Goal: Task Accomplishment & Management: Complete application form

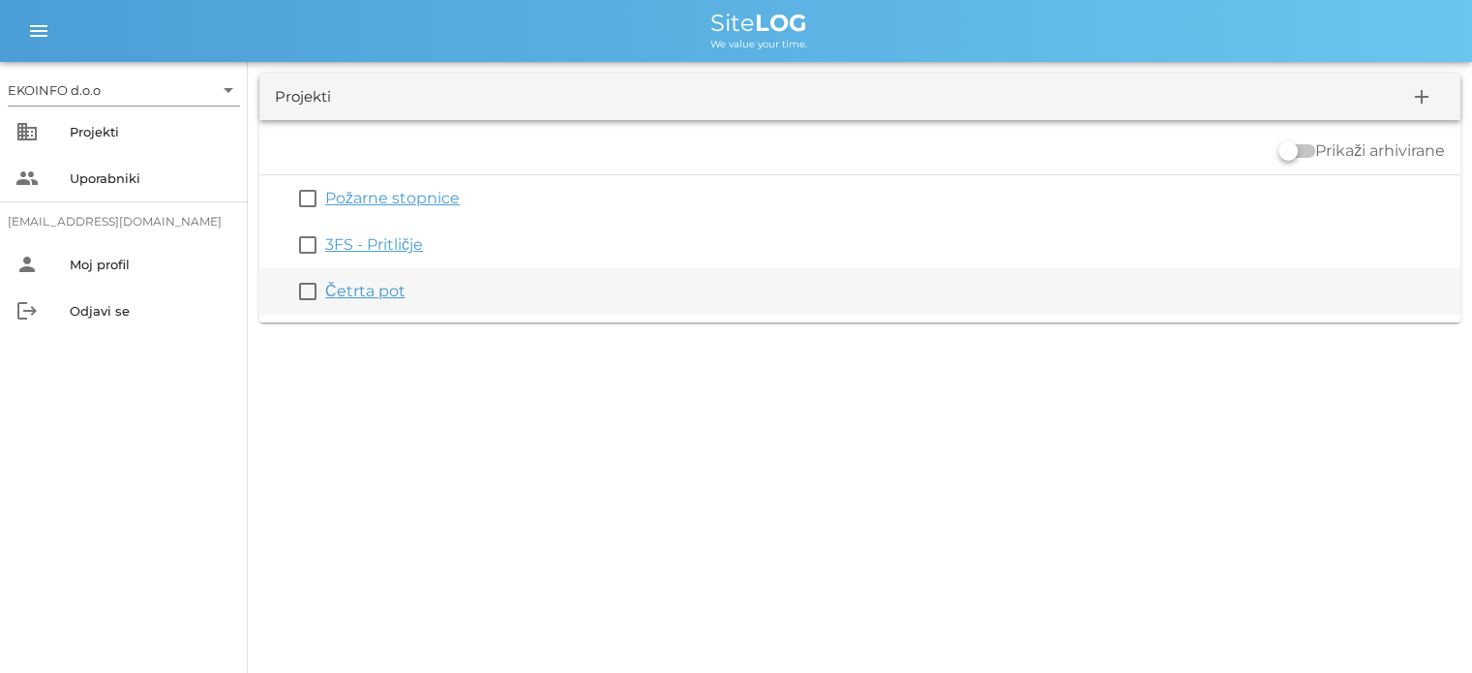
click at [368, 290] on link "Četrta pot" at bounding box center [365, 291] width 80 height 18
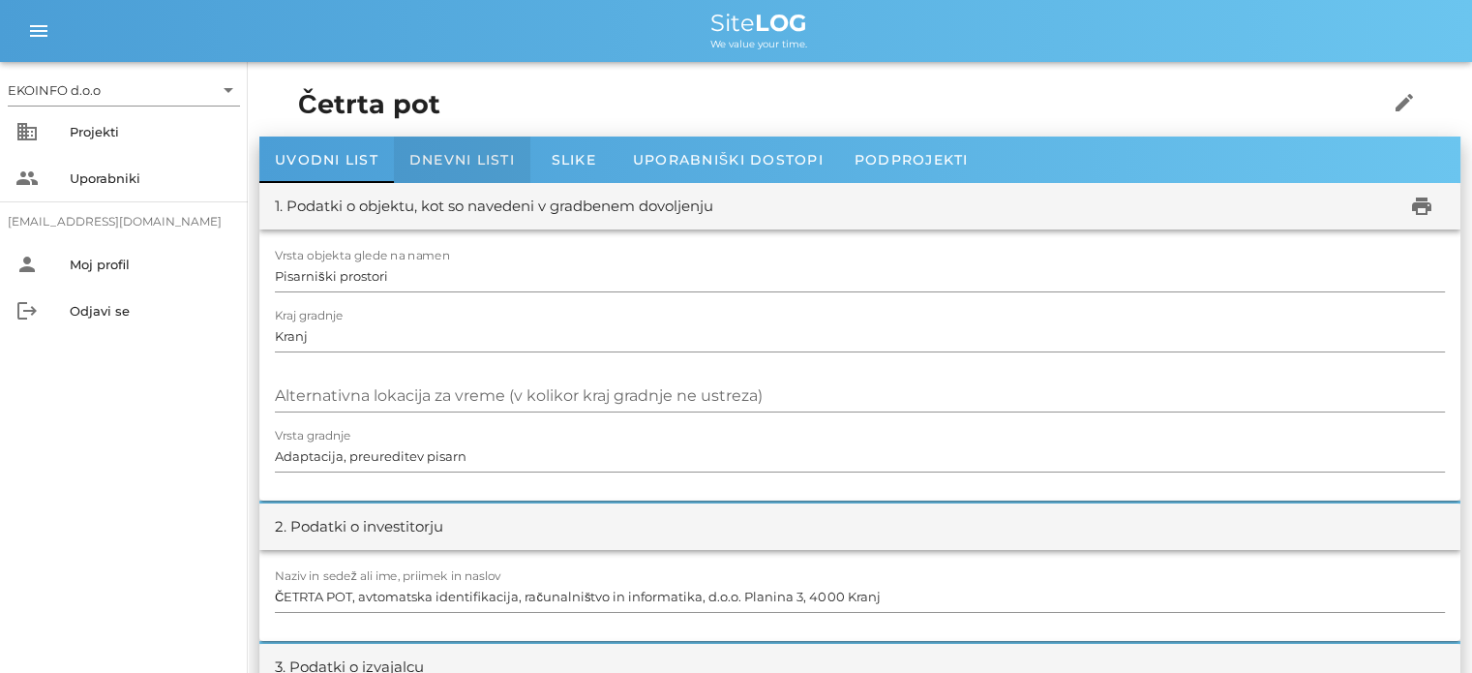
click at [463, 159] on span "Dnevni listi" at bounding box center [462, 159] width 106 height 17
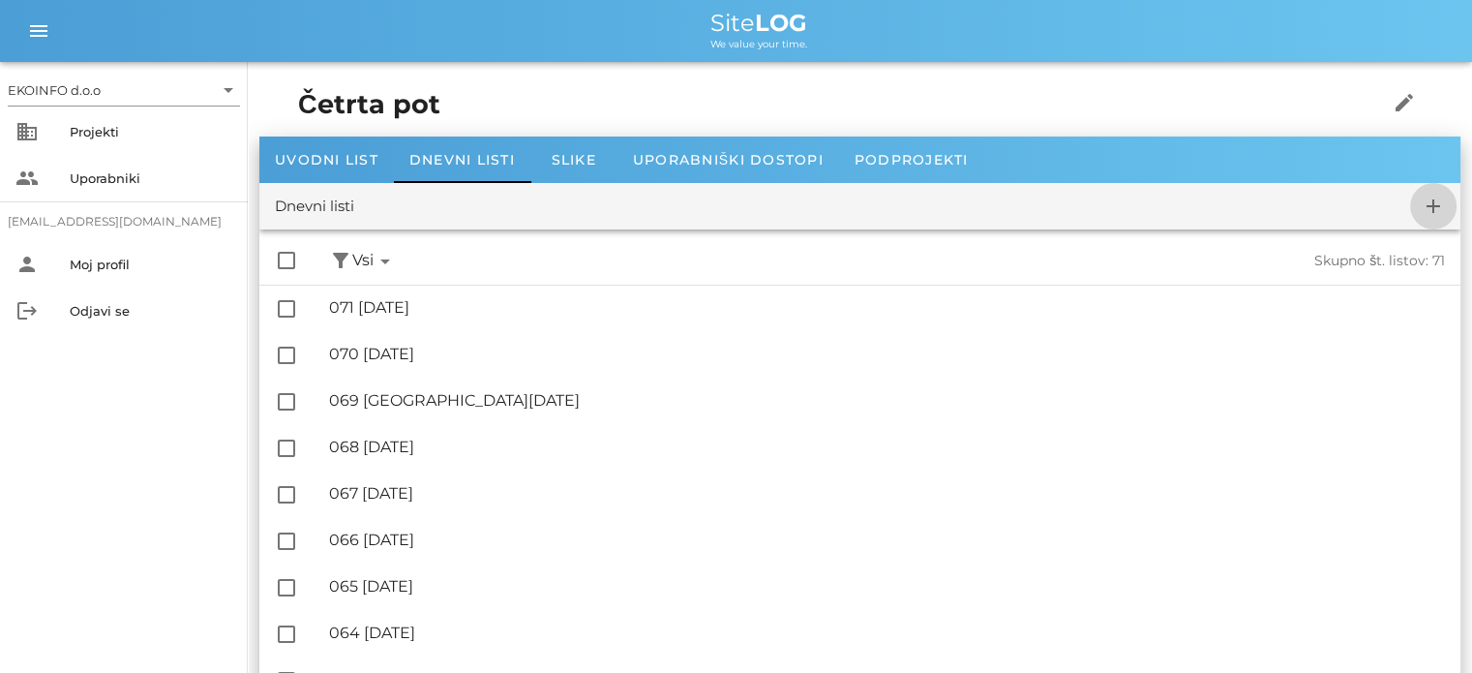
click at [1434, 205] on icon "add" at bounding box center [1433, 206] width 23 height 23
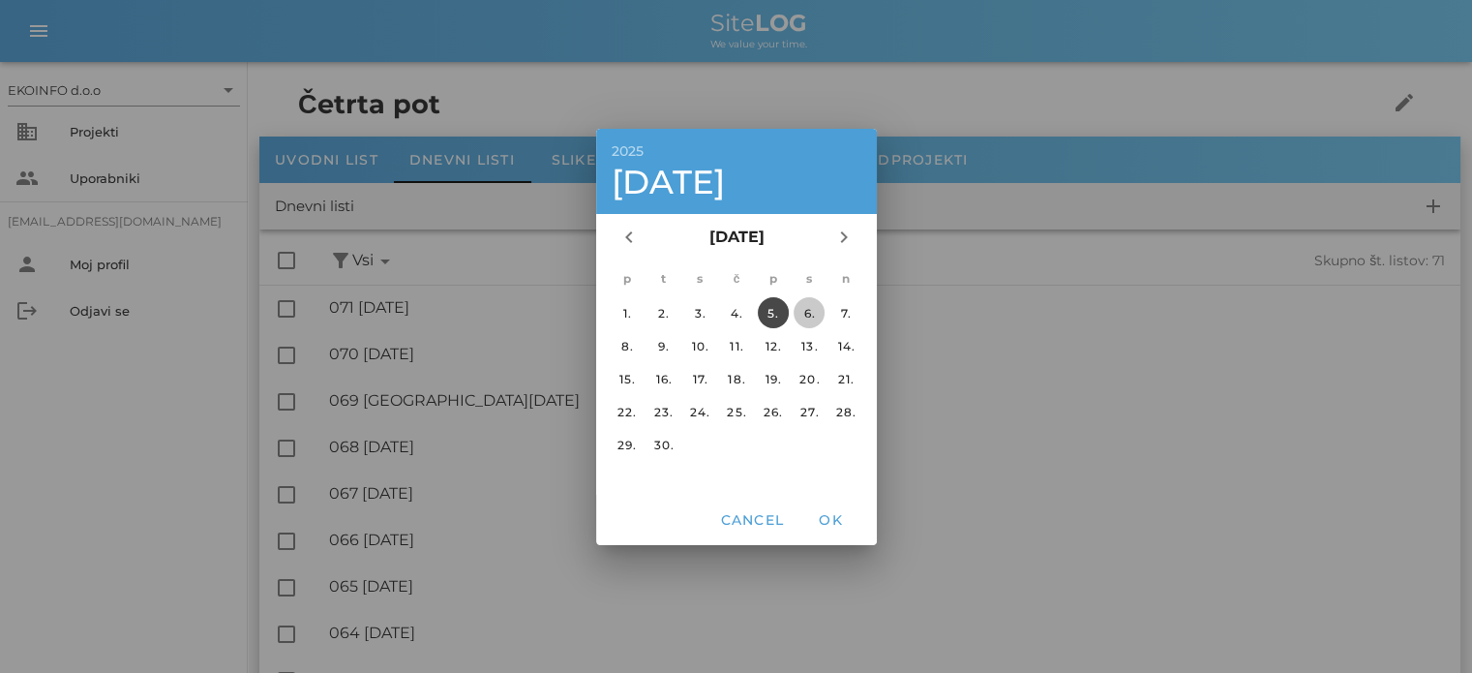
click at [805, 311] on div "6." at bounding box center [809, 312] width 31 height 15
click at [825, 518] on span "OK" at bounding box center [830, 519] width 46 height 17
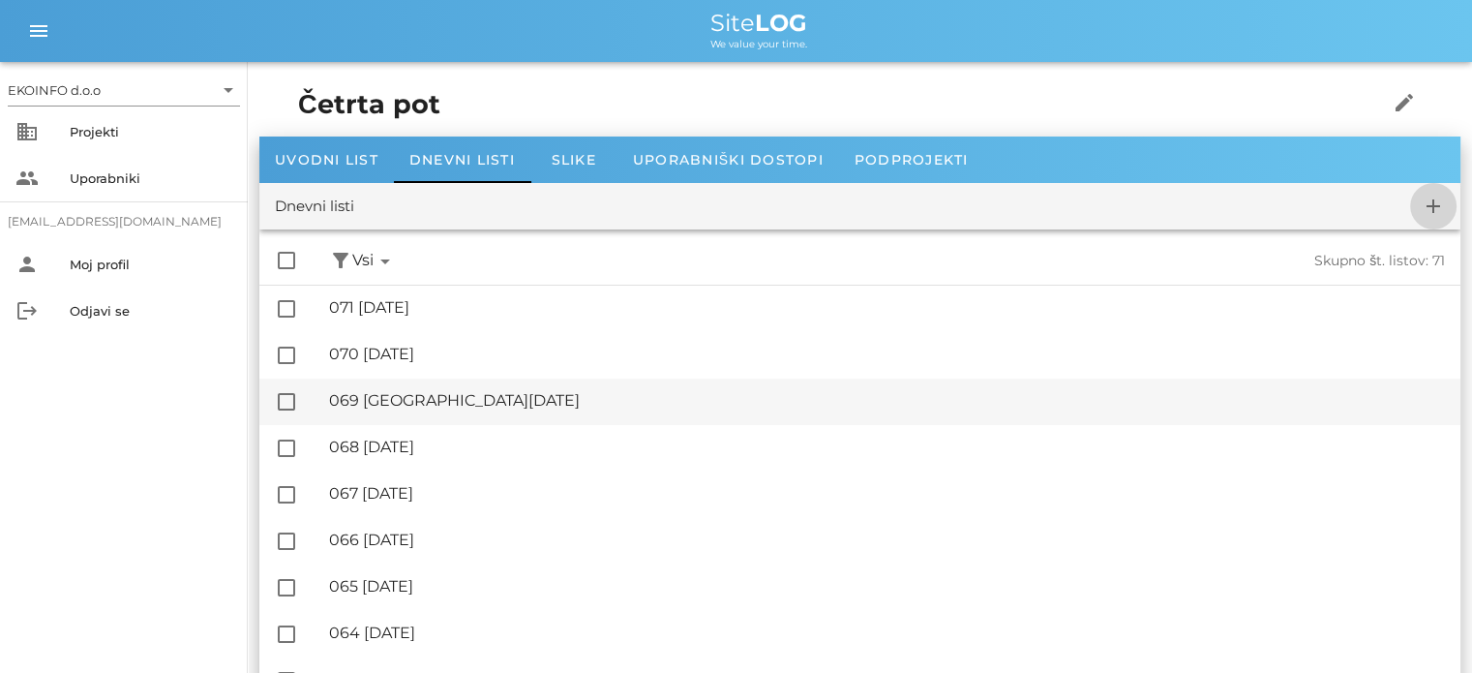
checkbox input "false"
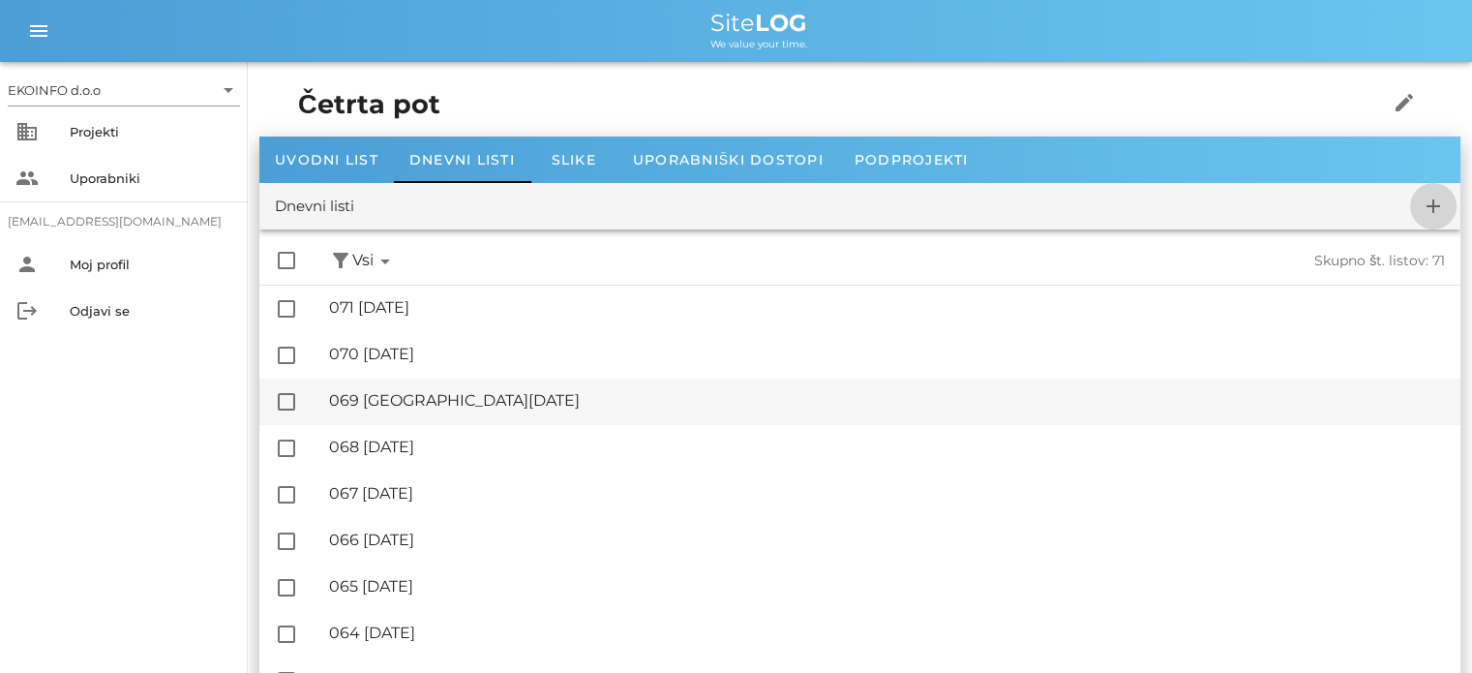
checkbox input "false"
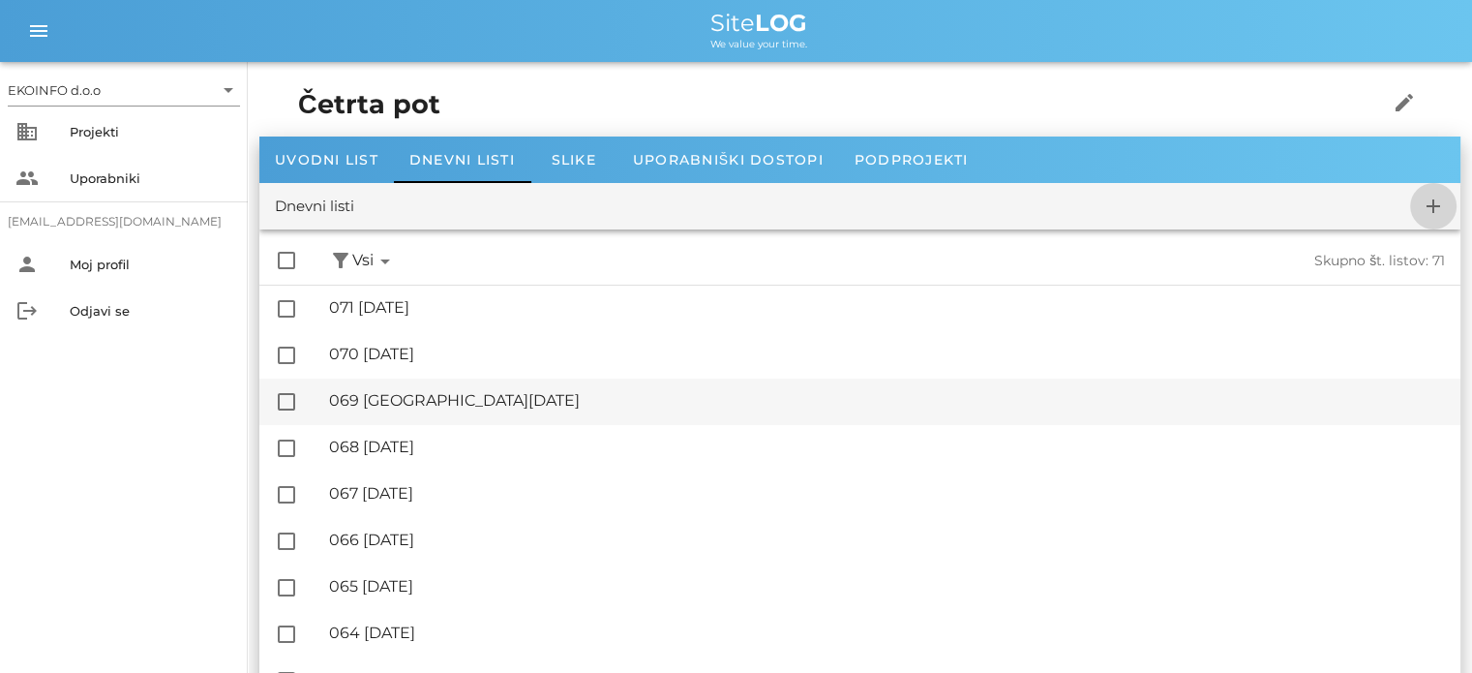
checkbox input "false"
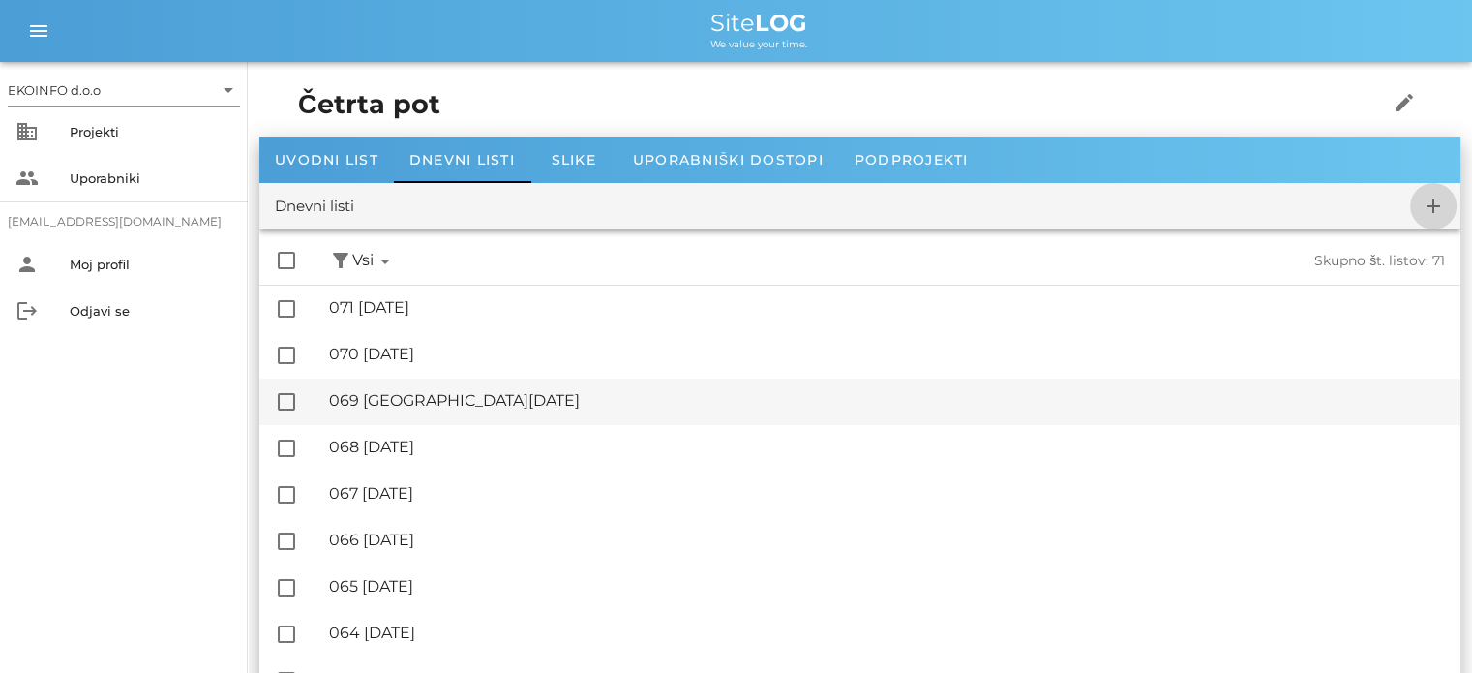
checkbox input "false"
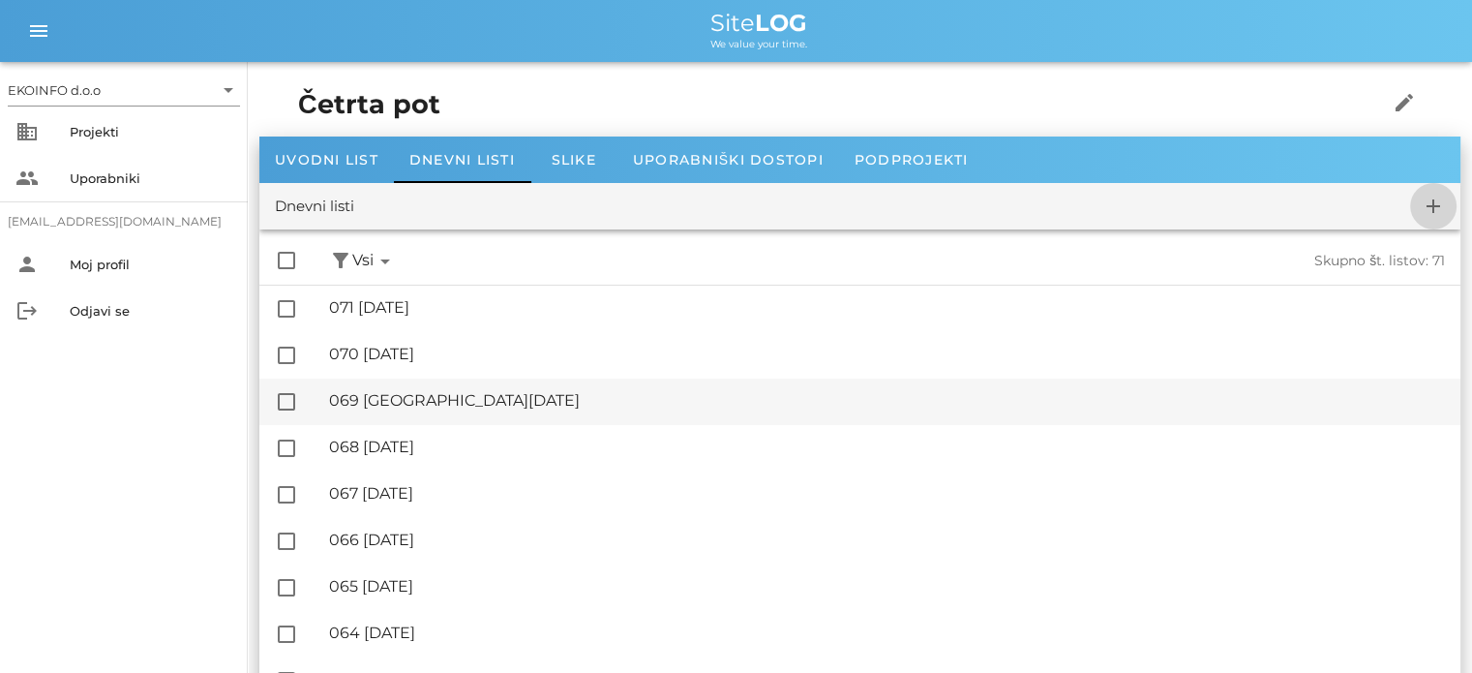
checkbox input "false"
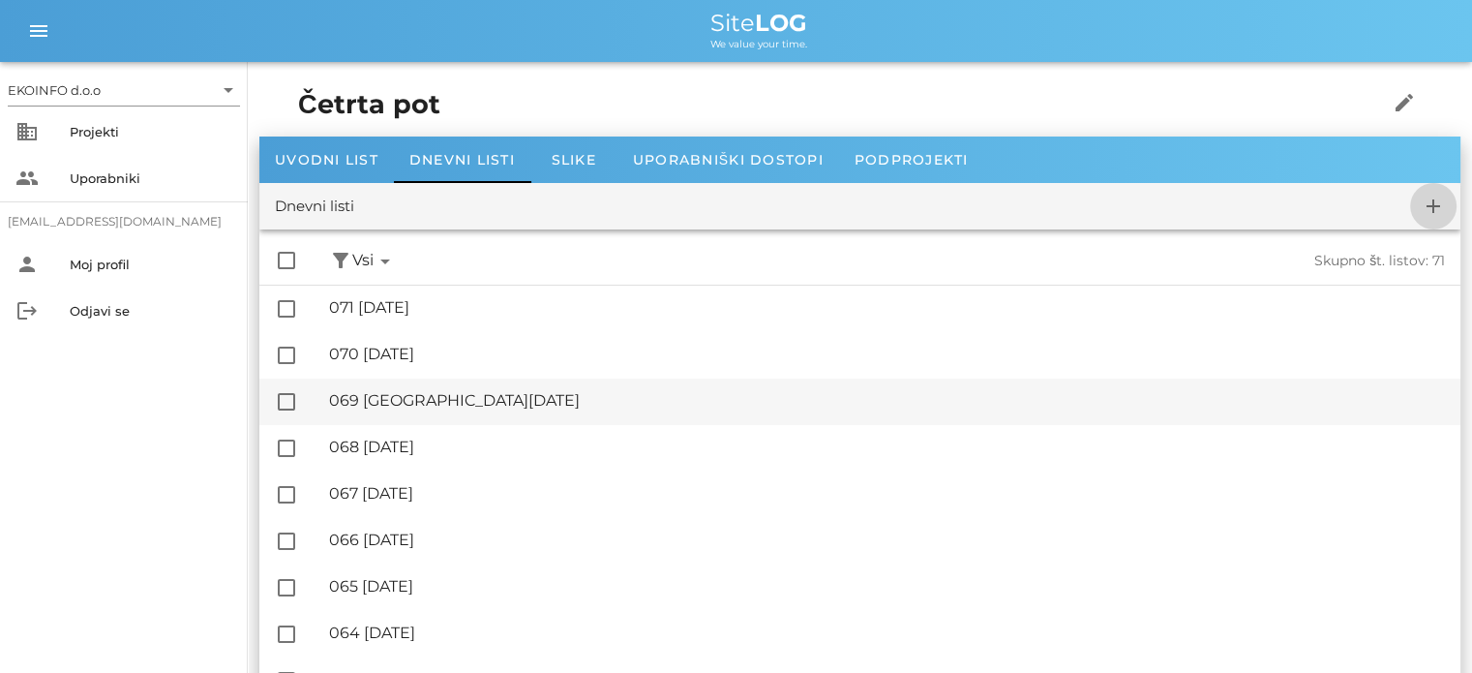
checkbox input "false"
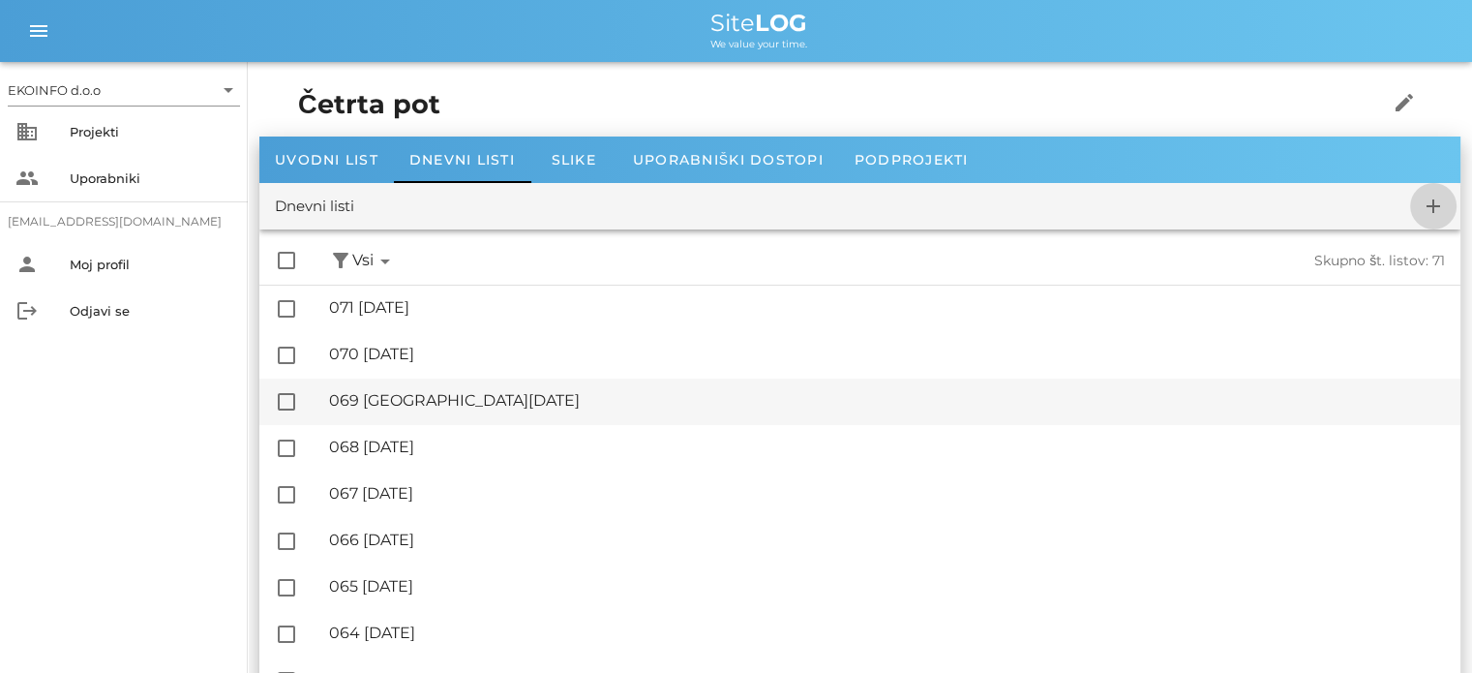
checkbox input "false"
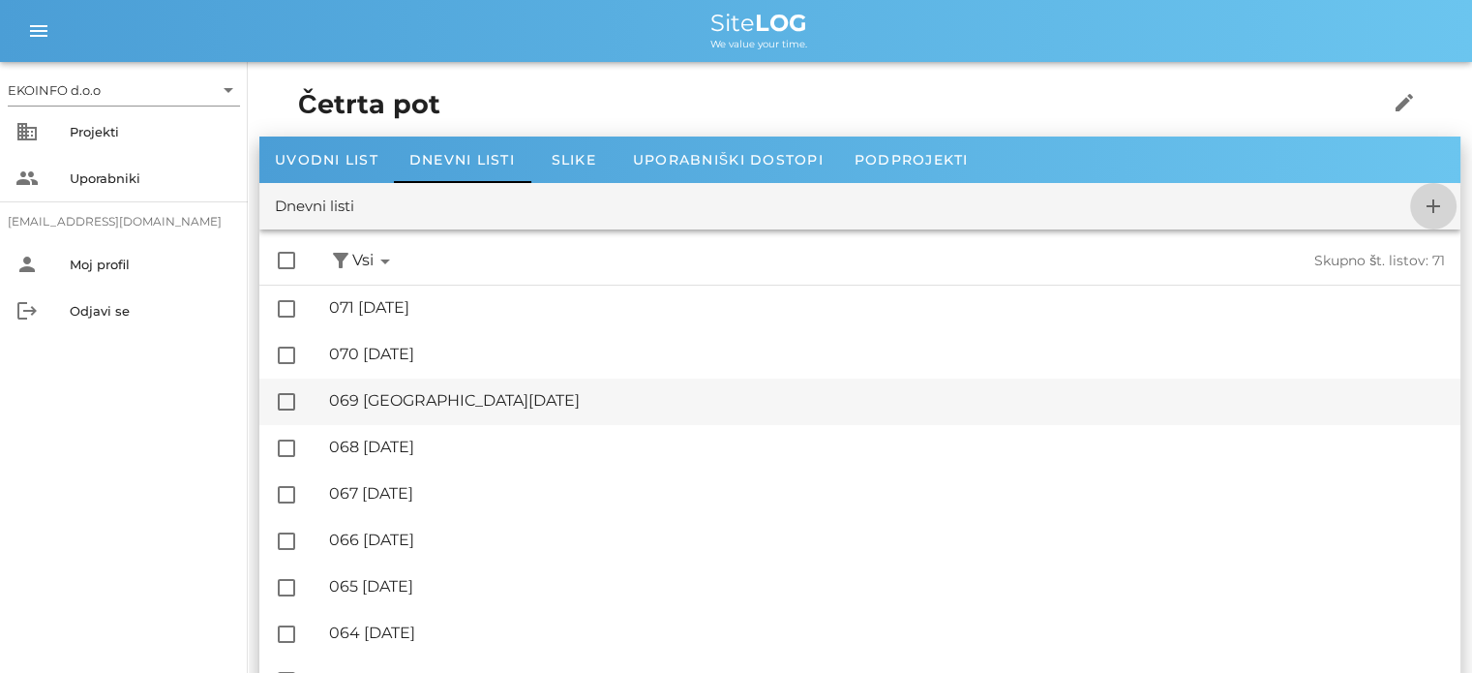
checkbox input "false"
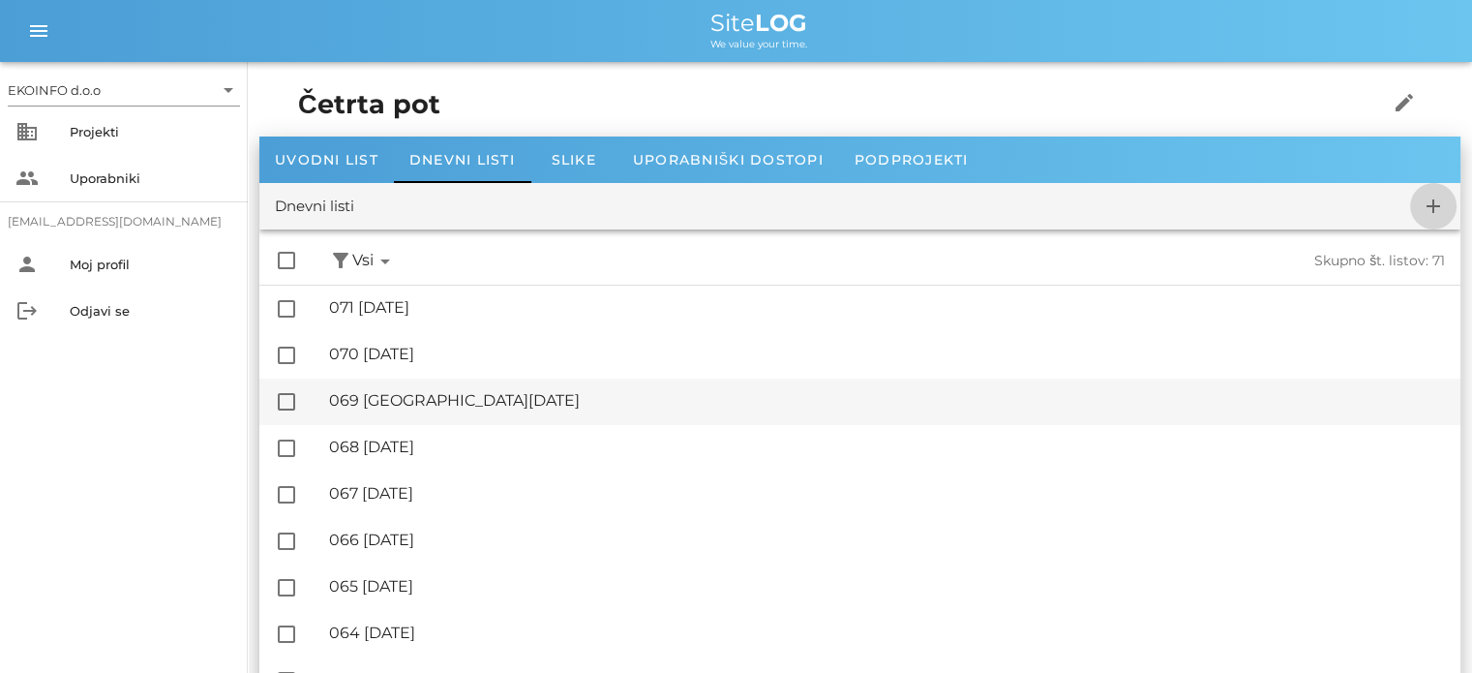
checkbox input "false"
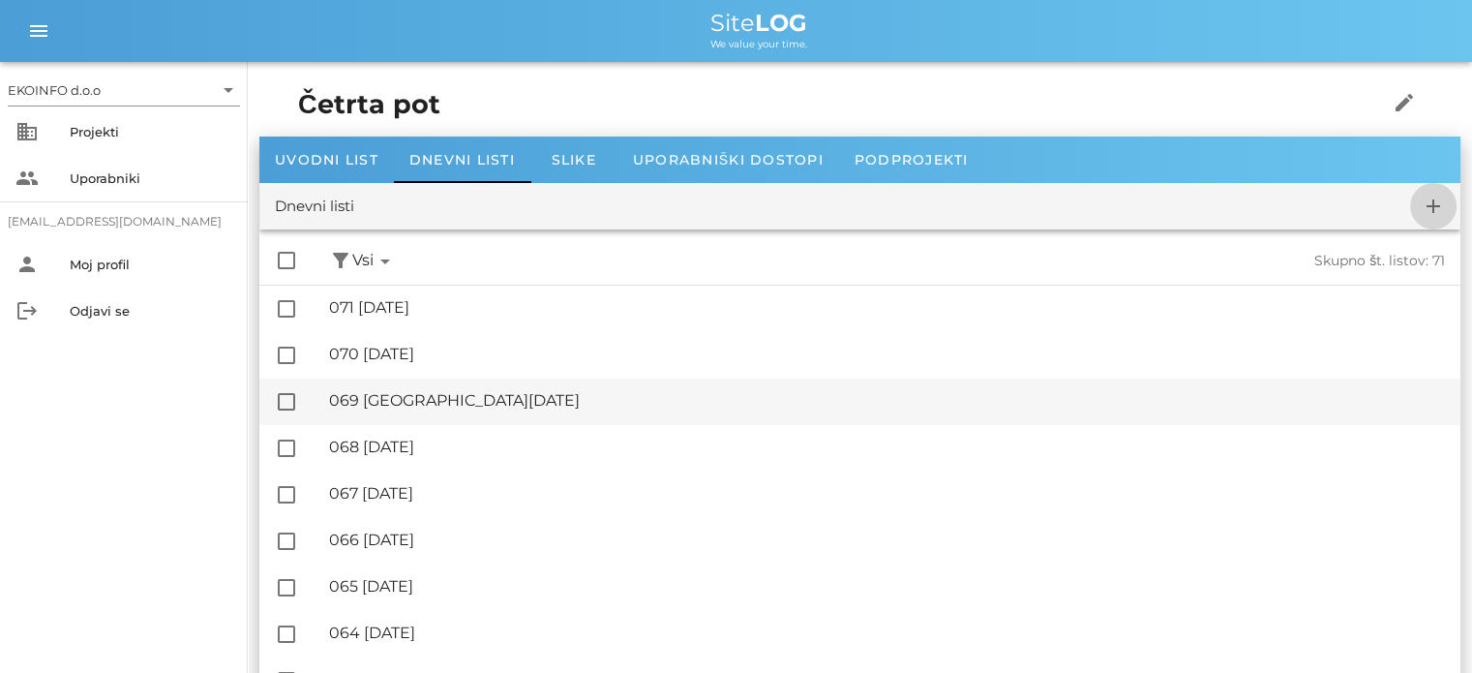
checkbox input "false"
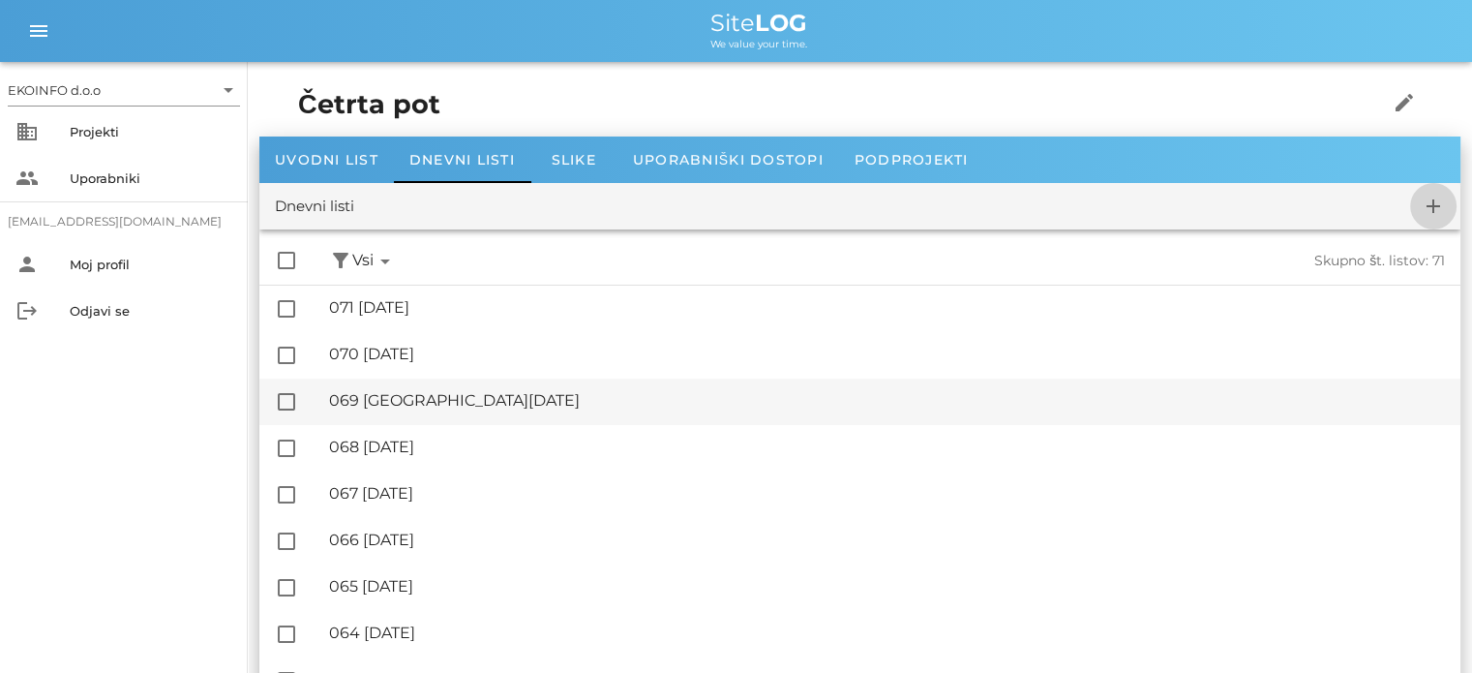
checkbox input "false"
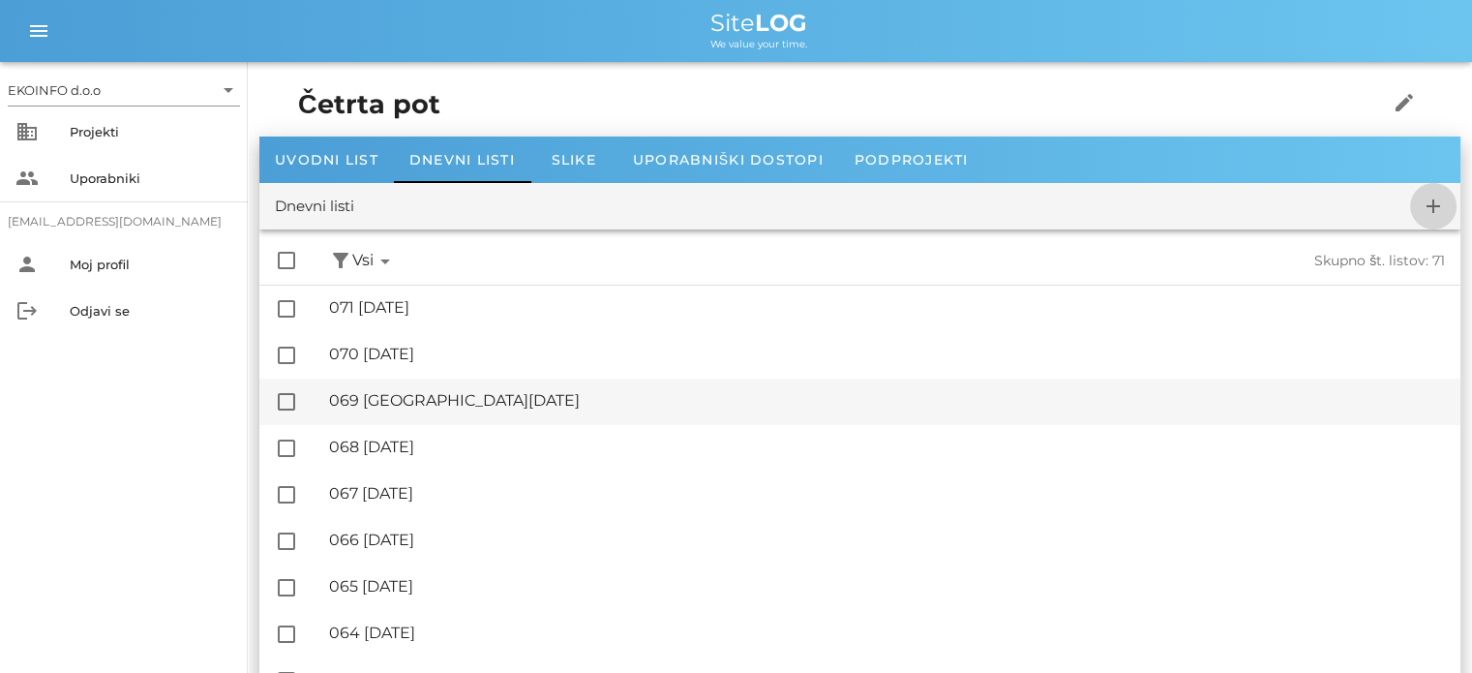
checkbox input "false"
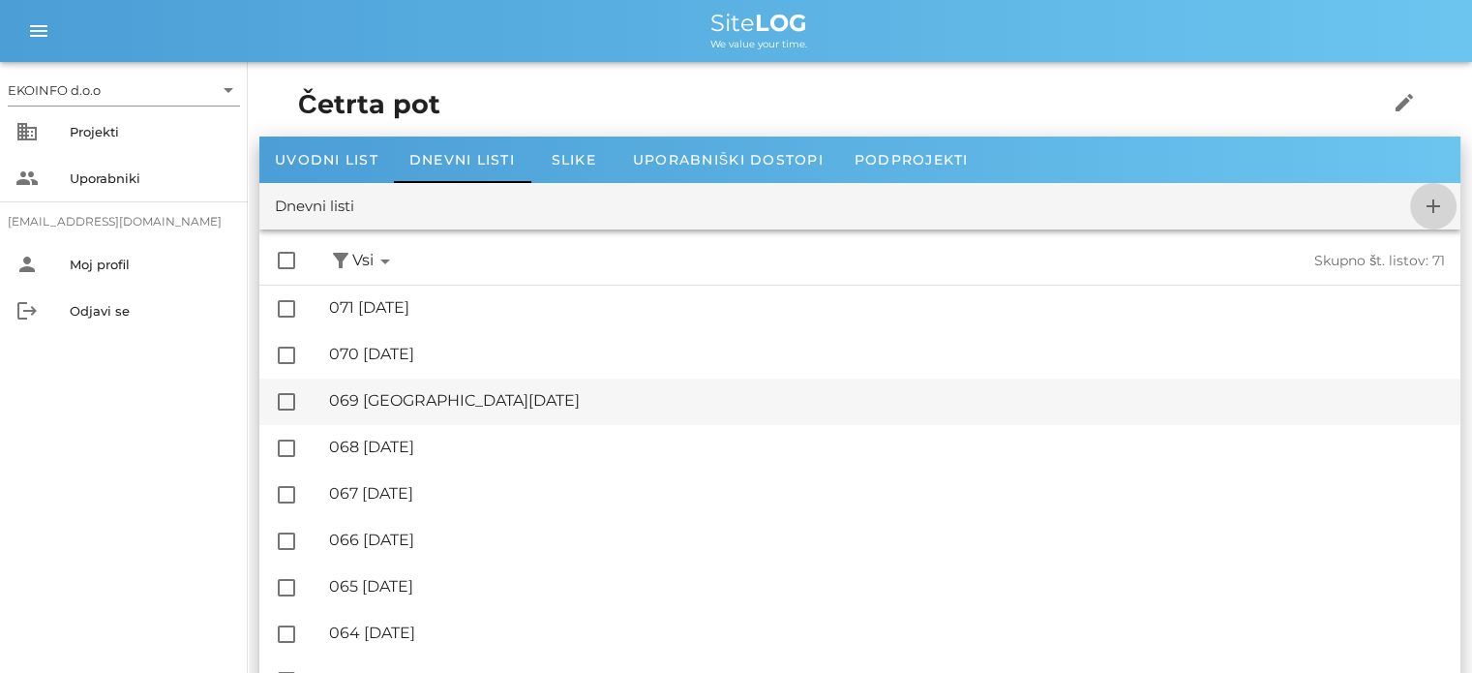
checkbox input "false"
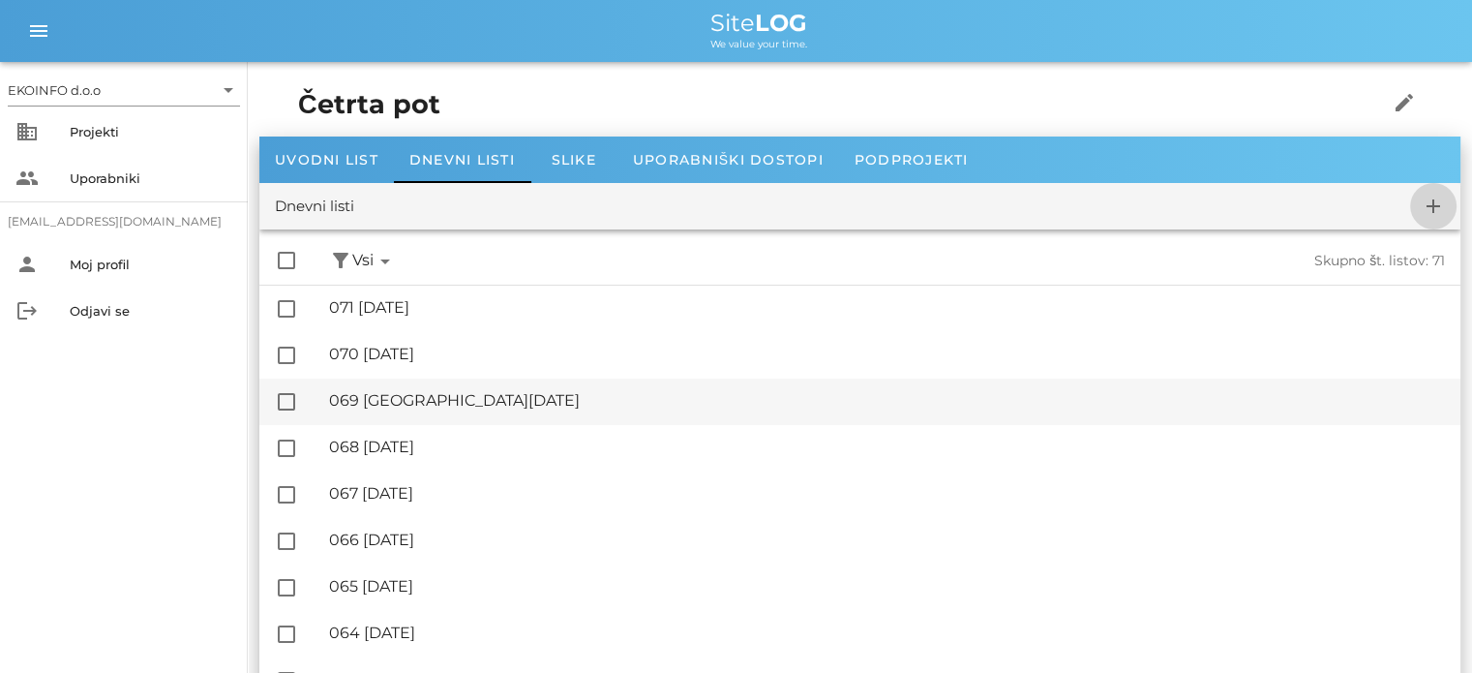
checkbox input "false"
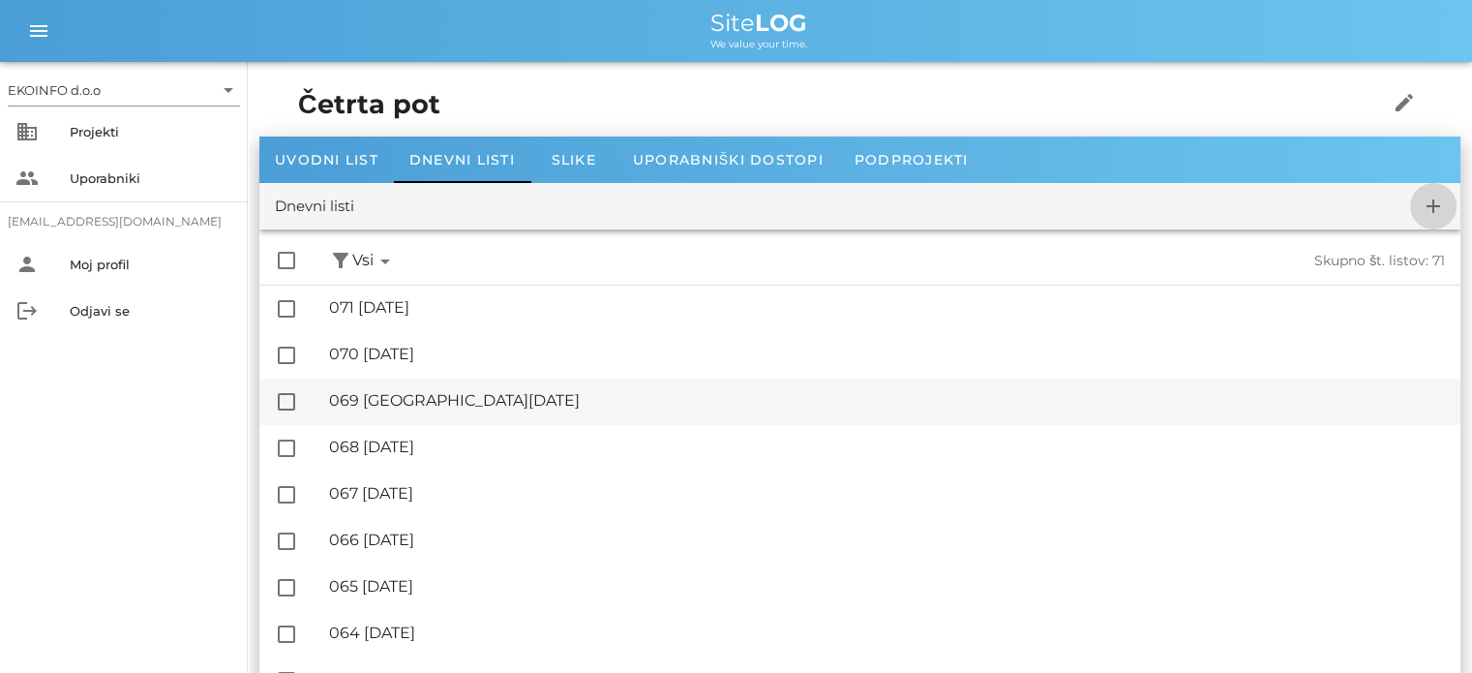
checkbox input "false"
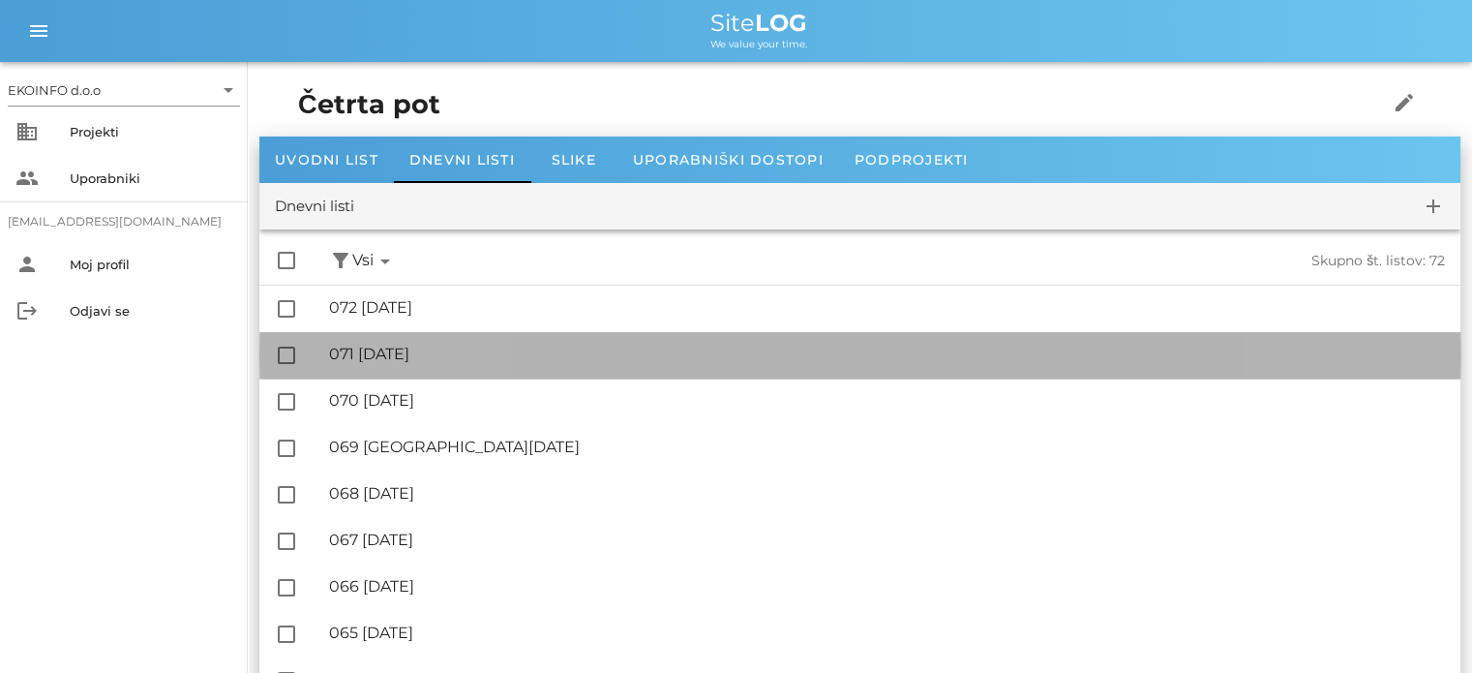
click at [430, 353] on div "🔏 071 [DATE]" at bounding box center [887, 354] width 1116 height 18
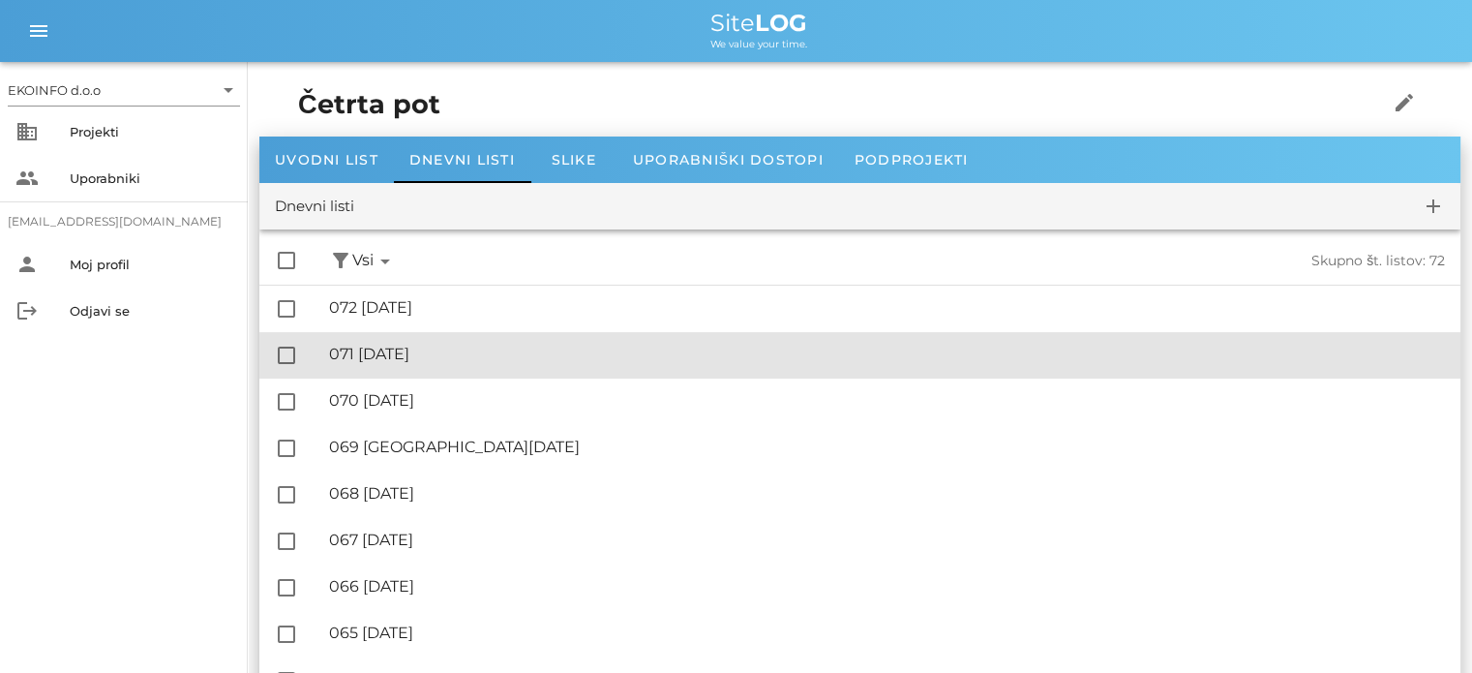
click at [431, 347] on div "🔏 071 [DATE]" at bounding box center [887, 354] width 1116 height 18
click at [445, 354] on div "🔏 071 [DATE]" at bounding box center [887, 354] width 1116 height 18
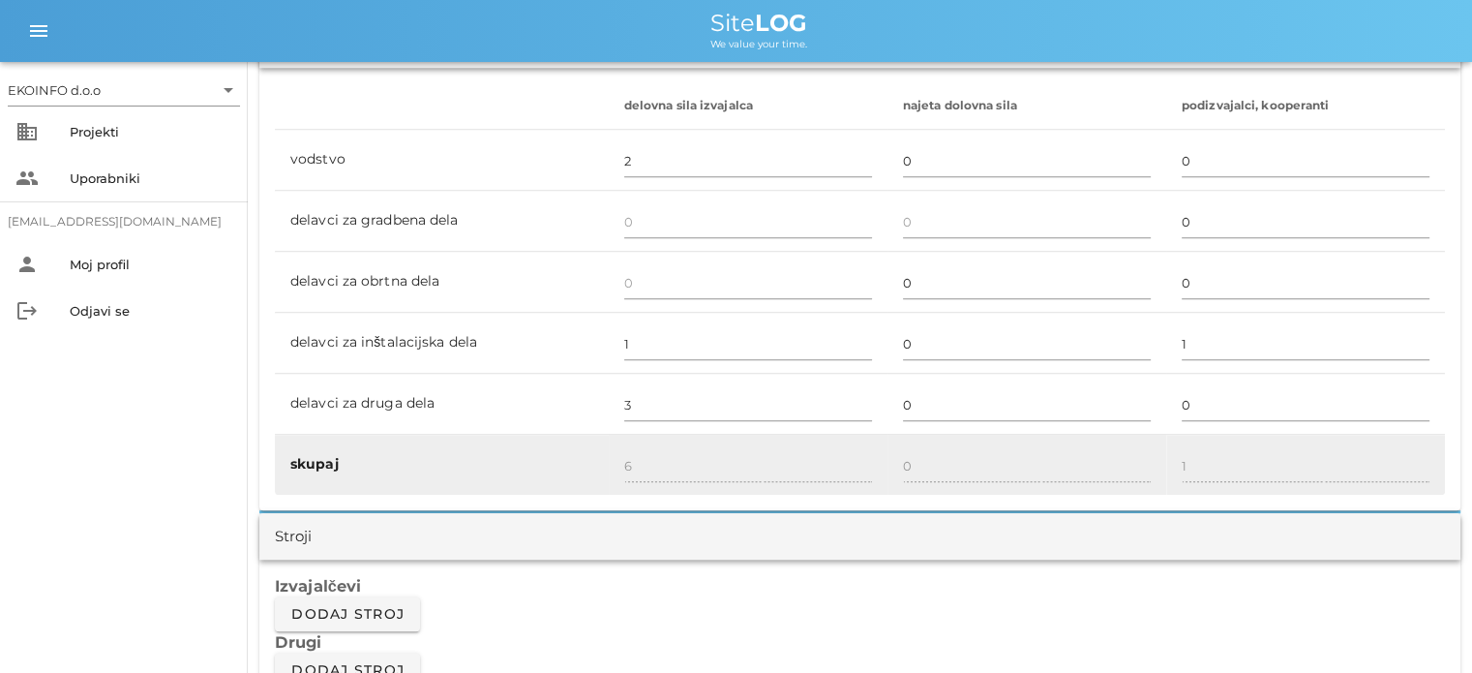
scroll to position [968, 0]
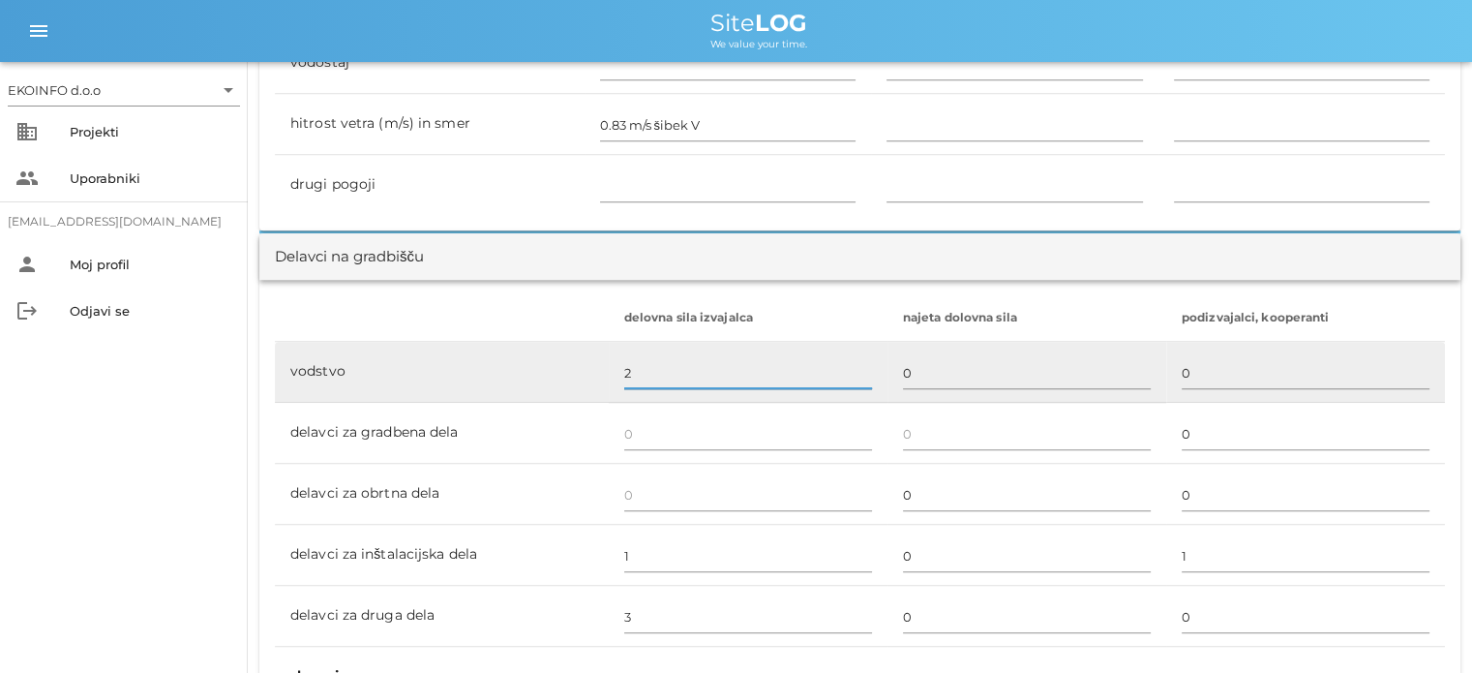
click at [638, 377] on input "2" at bounding box center [748, 372] width 248 height 31
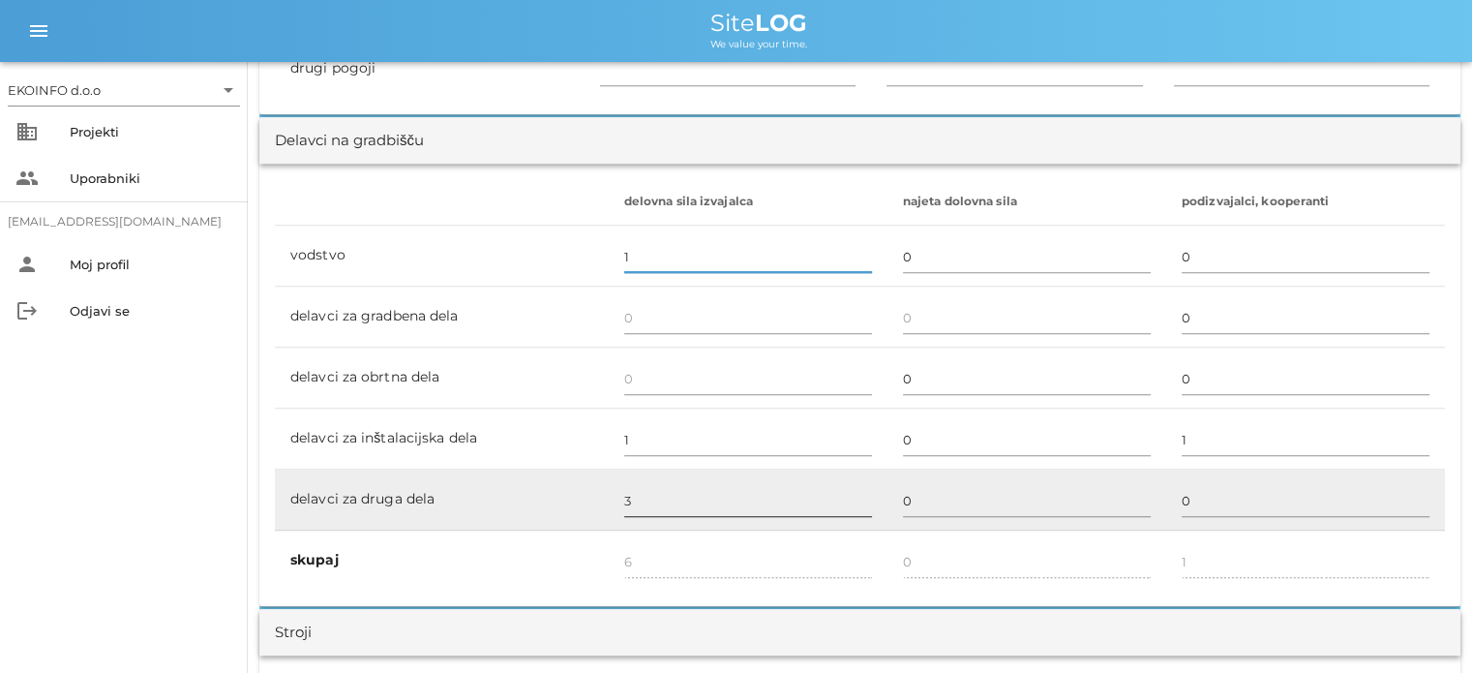
scroll to position [1161, 0]
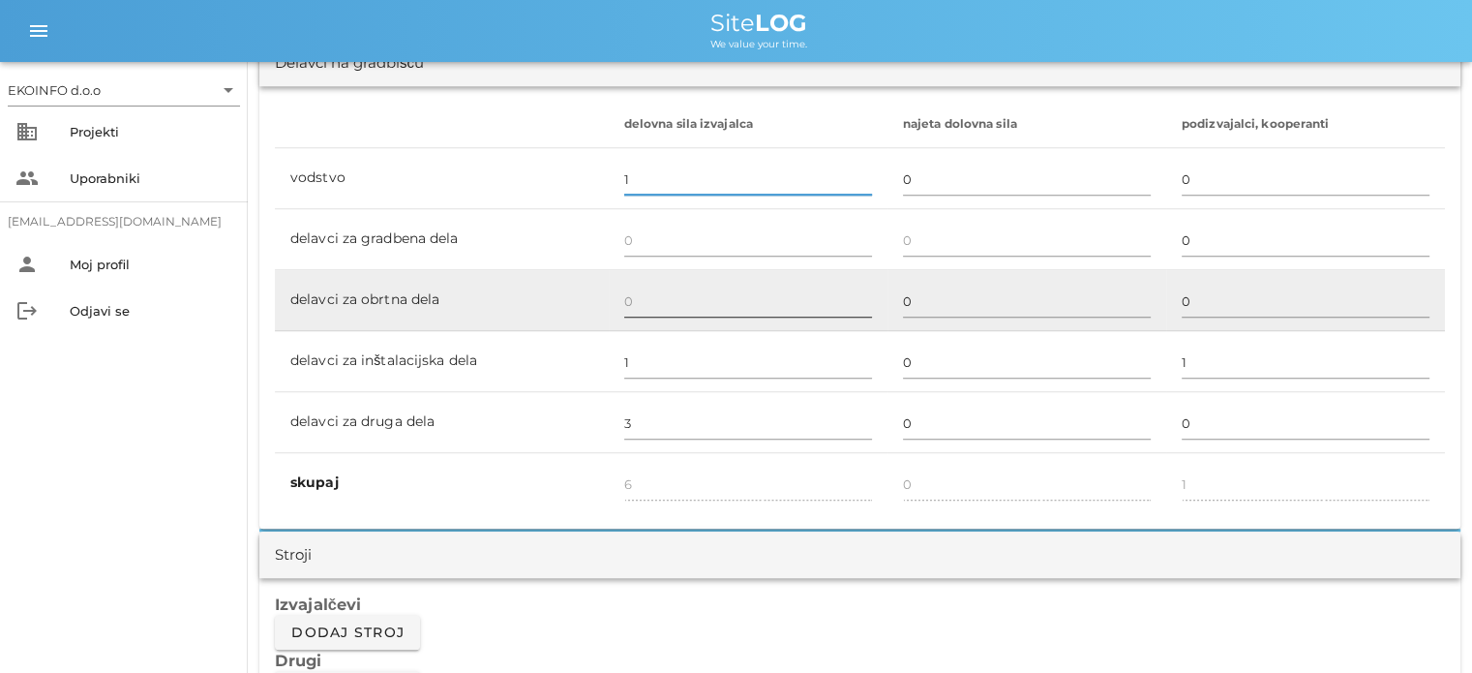
type input "1"
type input "5"
click at [629, 304] on input "text" at bounding box center [748, 301] width 248 height 31
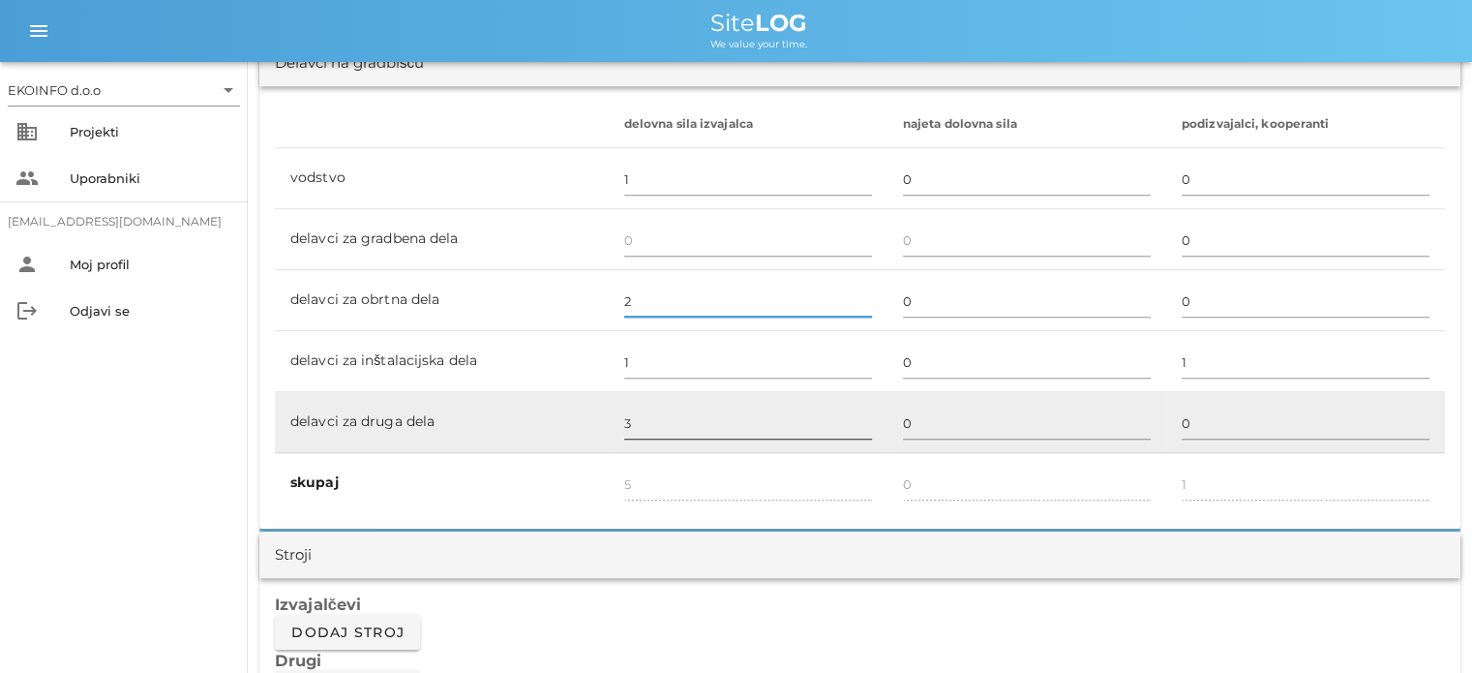
type input "2"
type input "7"
click at [633, 419] on input "3" at bounding box center [748, 422] width 248 height 31
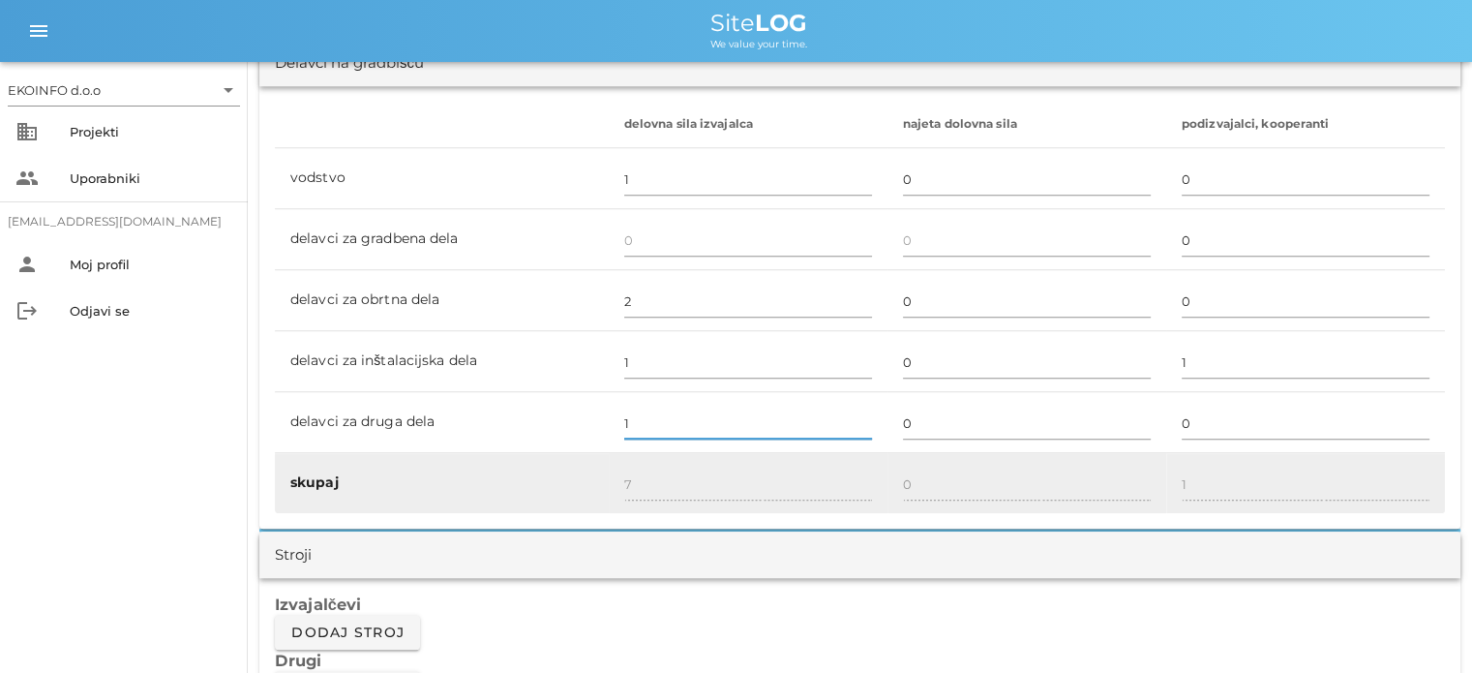
type input "1"
type input "5"
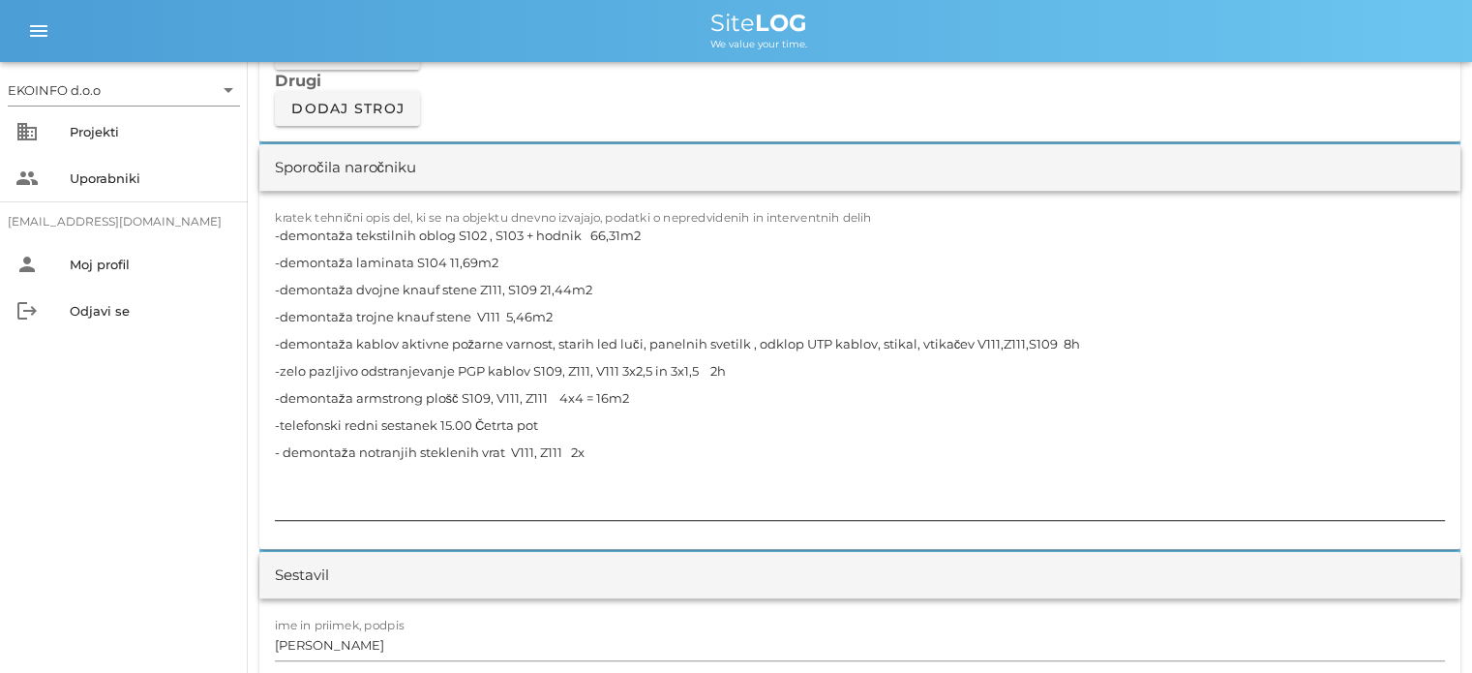
scroll to position [1742, 0]
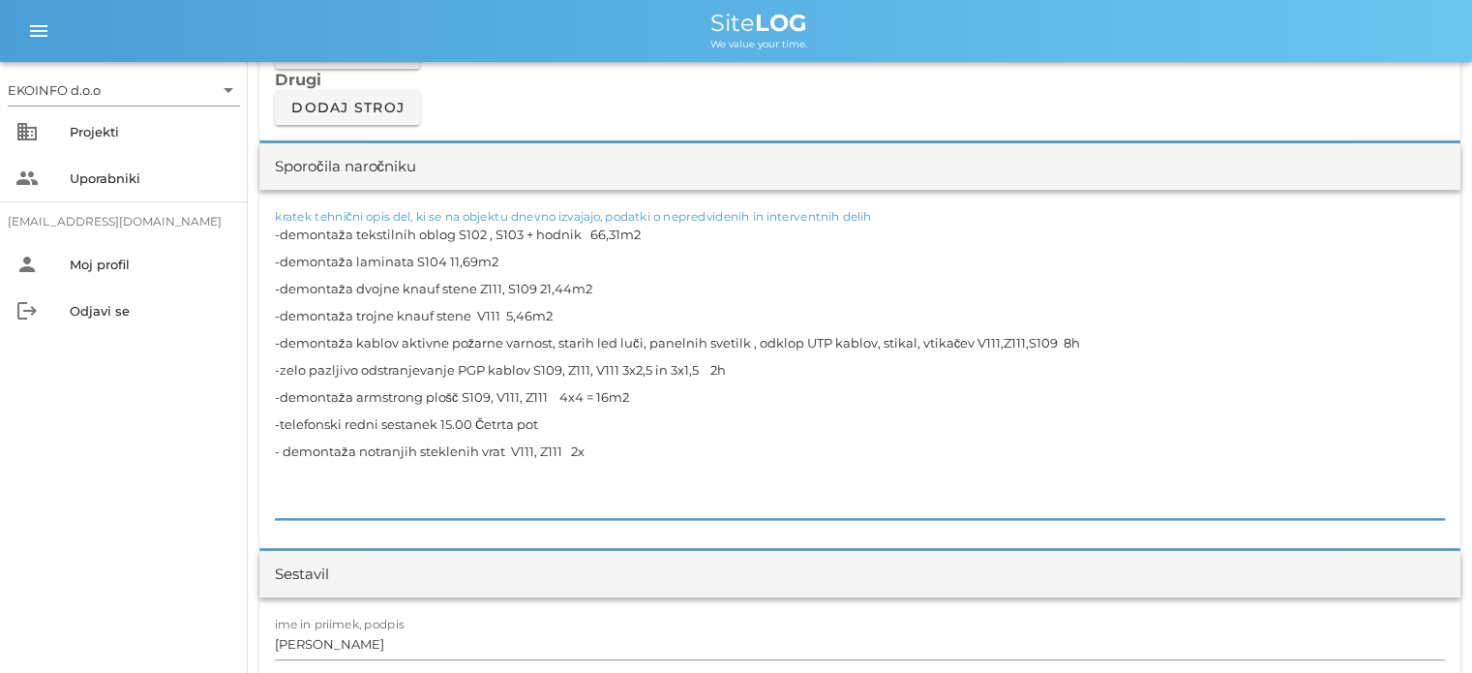
drag, startPoint x: 633, startPoint y: 446, endPoint x: 264, endPoint y: 232, distance: 426.3
click at [256, 227] on div "[DATE] Close Četrta pot Uvodni list Dnevni listi Slike Dnevni list na [DATE] ✓ …" at bounding box center [860, 607] width 1224 height 4574
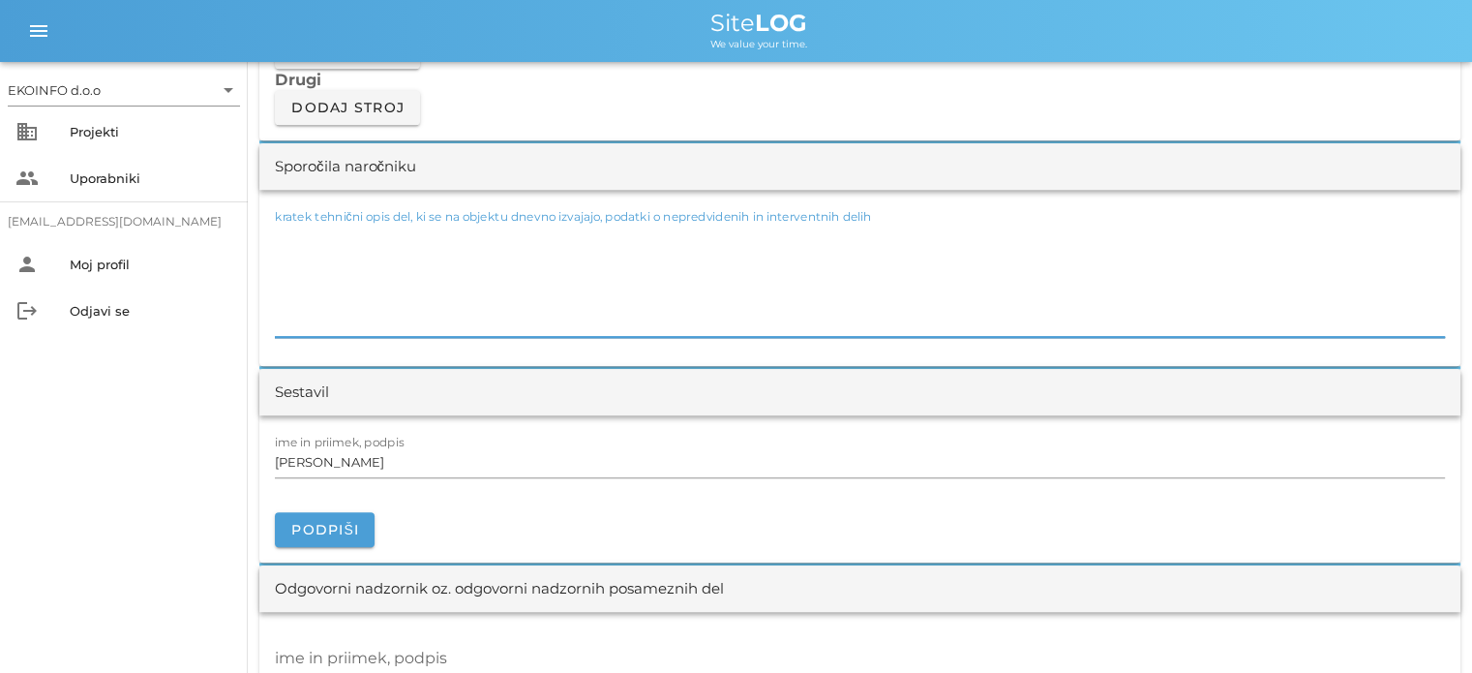
click at [283, 289] on textarea "kratek tehnični opis del, ki se na objektu dnevno izvajajo, podatki o nepredvid…" at bounding box center [860, 279] width 1170 height 116
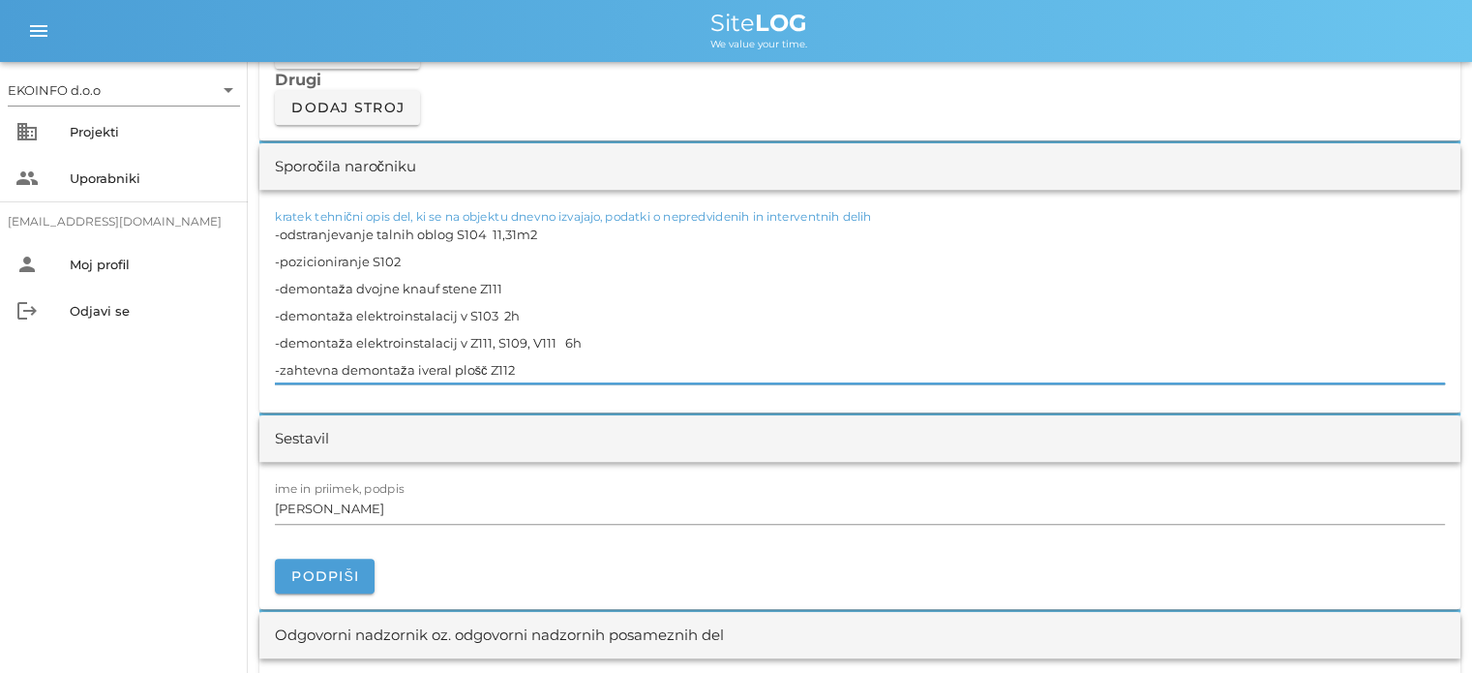
click at [517, 280] on textarea "-odstranjevanje talnih oblog S104 11,31m2 -pozicioniranje S102 -demontaža dvojn…" at bounding box center [860, 302] width 1170 height 163
click at [526, 366] on textarea "-odstranjevanje talnih oblog S104 11,31m2 -pozicioniranje S102 -demontaža dvojn…" at bounding box center [860, 302] width 1170 height 163
type textarea "-odstranjevanje talnih oblog S104 11,31m2 -pozicioniranje S102 -demontaža dvojn…"
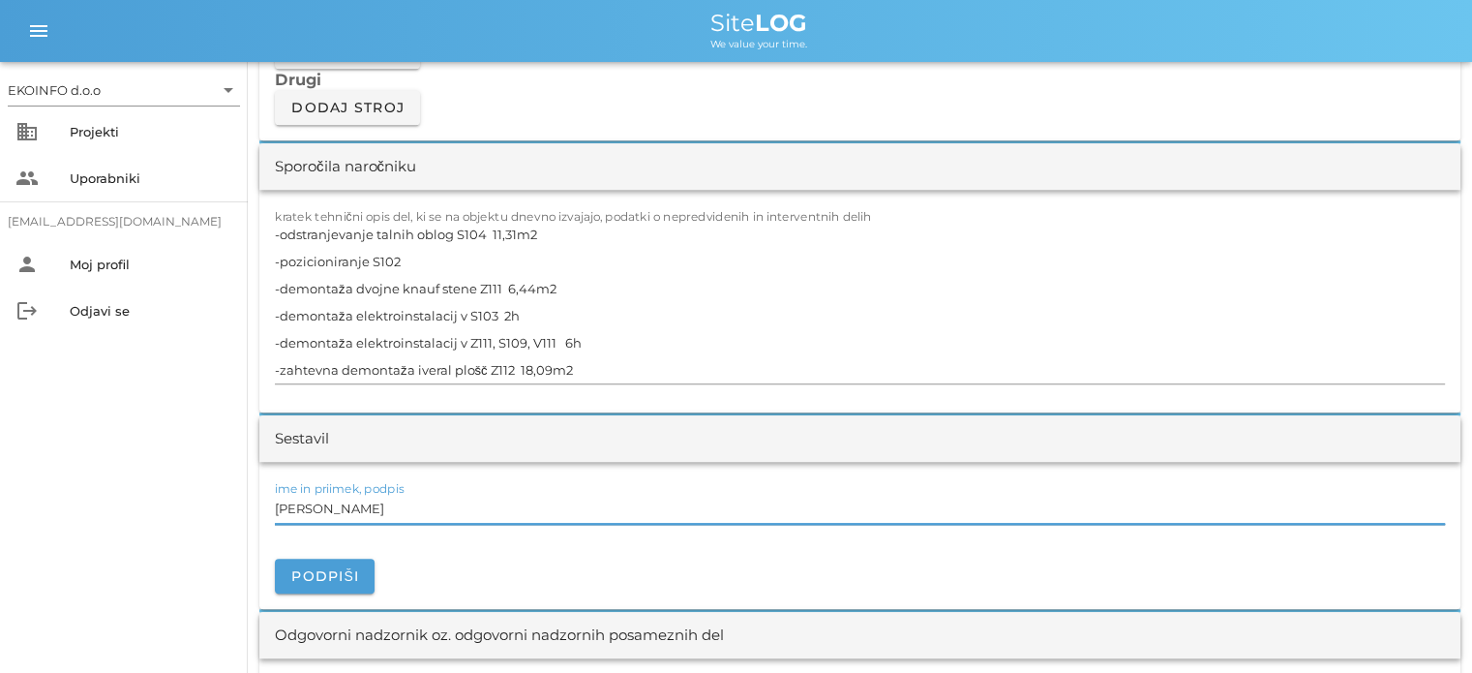
click at [368, 518] on input "[PERSON_NAME]" at bounding box center [860, 508] width 1170 height 31
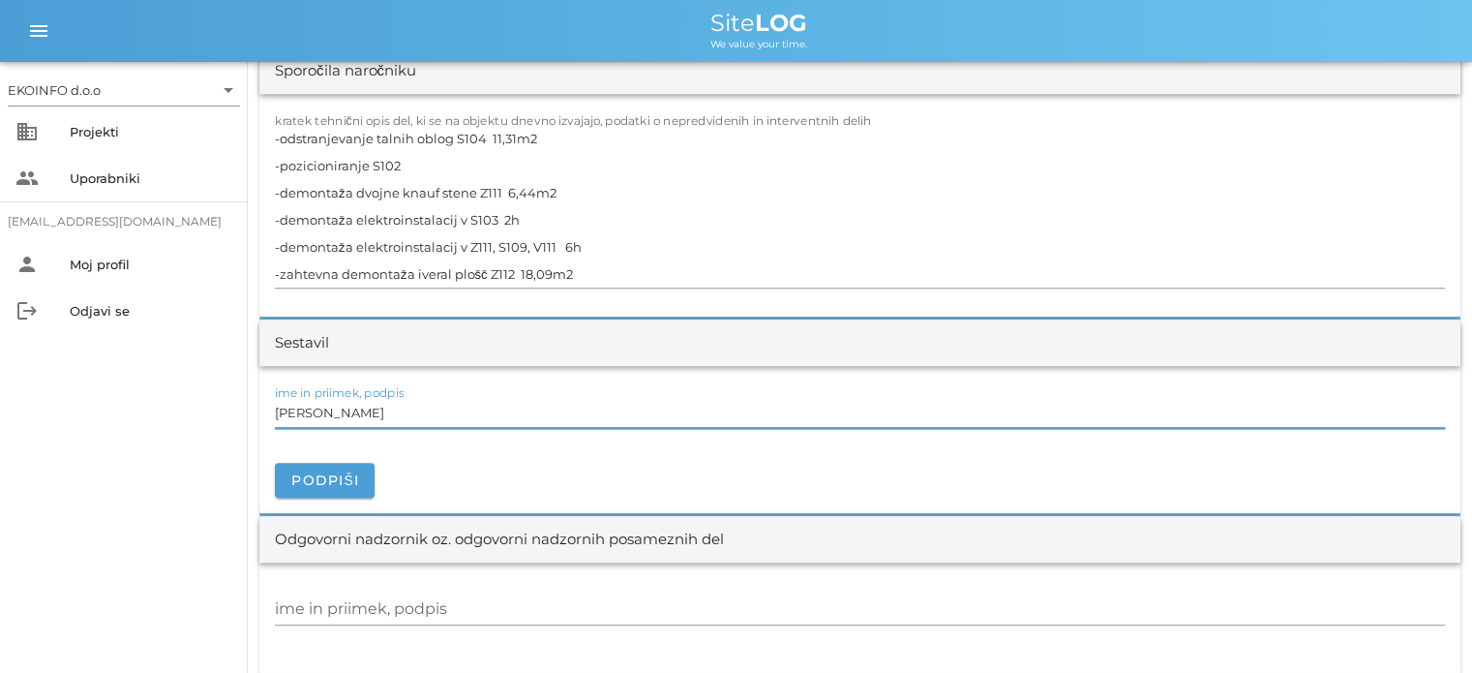
scroll to position [1839, 0]
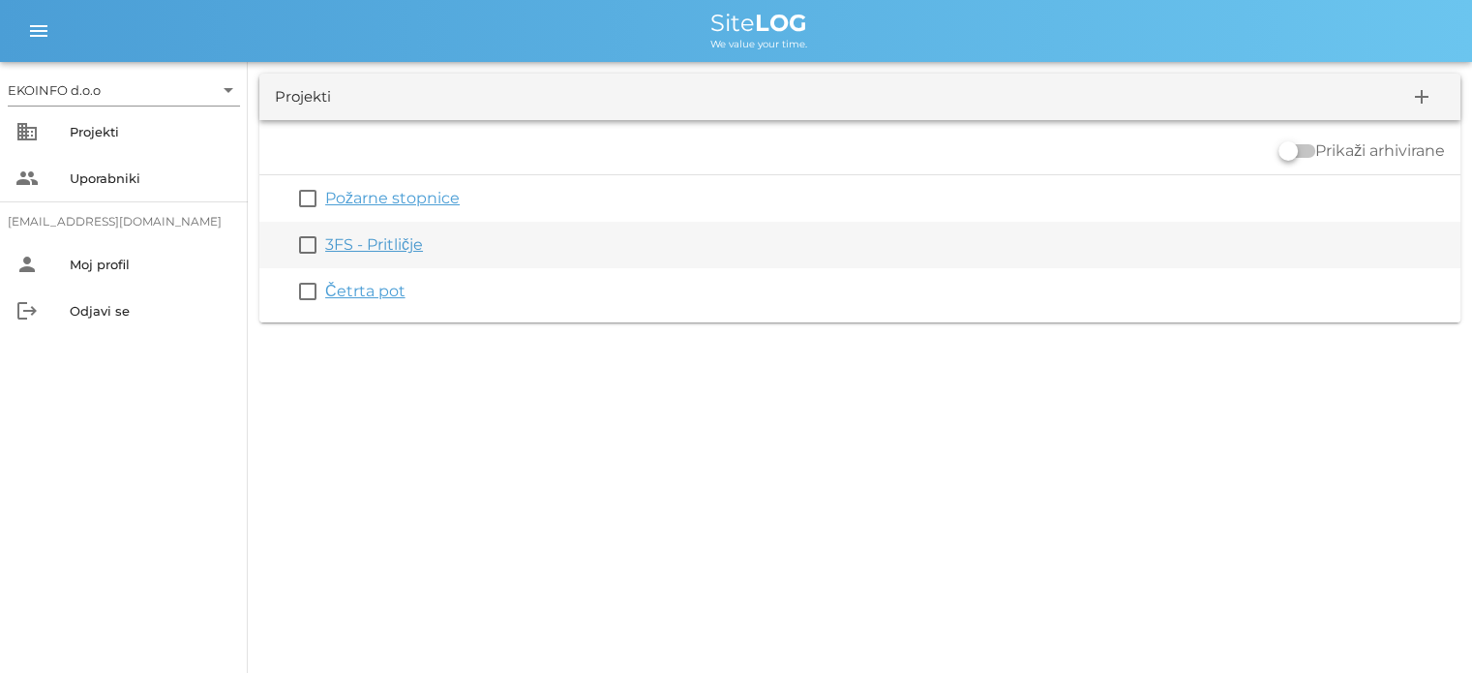
click at [364, 241] on link "3FS - Pritličje" at bounding box center [374, 244] width 98 height 18
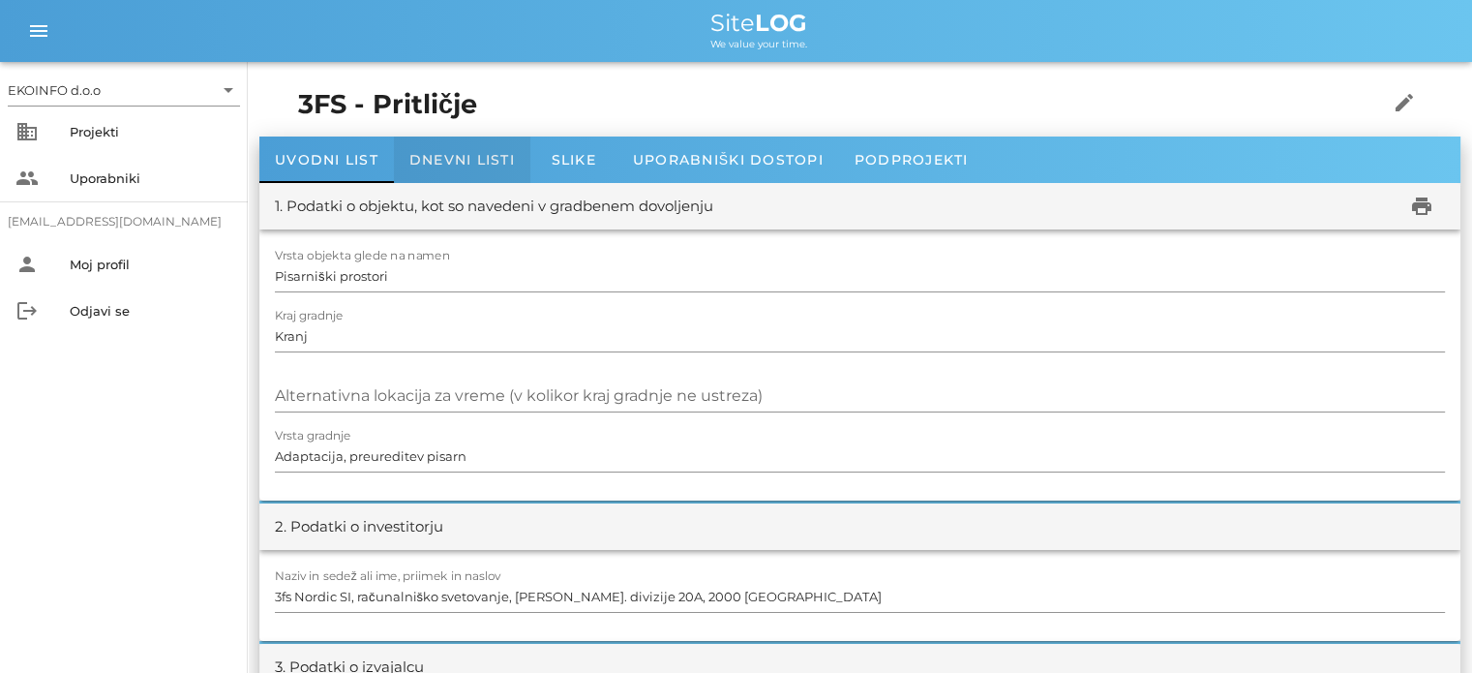
click at [445, 163] on span "Dnevni listi" at bounding box center [462, 159] width 106 height 17
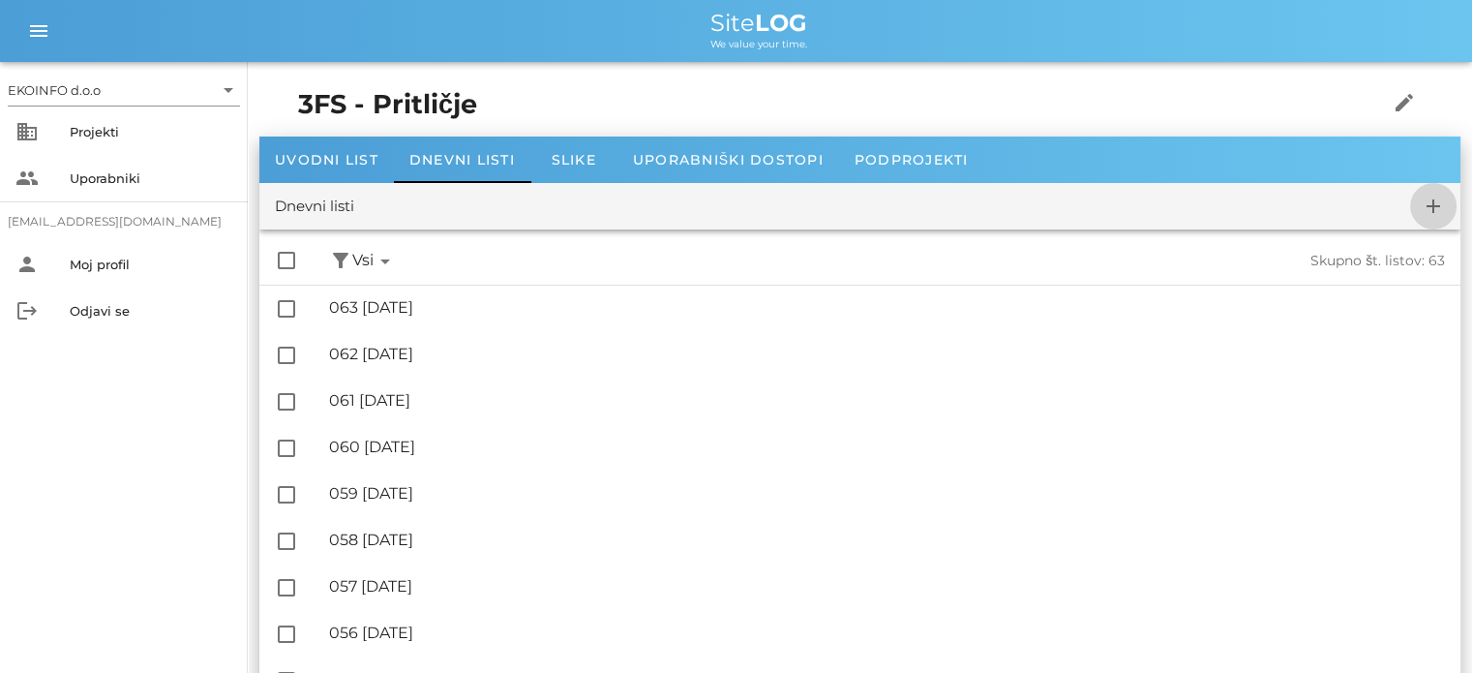
click at [1431, 208] on icon "add" at bounding box center [1433, 206] width 23 height 23
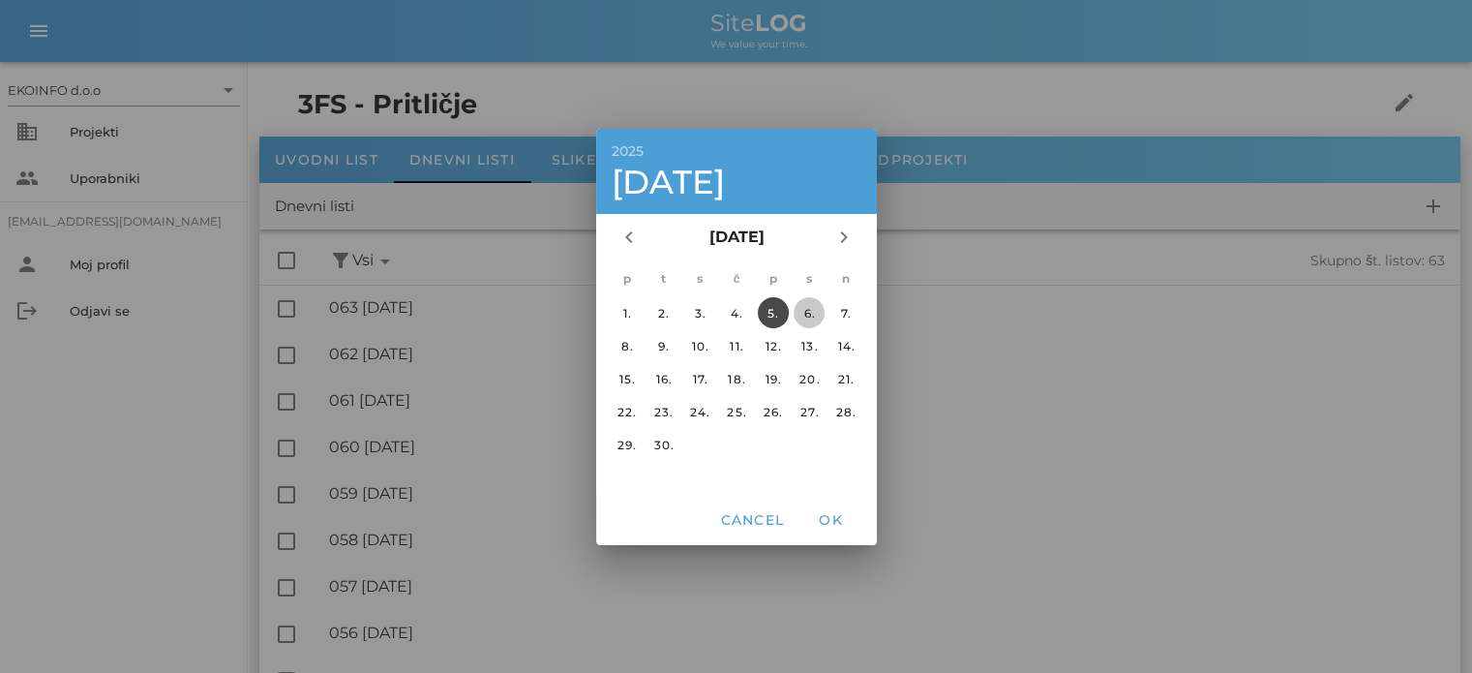
click at [807, 315] on div "6." at bounding box center [809, 312] width 31 height 15
click at [831, 521] on span "OK" at bounding box center [830, 519] width 46 height 17
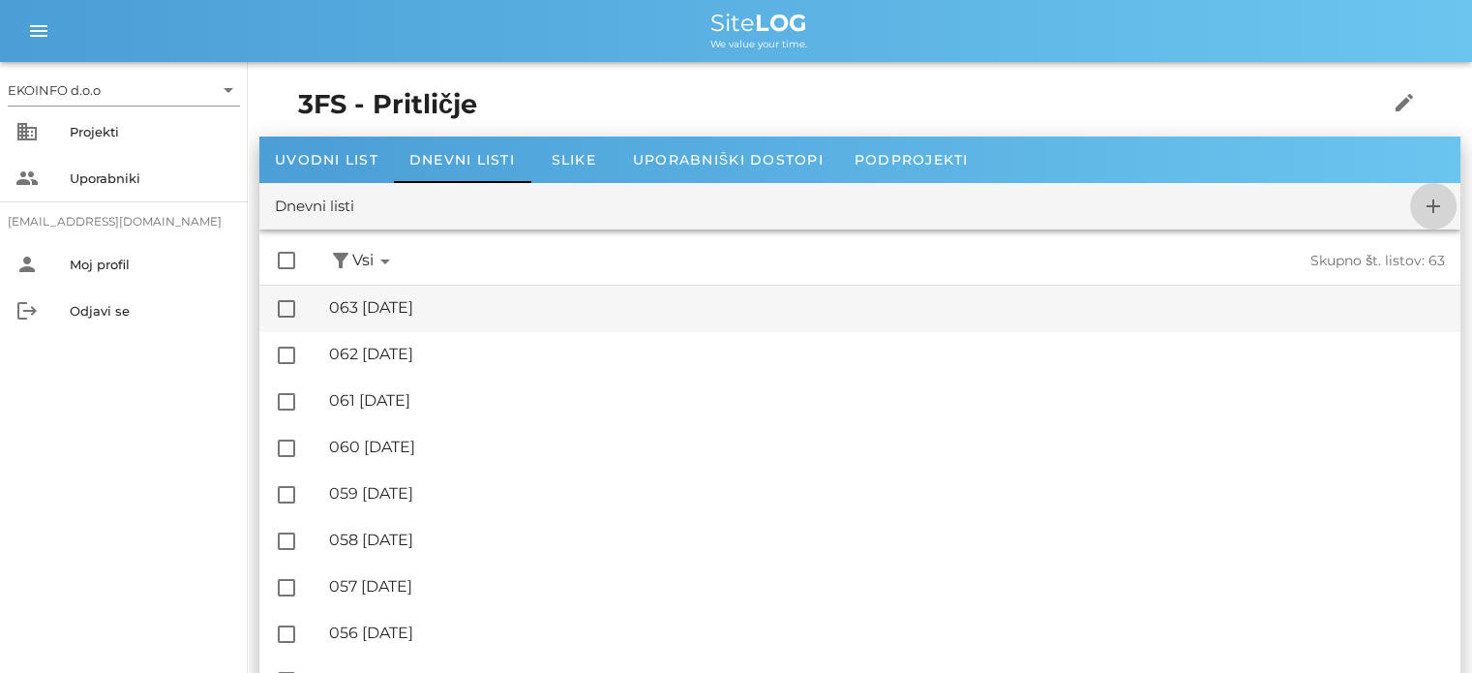
checkbox input "false"
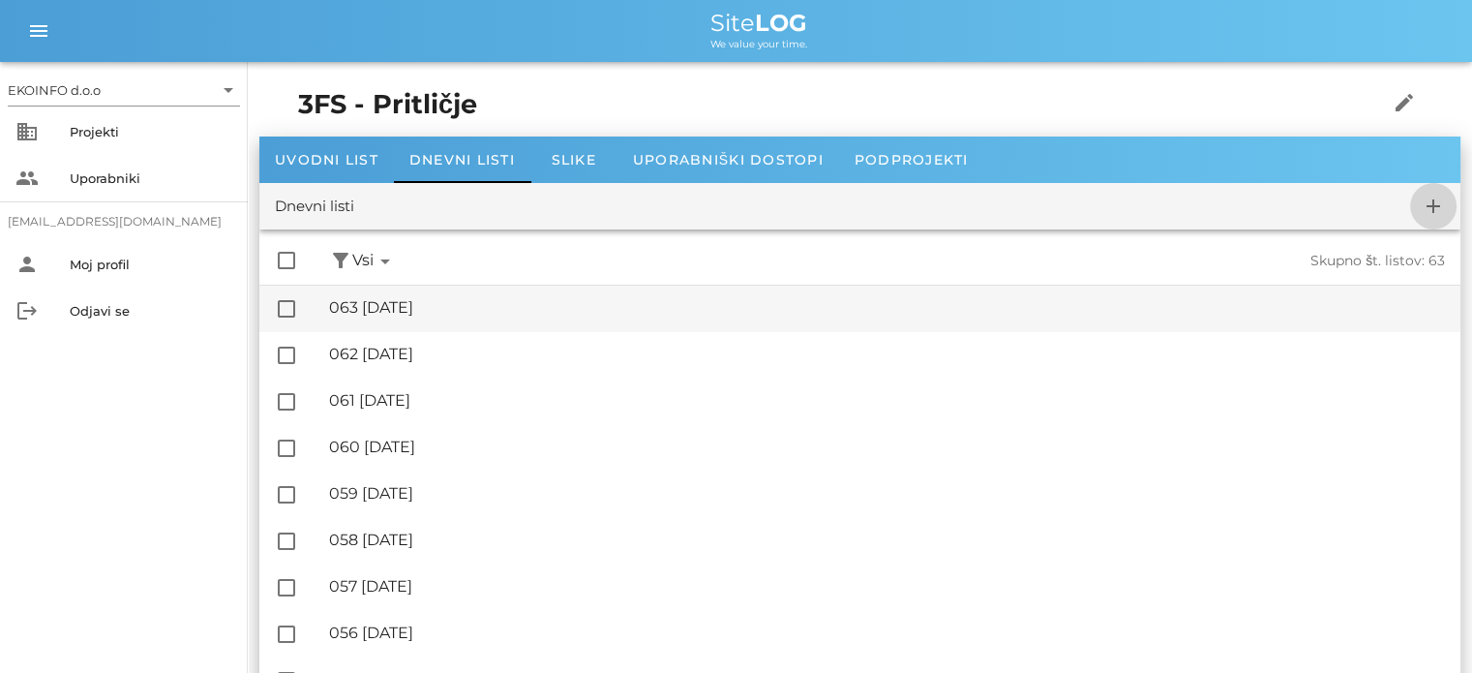
checkbox input "false"
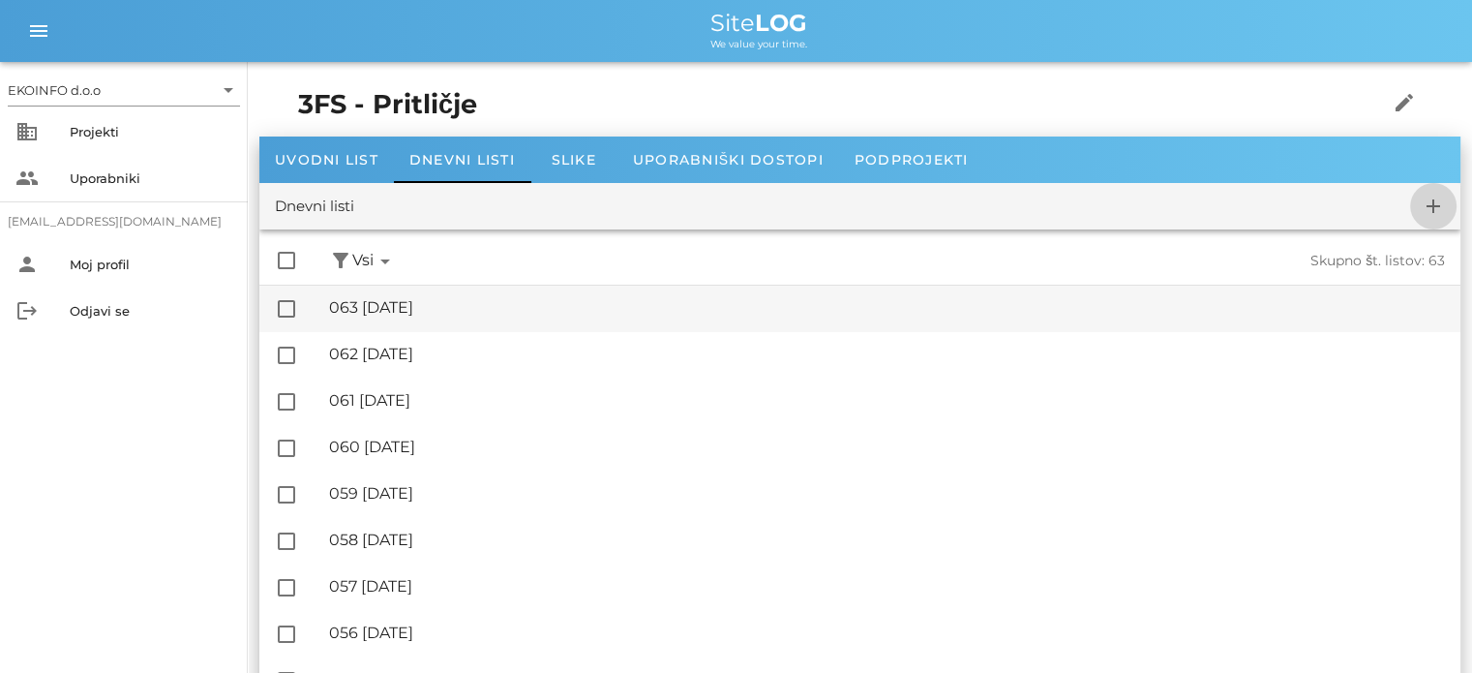
checkbox input "false"
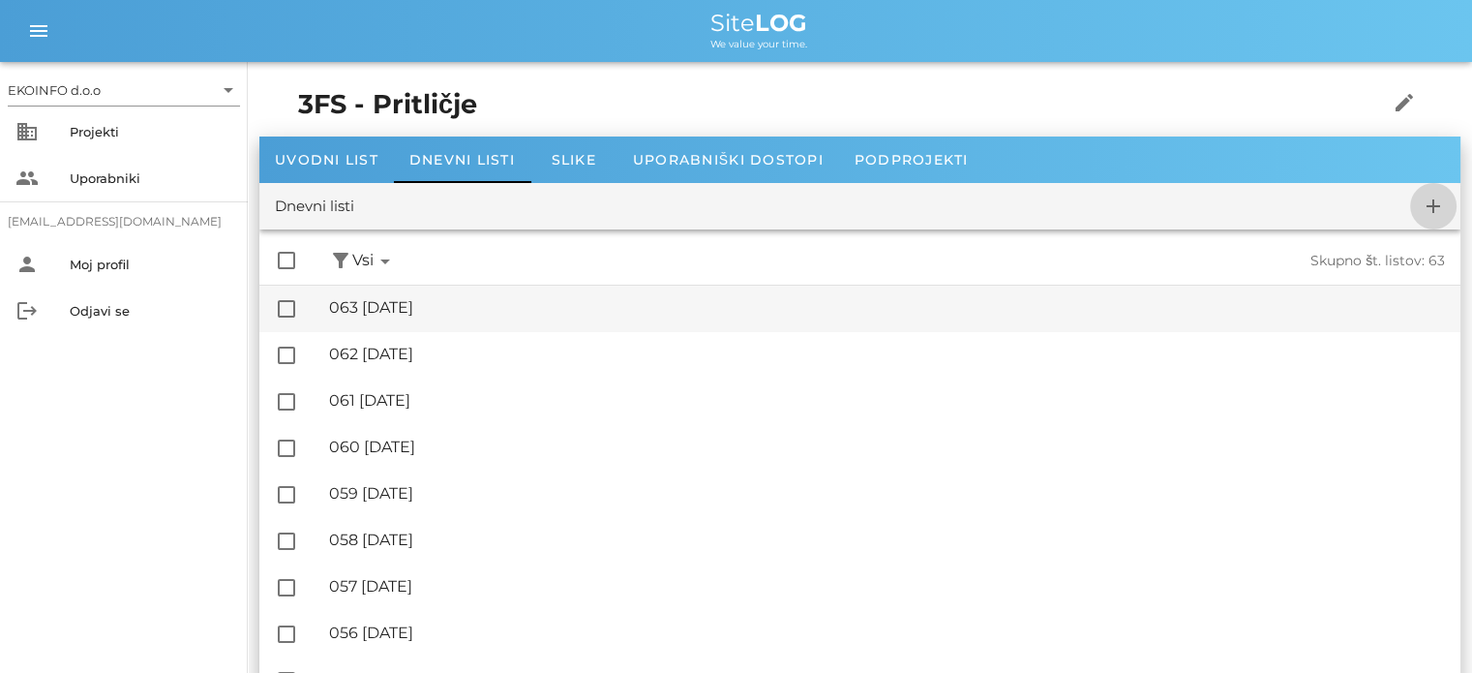
checkbox input "false"
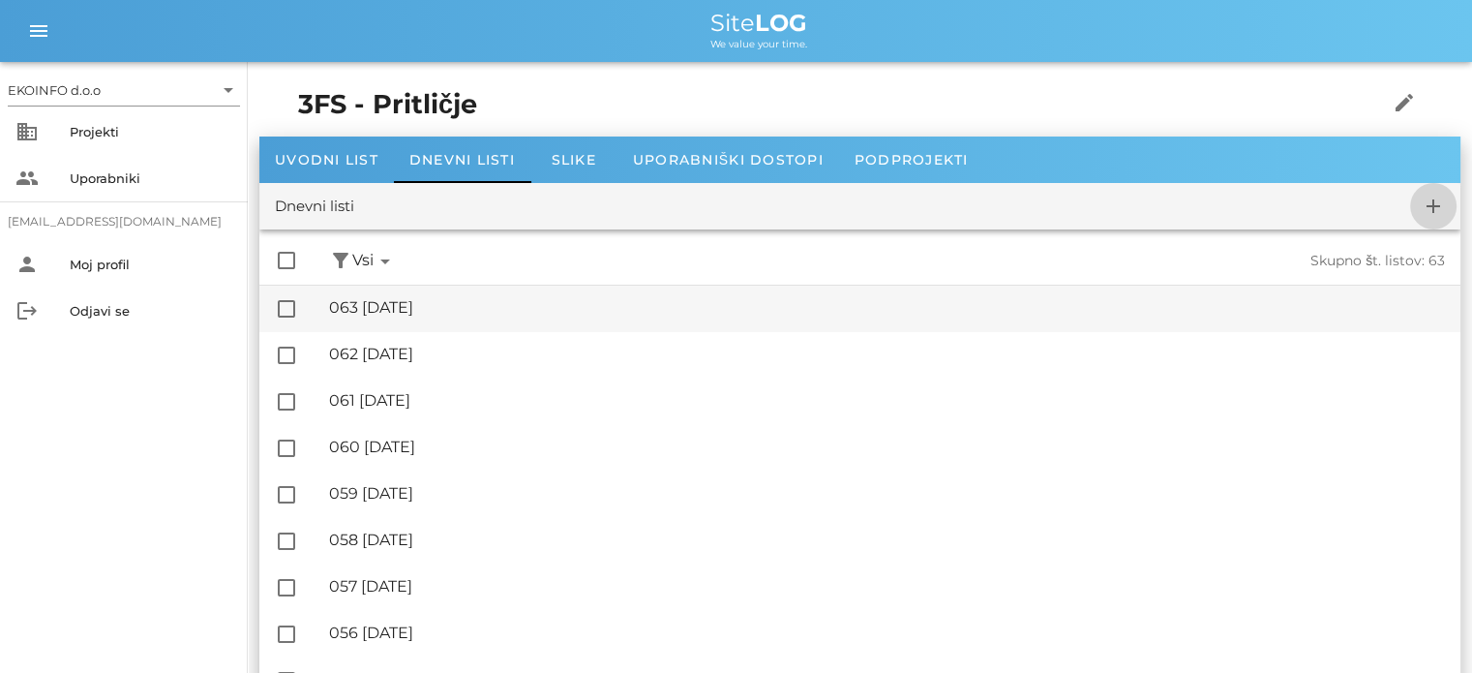
checkbox input "false"
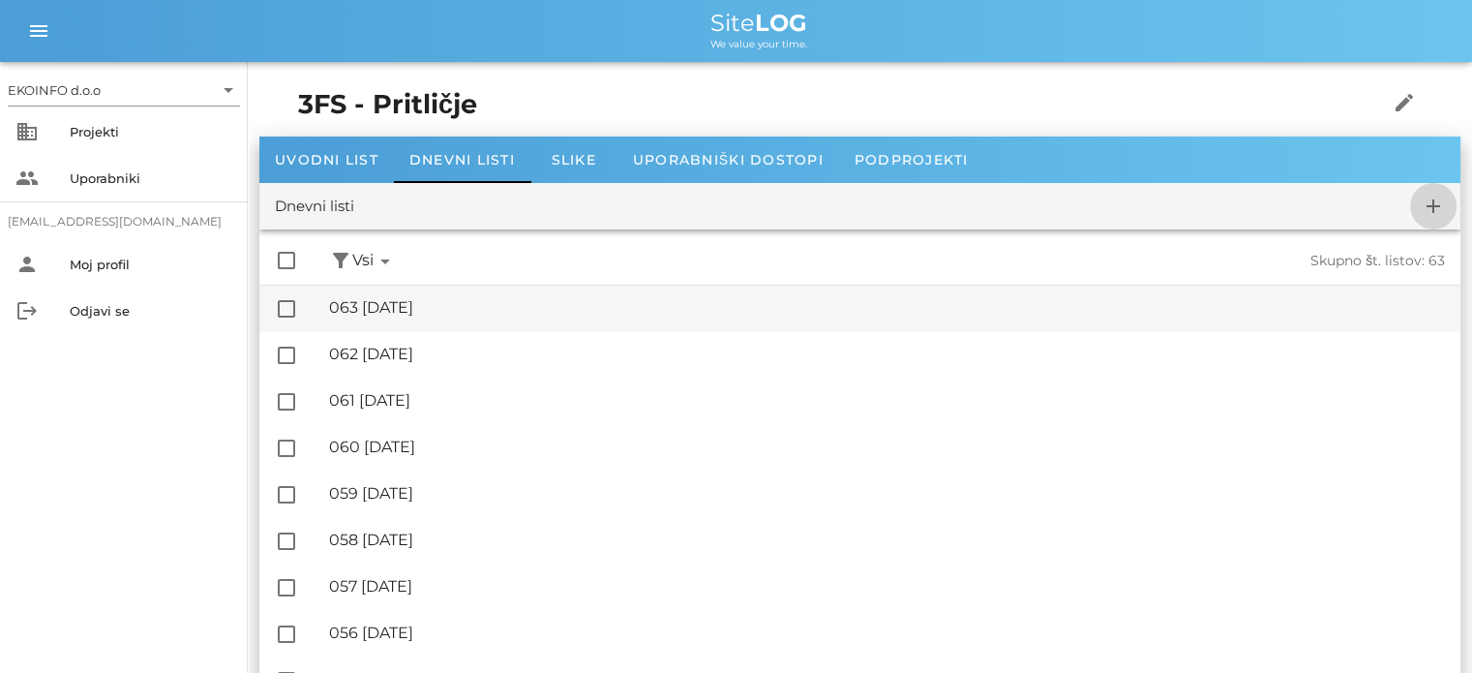
checkbox input "false"
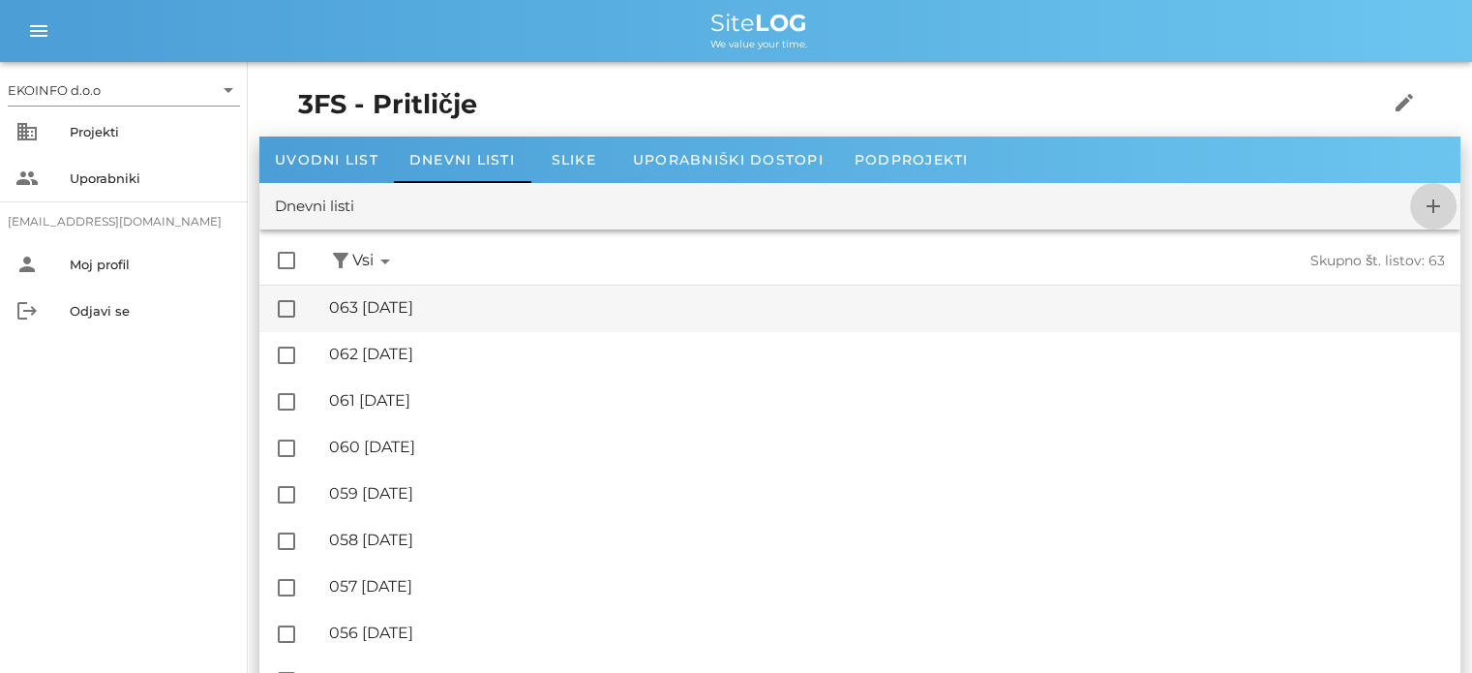
checkbox input "false"
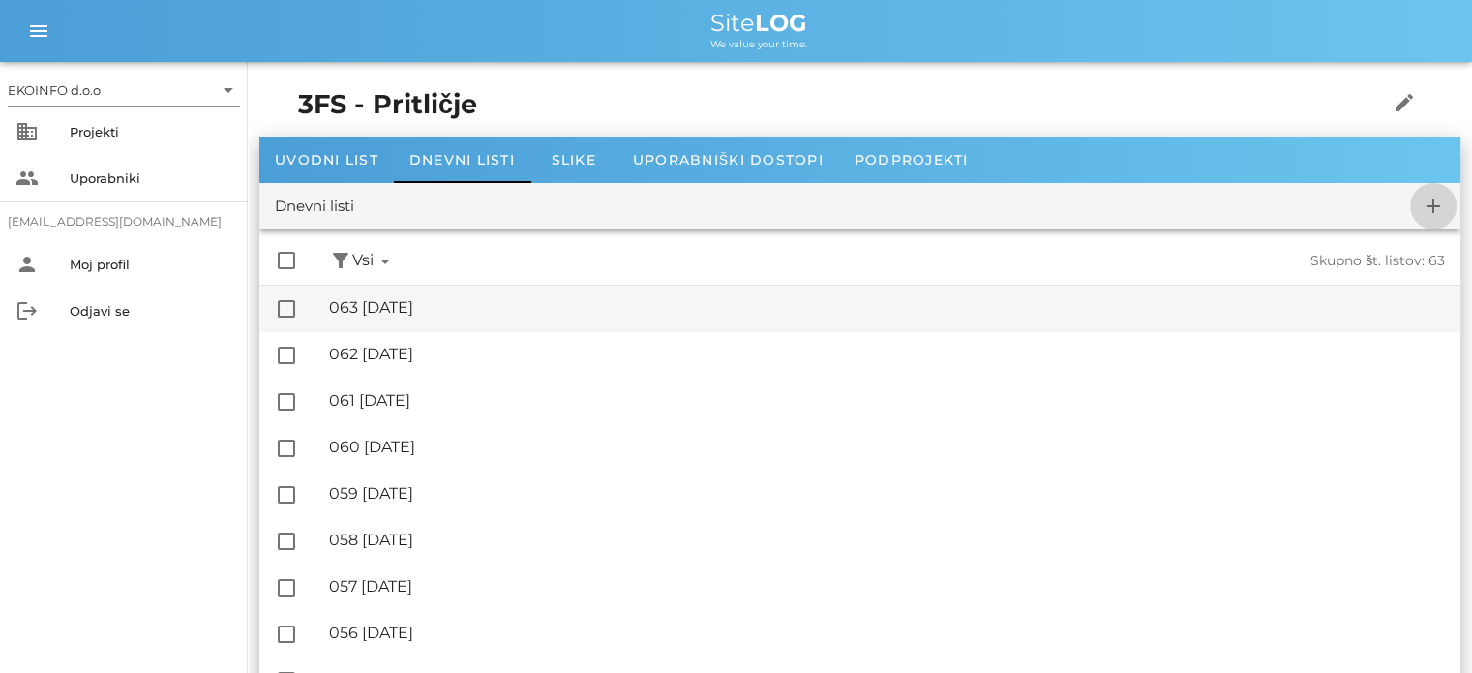
checkbox input "false"
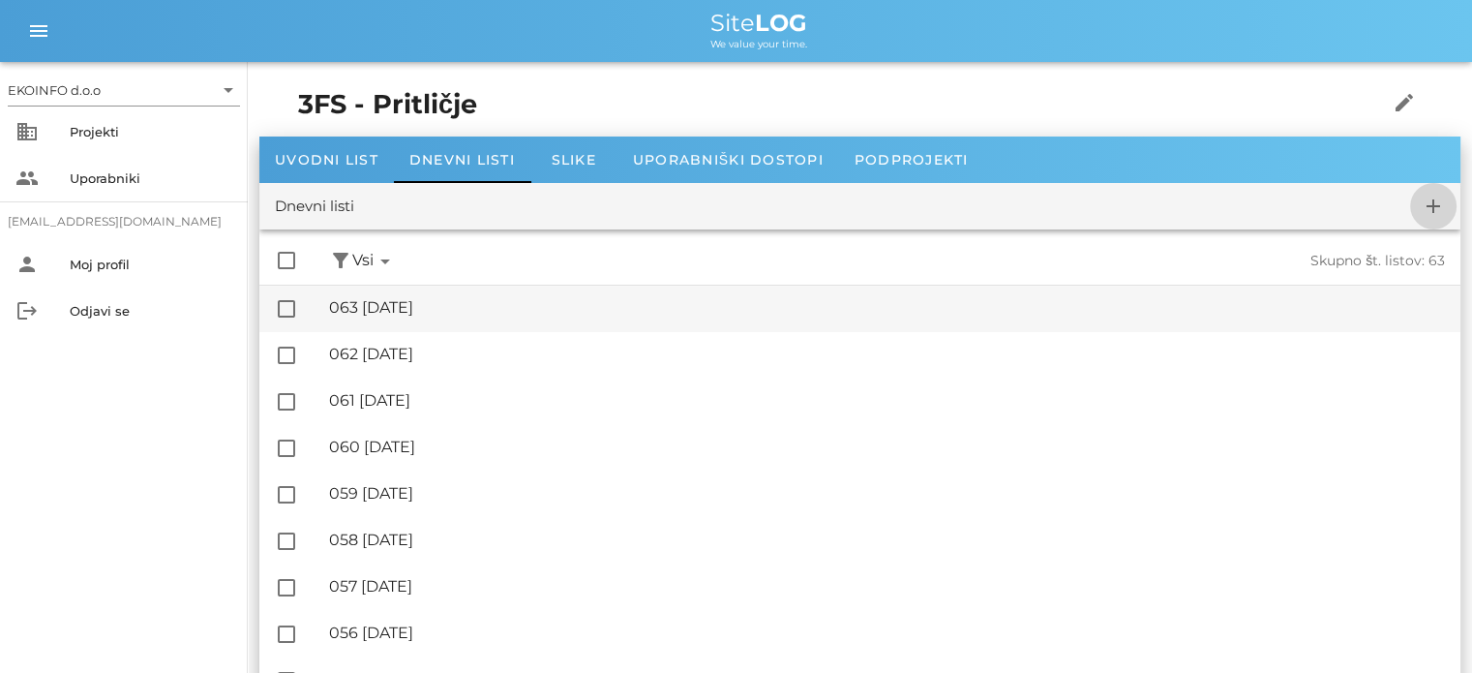
checkbox input "false"
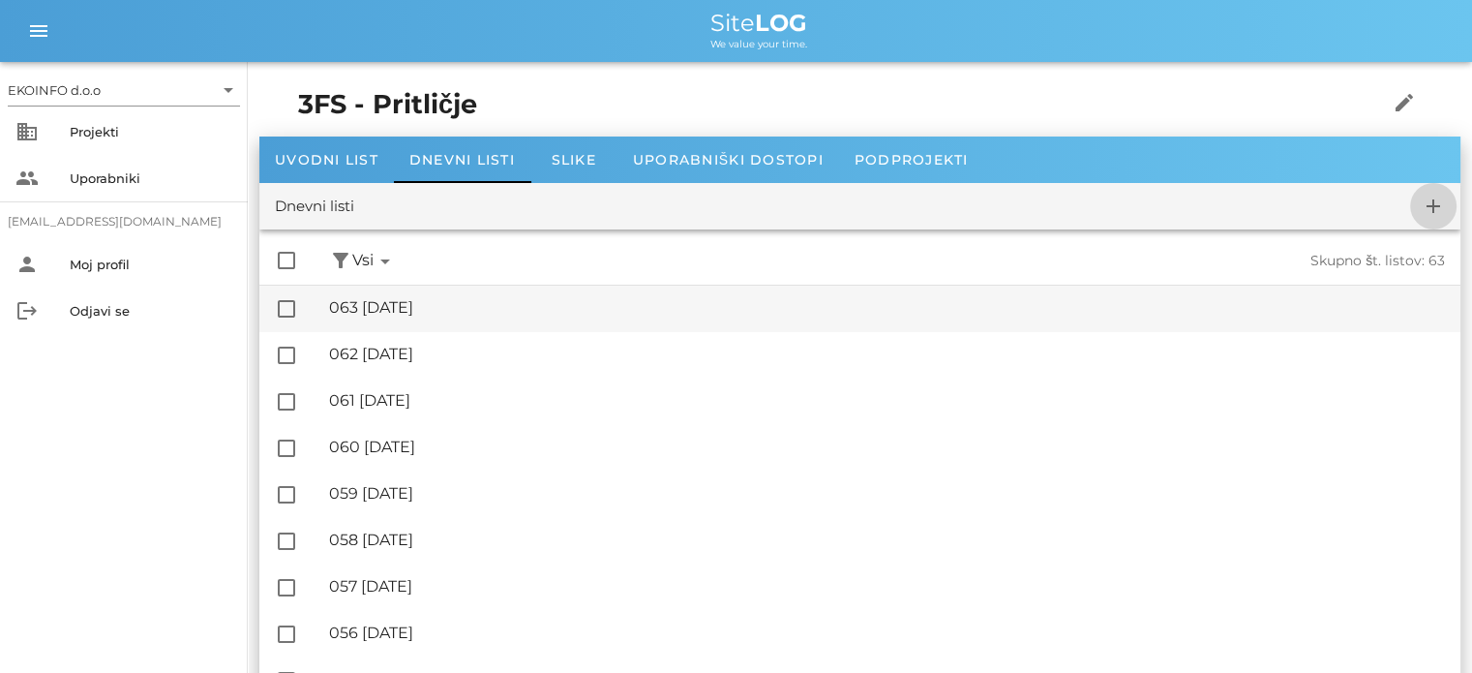
checkbox input "false"
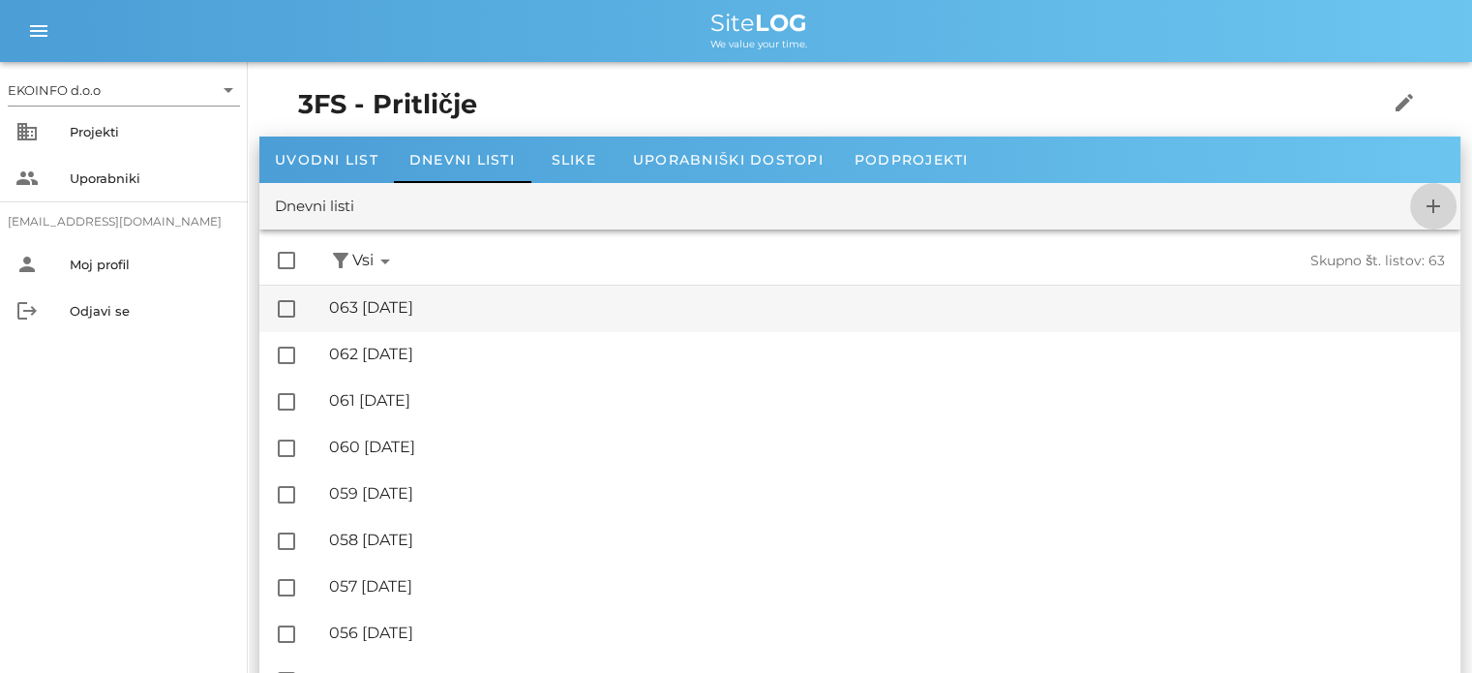
checkbox input "false"
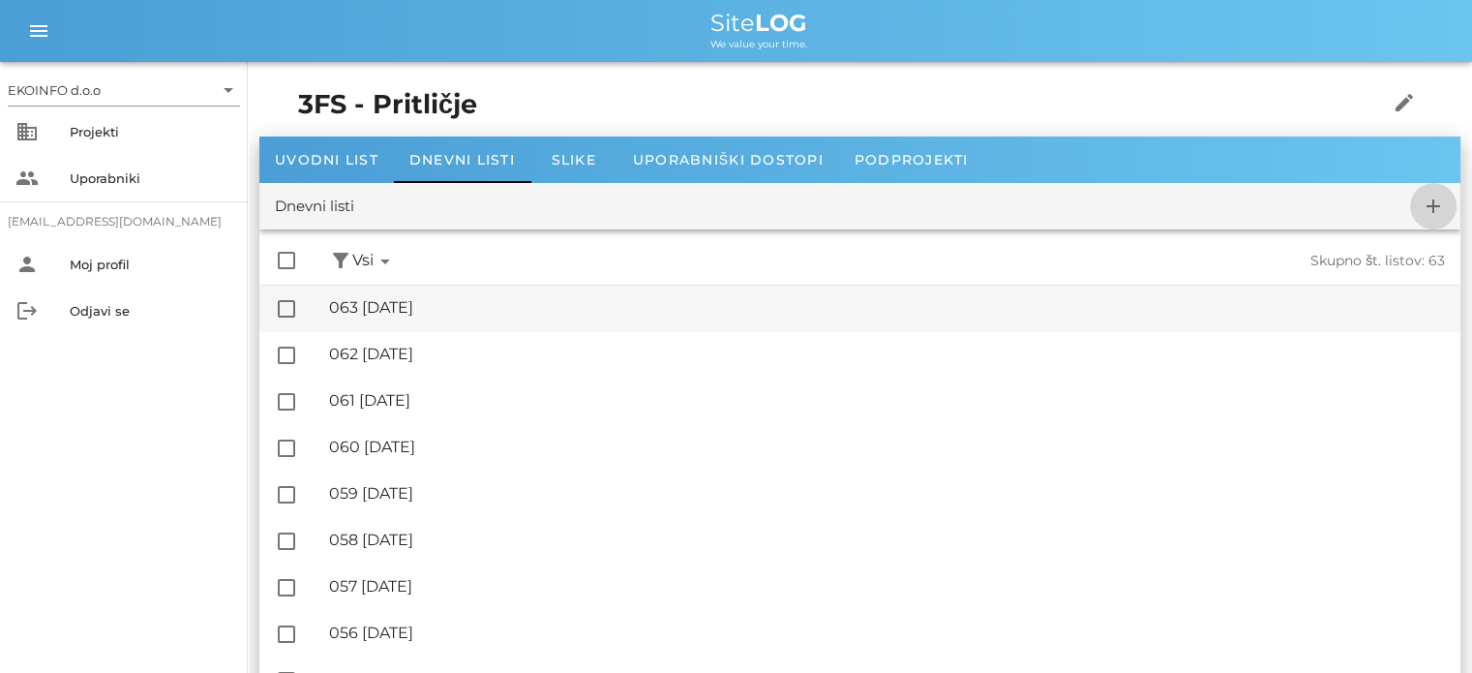
checkbox input "false"
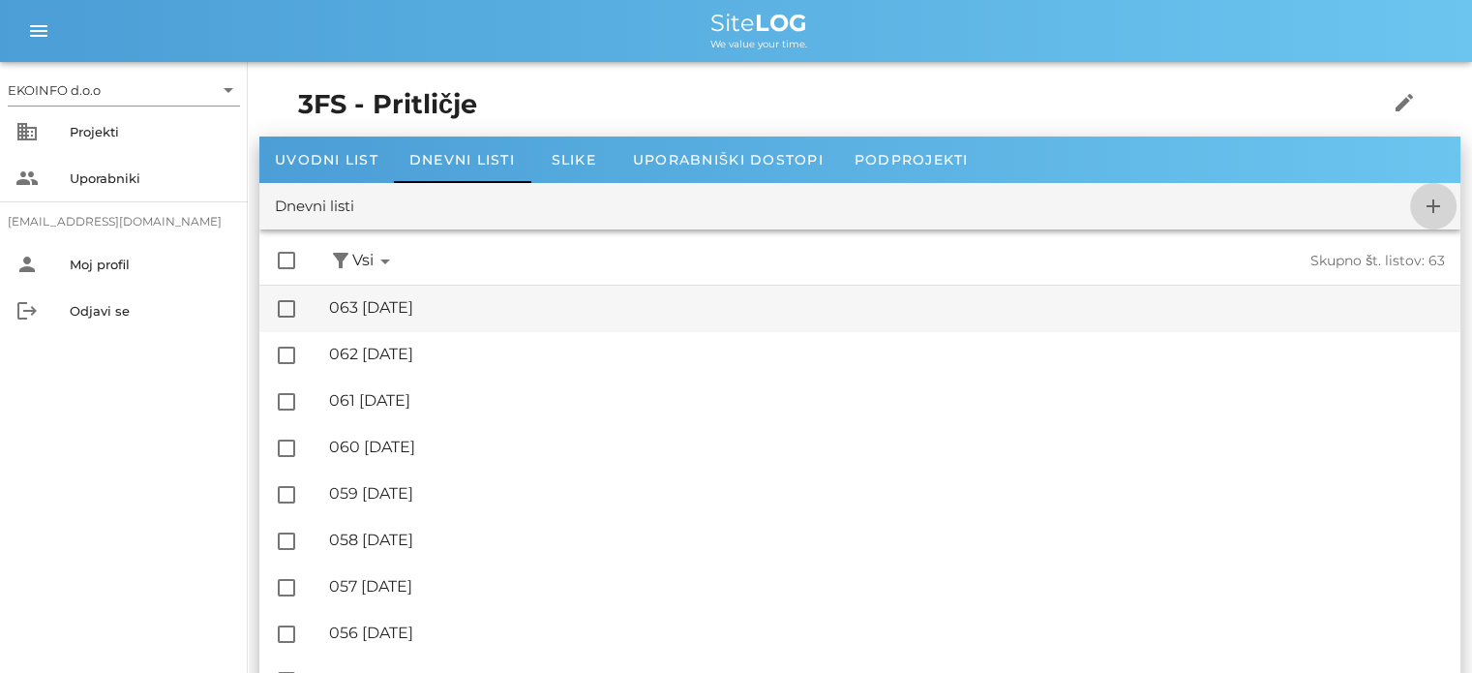
checkbox input "false"
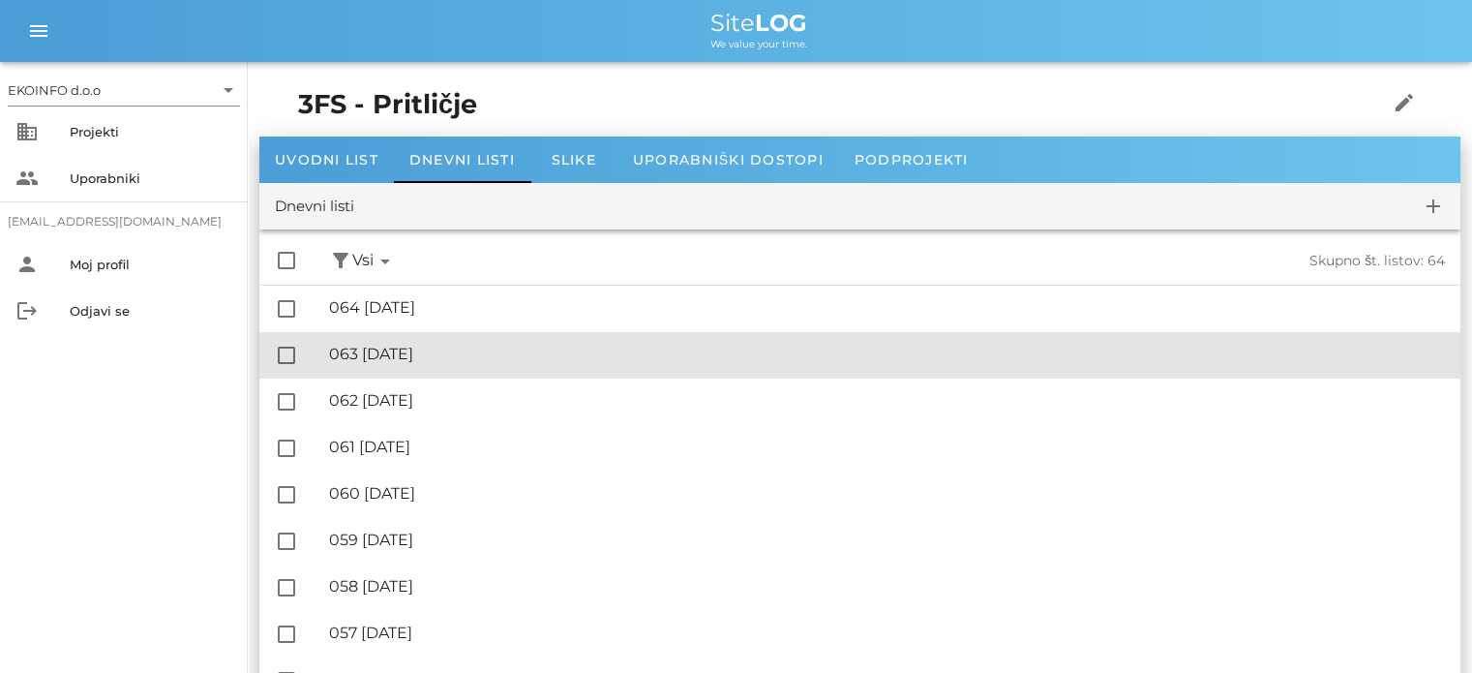
click at [425, 347] on div "🔏 063 [DATE]" at bounding box center [887, 354] width 1116 height 18
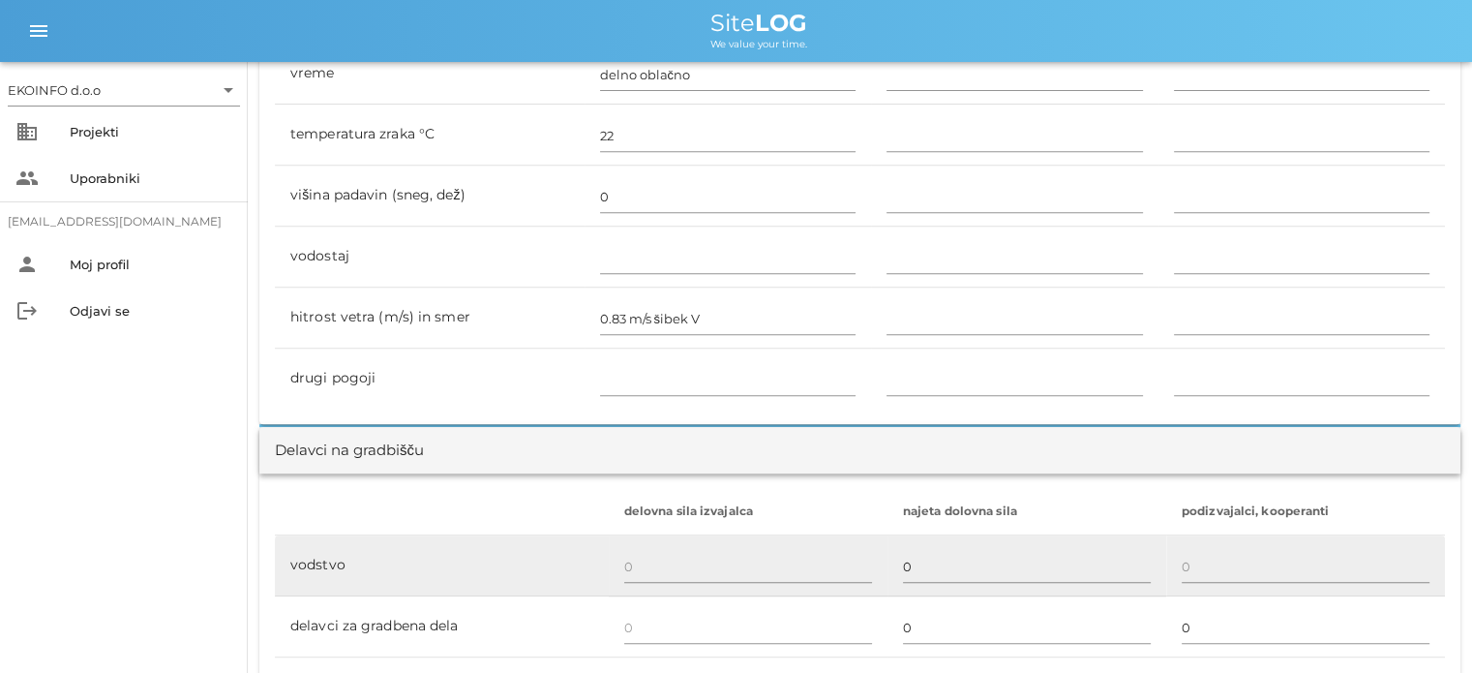
scroll to position [968, 0]
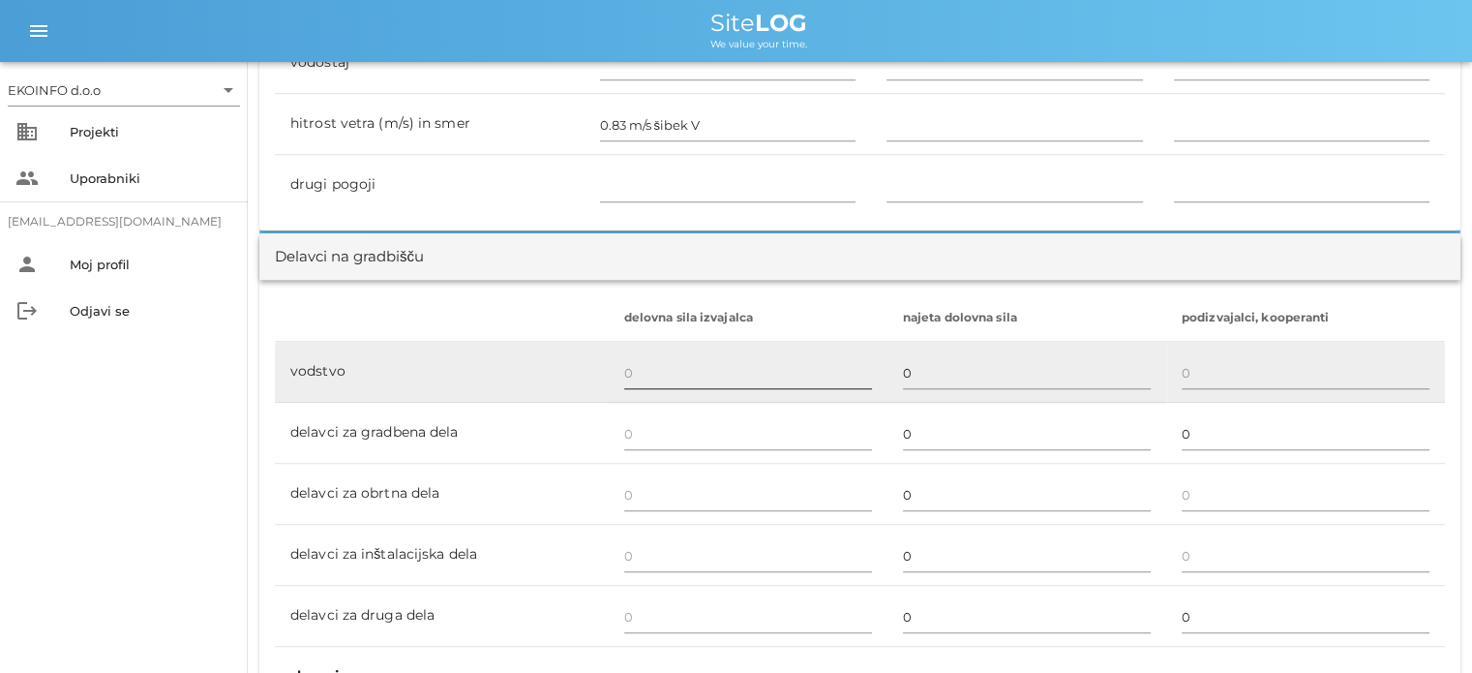
click at [624, 377] on input "text" at bounding box center [748, 372] width 248 height 31
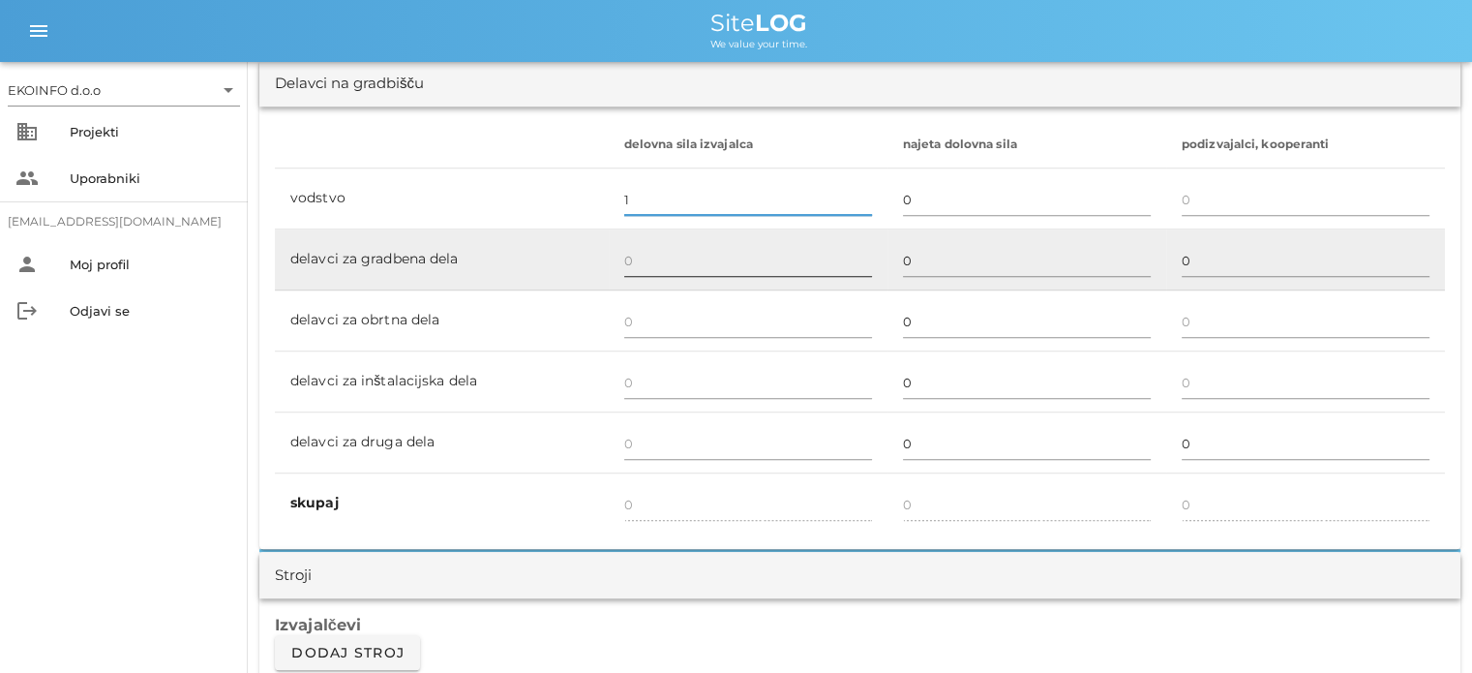
scroll to position [1161, 0]
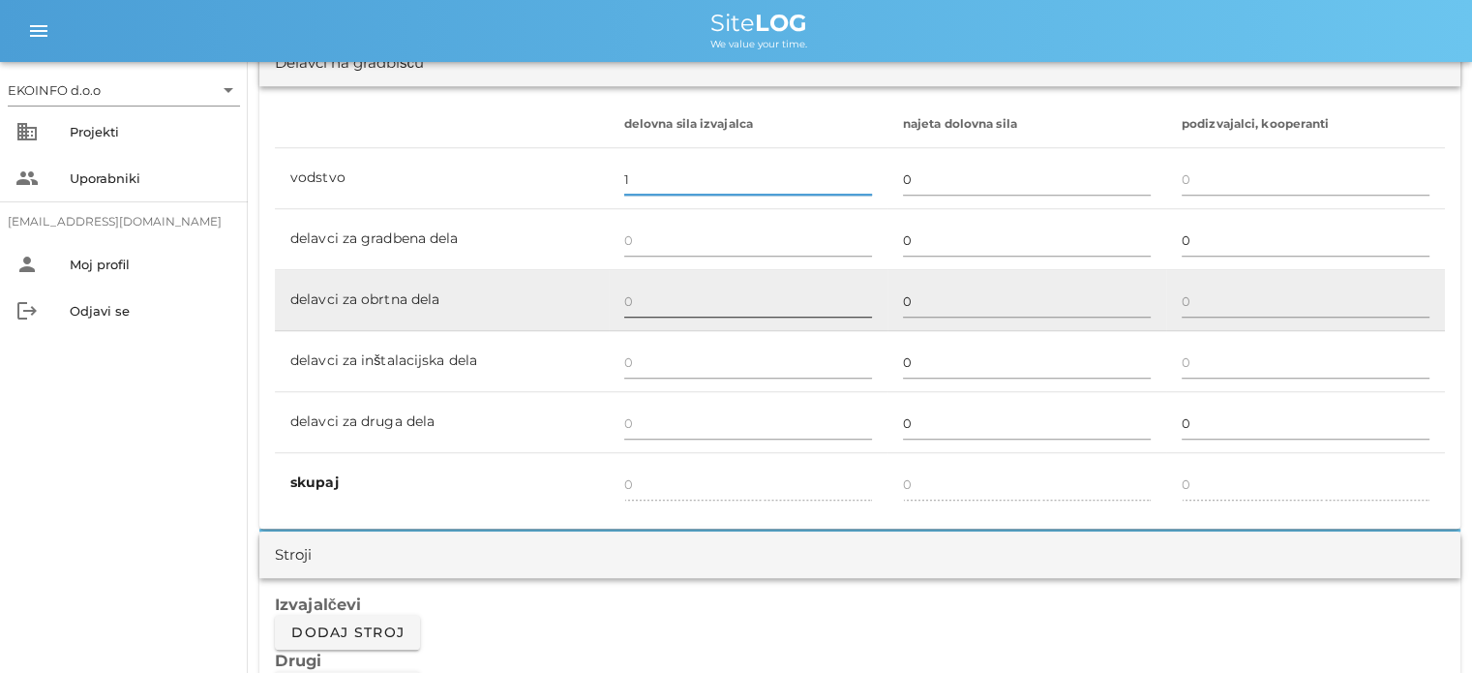
type input "1"
click at [631, 297] on input "text" at bounding box center [748, 301] width 248 height 31
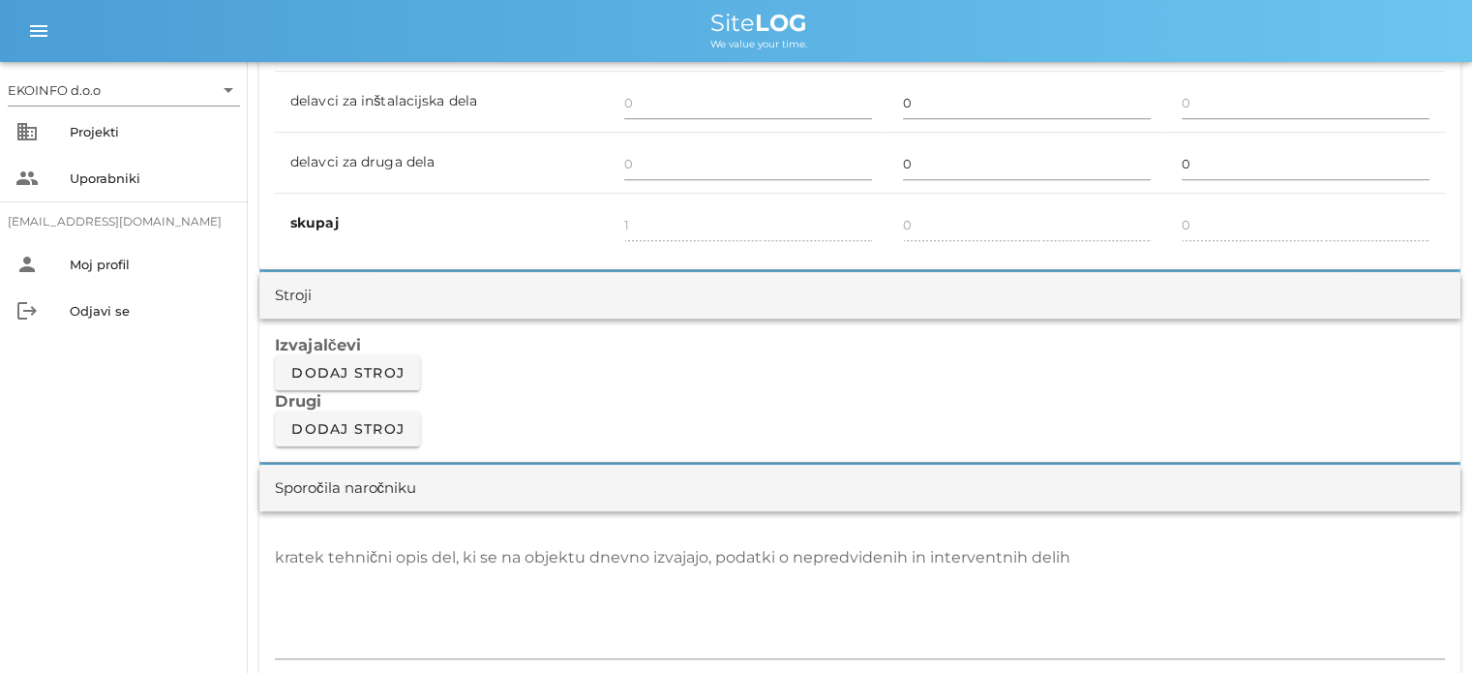
scroll to position [1452, 0]
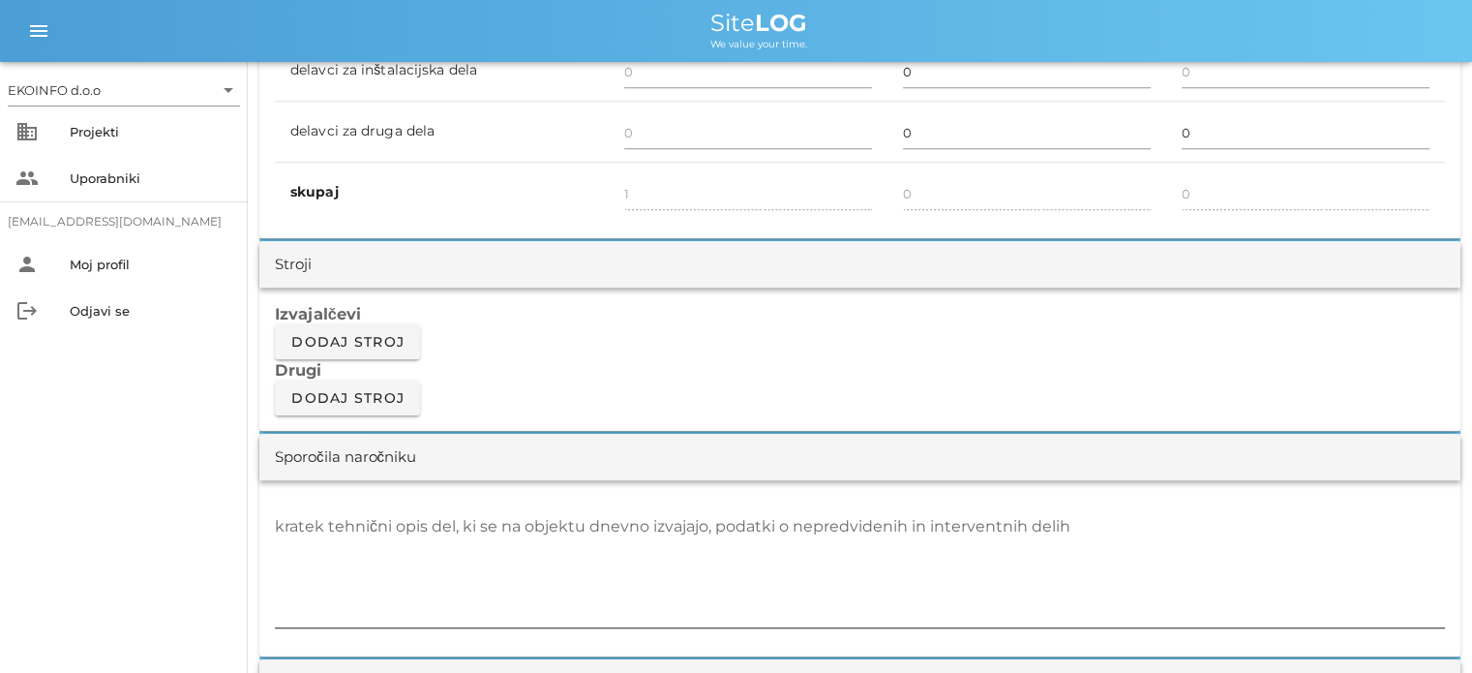
type input "1"
type input "2"
click at [345, 540] on textarea "kratek tehnični opis del, ki se na objektu dnevno izvajajo, podatki o nepredvid…" at bounding box center [860, 569] width 1170 height 116
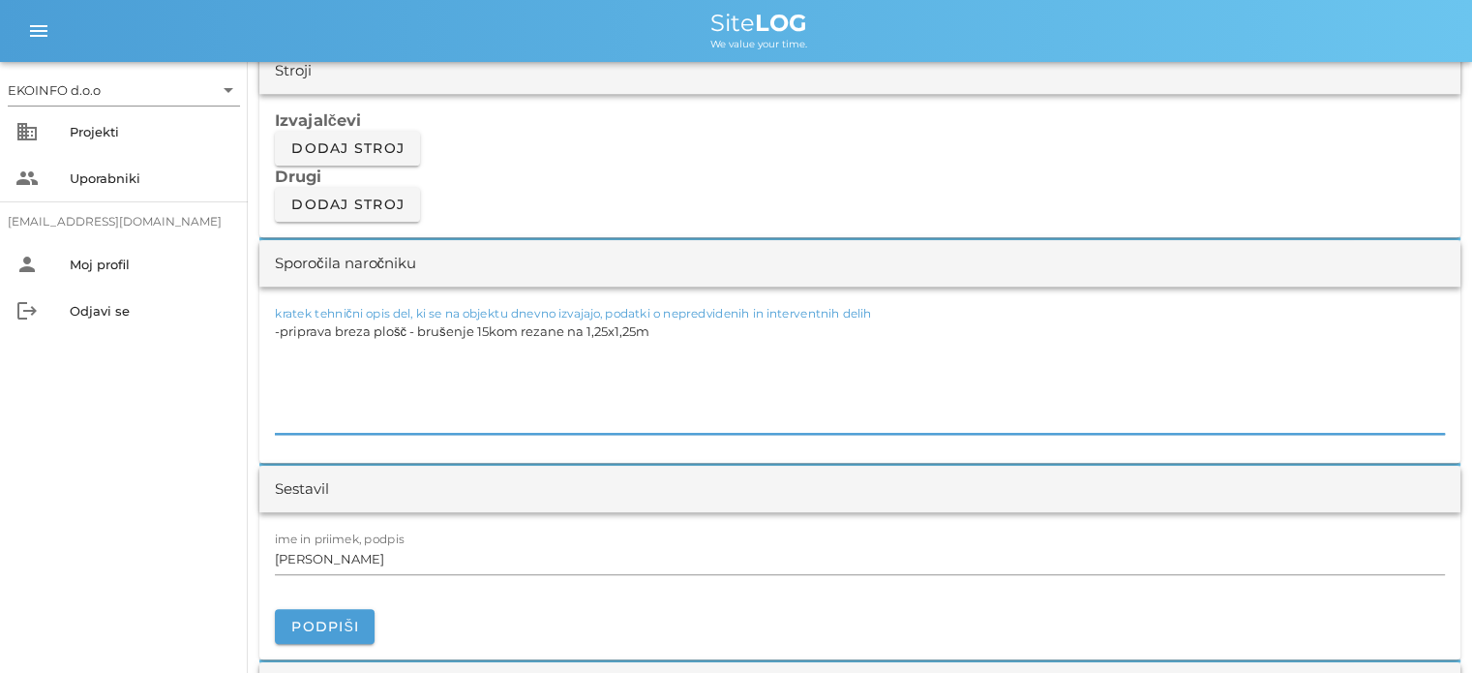
scroll to position [1742, 0]
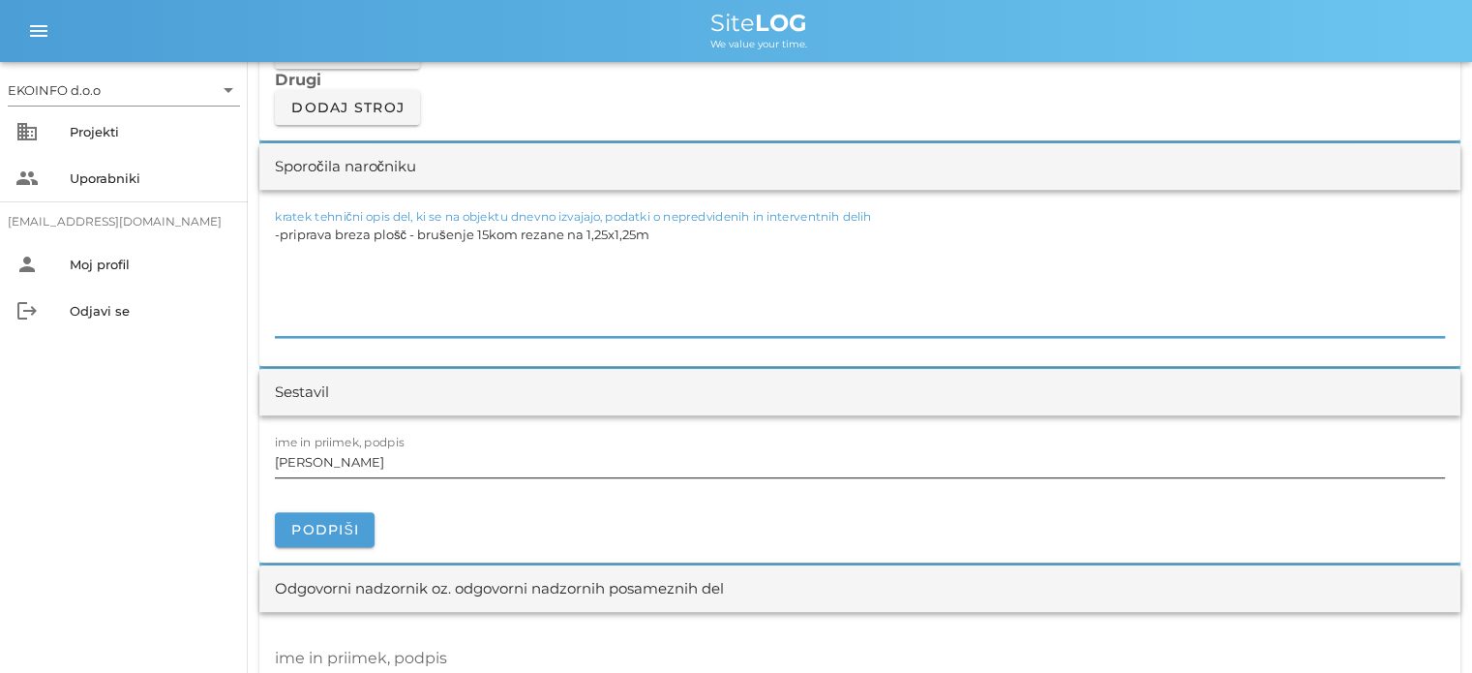
type textarea "-priprava breza plošč - brušenje 15kom rezane na 1,25x1,25m"
click at [361, 467] on input "[PERSON_NAME]" at bounding box center [860, 461] width 1170 height 31
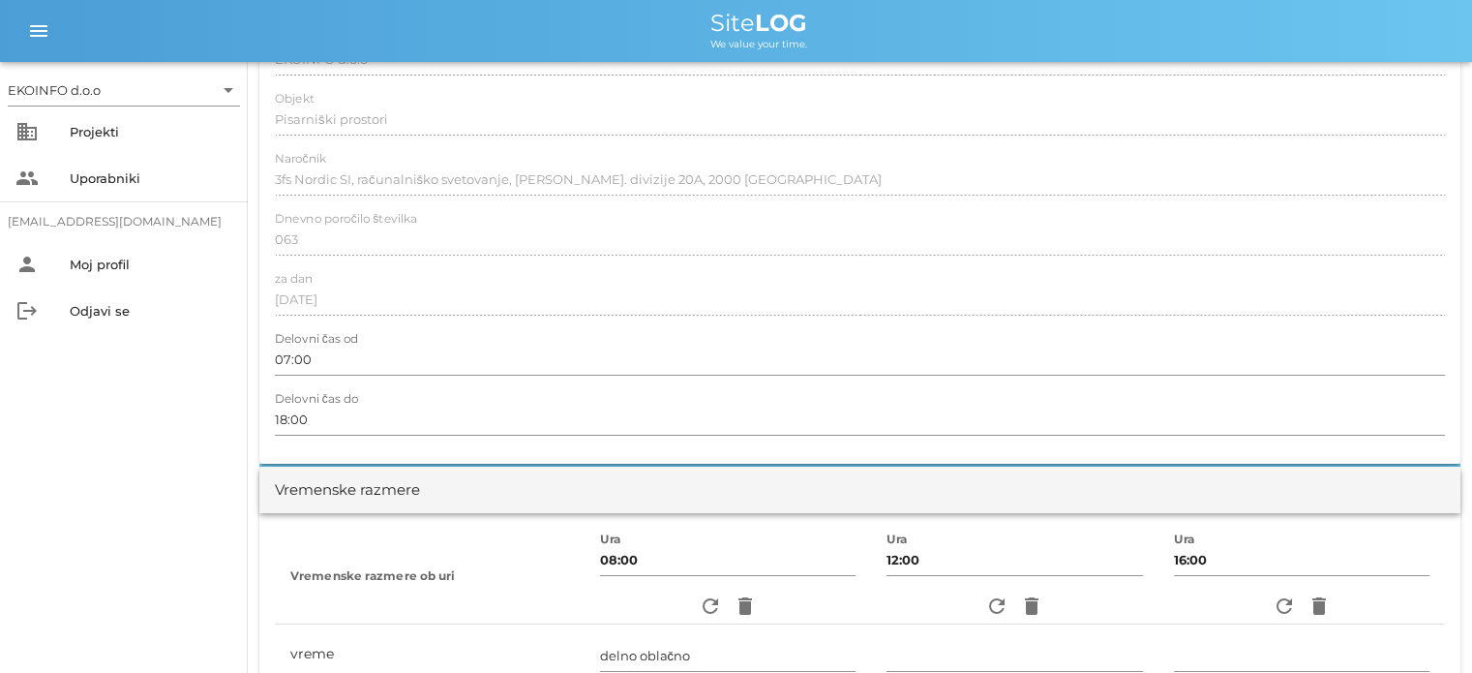
scroll to position [0, 0]
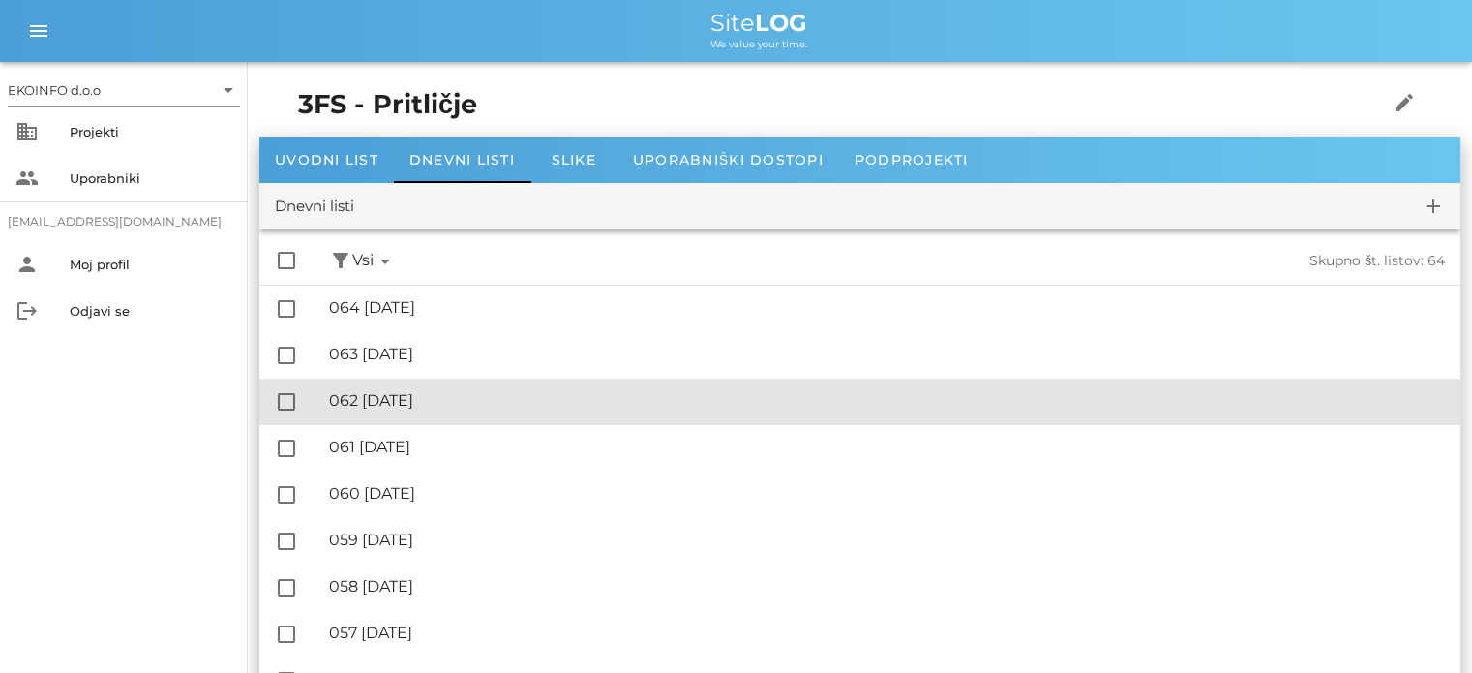
click at [437, 398] on div "🔏 062 [DATE]" at bounding box center [887, 400] width 1116 height 18
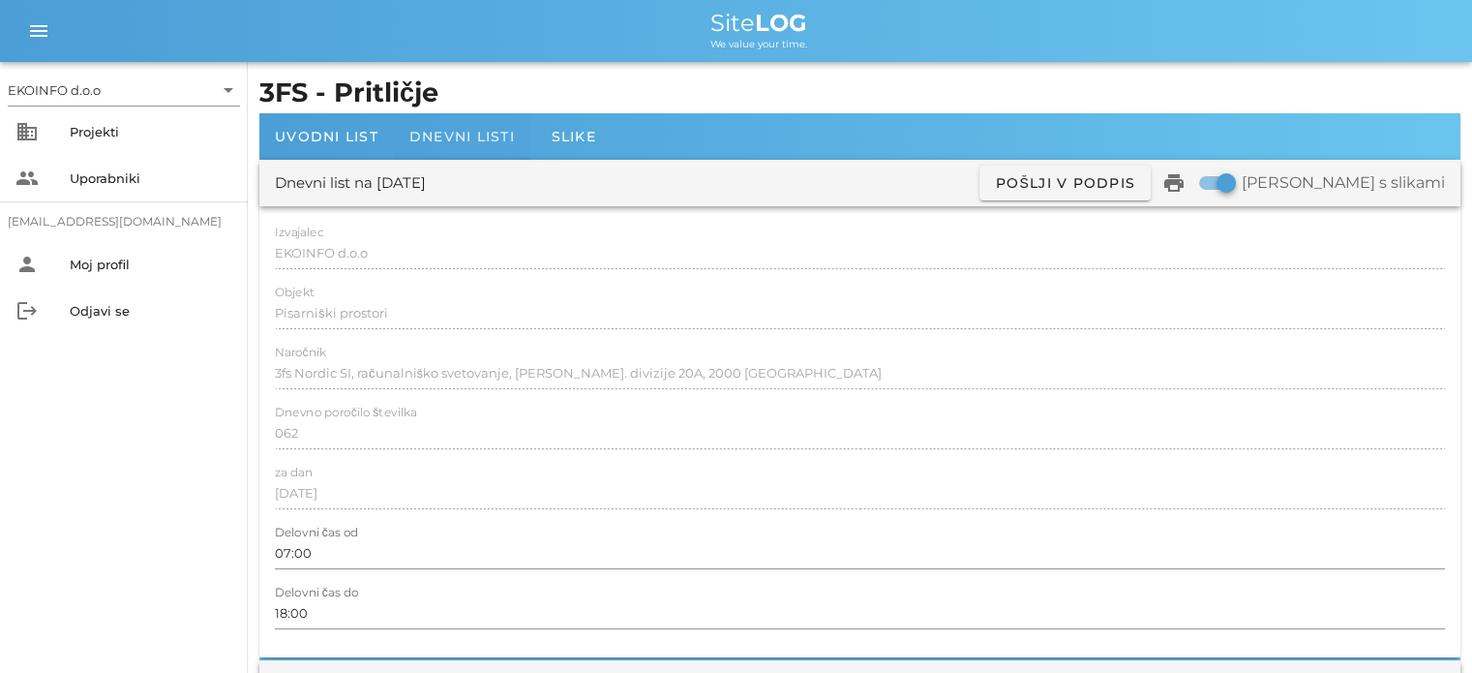
click at [439, 133] on span "Dnevni listi" at bounding box center [462, 136] width 106 height 17
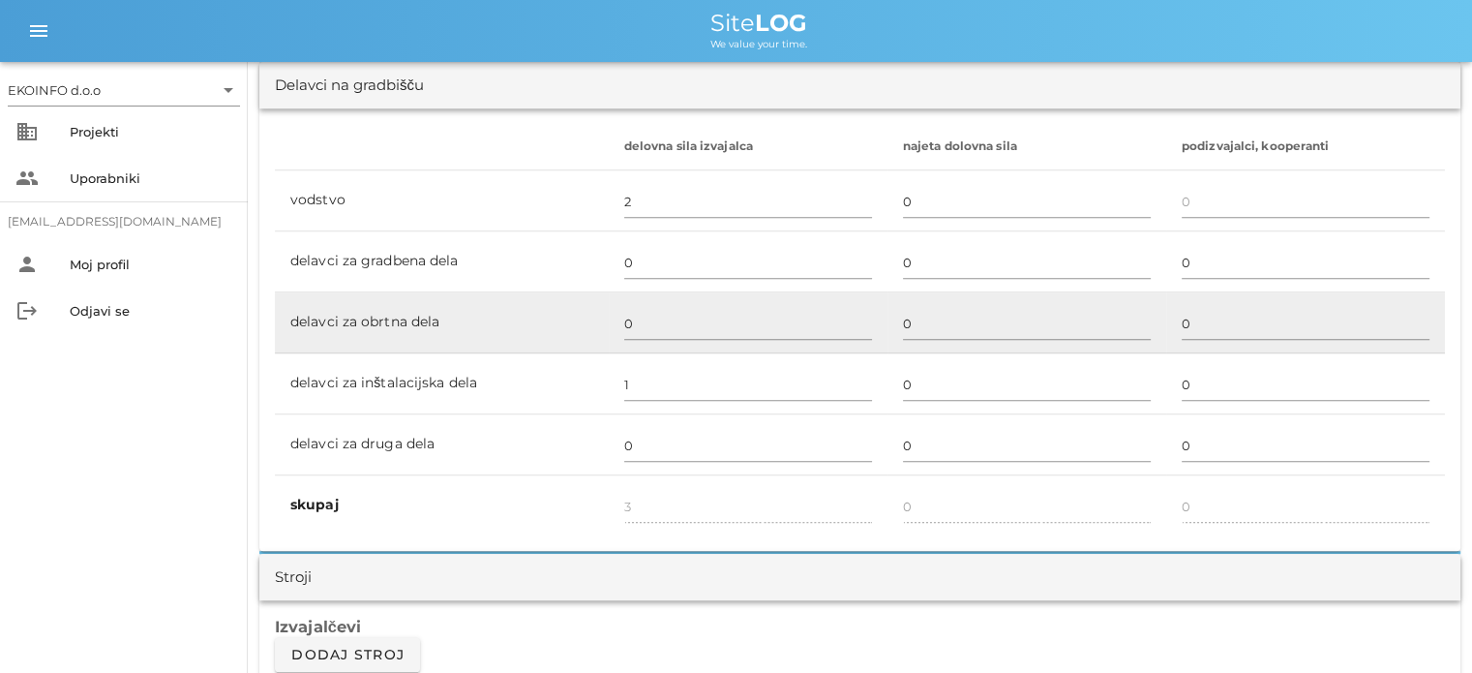
scroll to position [1065, 0]
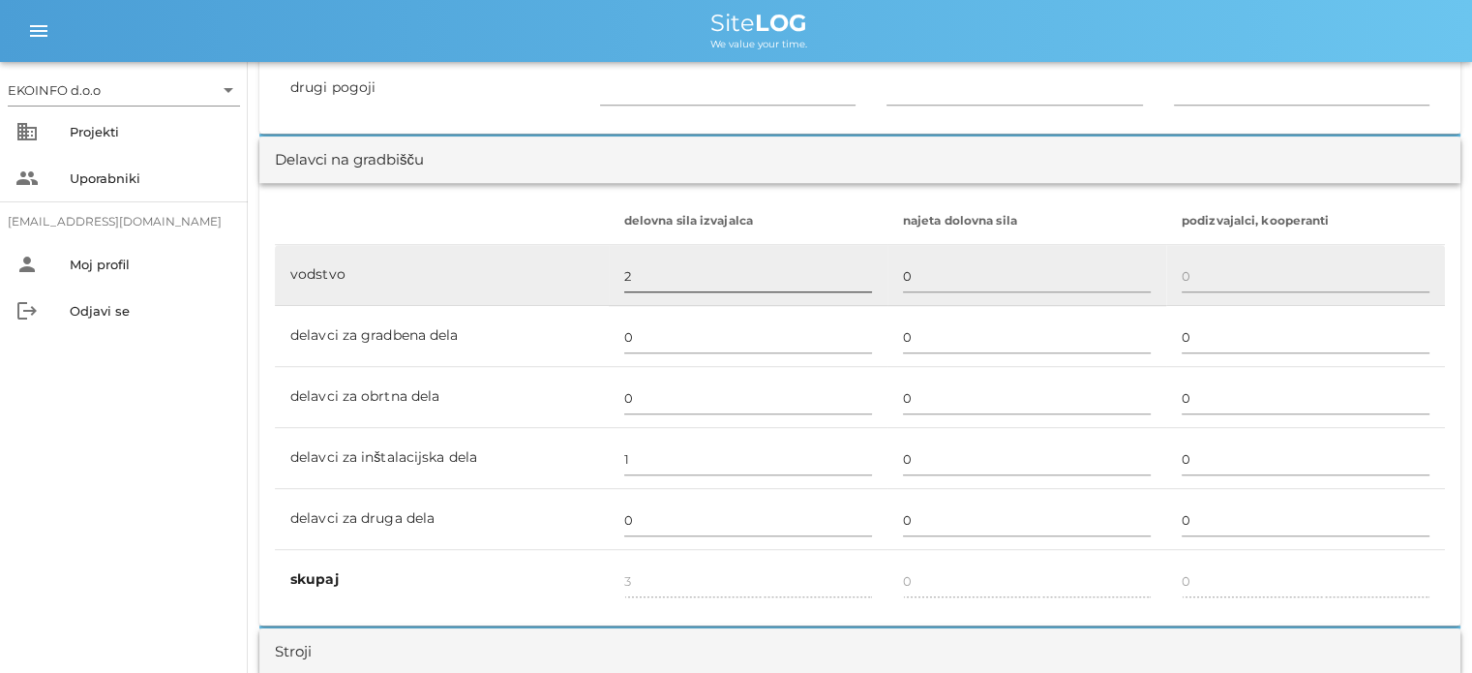
click at [628, 273] on input "2" at bounding box center [748, 275] width 248 height 31
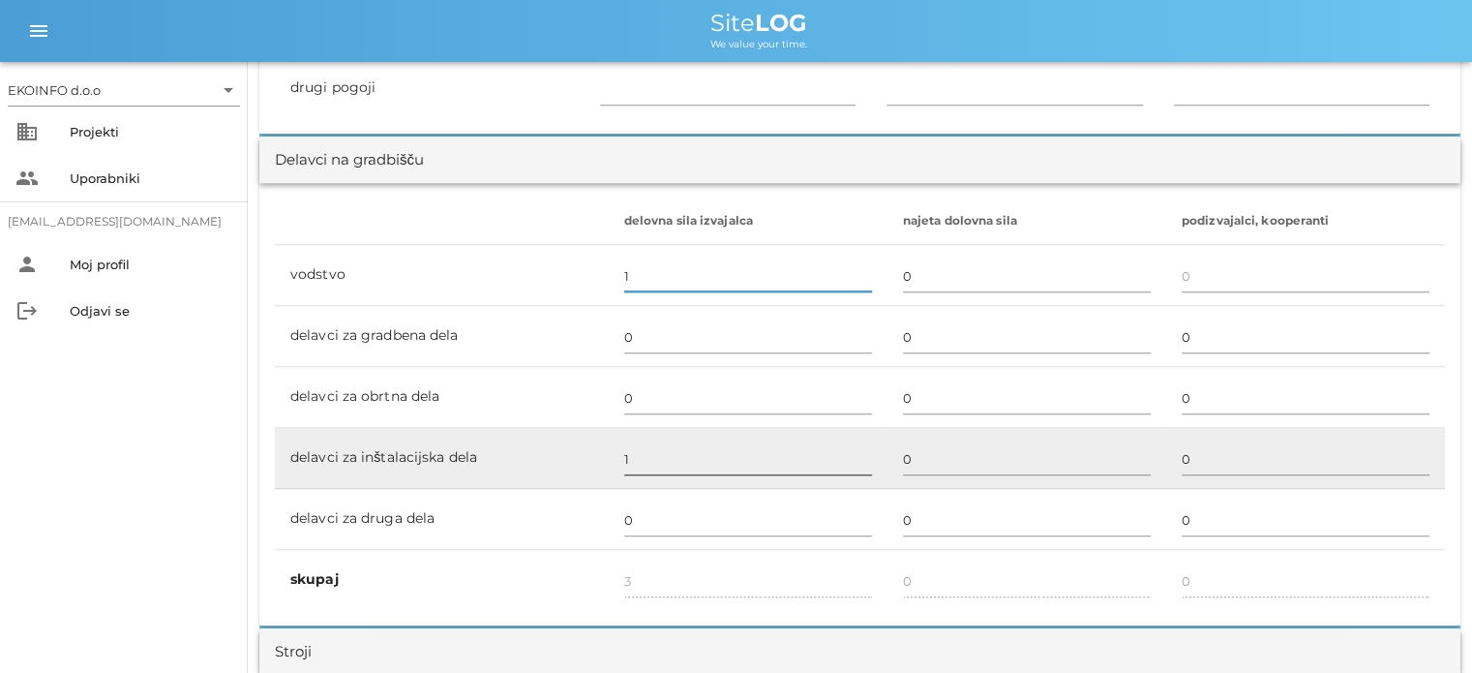
type input "1"
type input "2"
click at [636, 456] on input "1" at bounding box center [748, 458] width 248 height 31
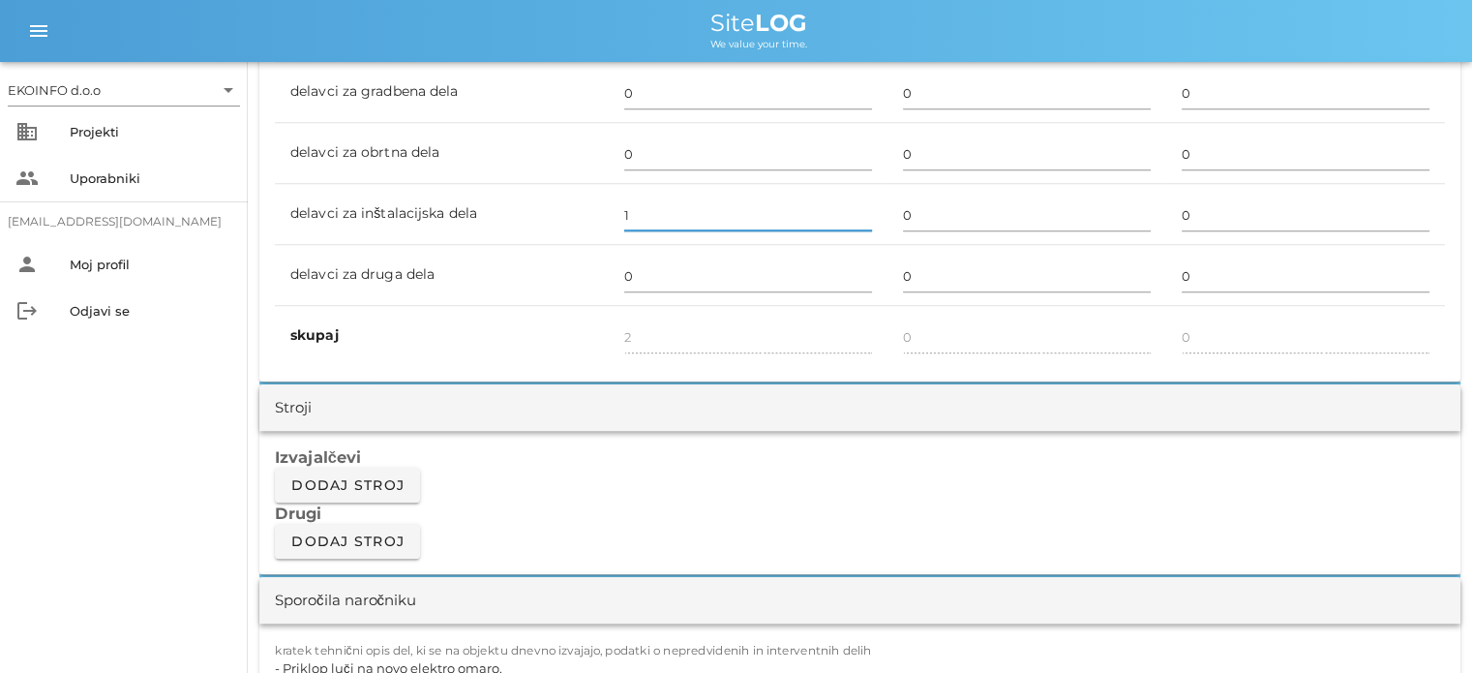
scroll to position [1258, 0]
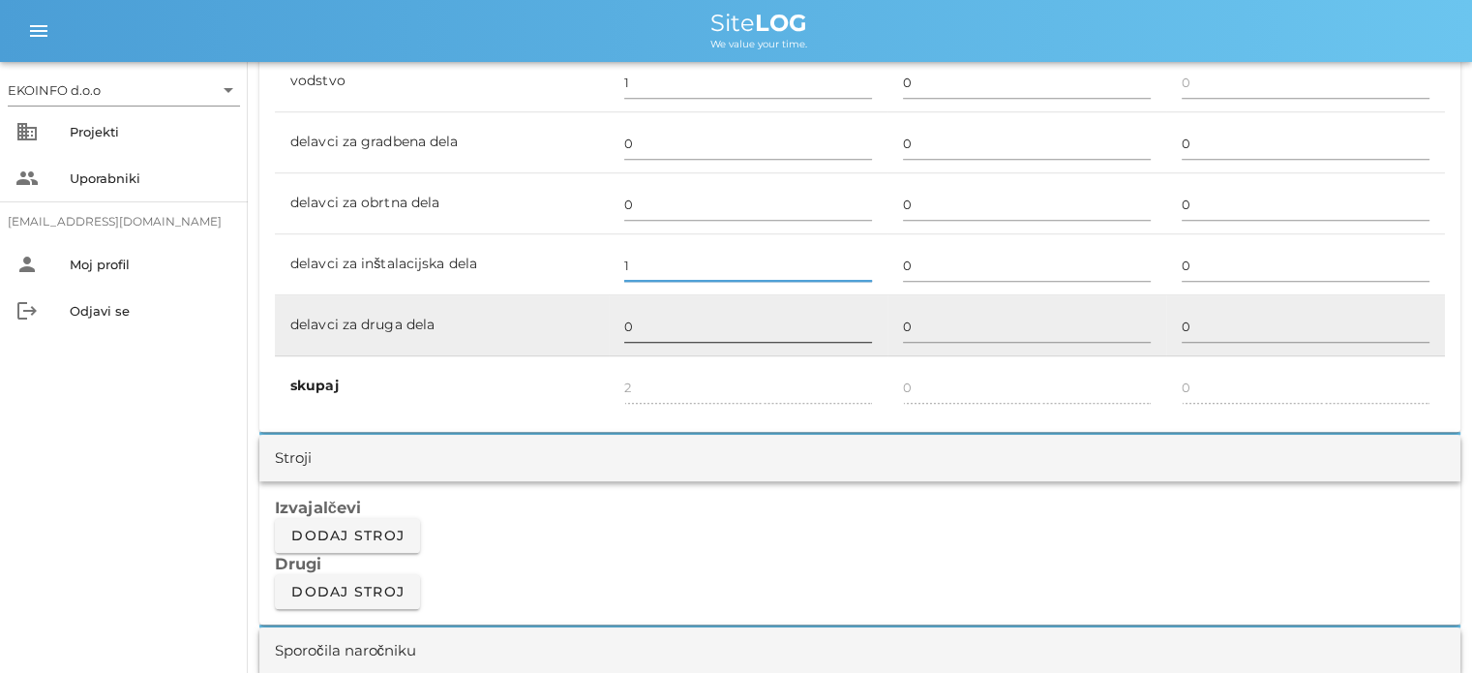
click at [631, 325] on input "0" at bounding box center [748, 326] width 248 height 31
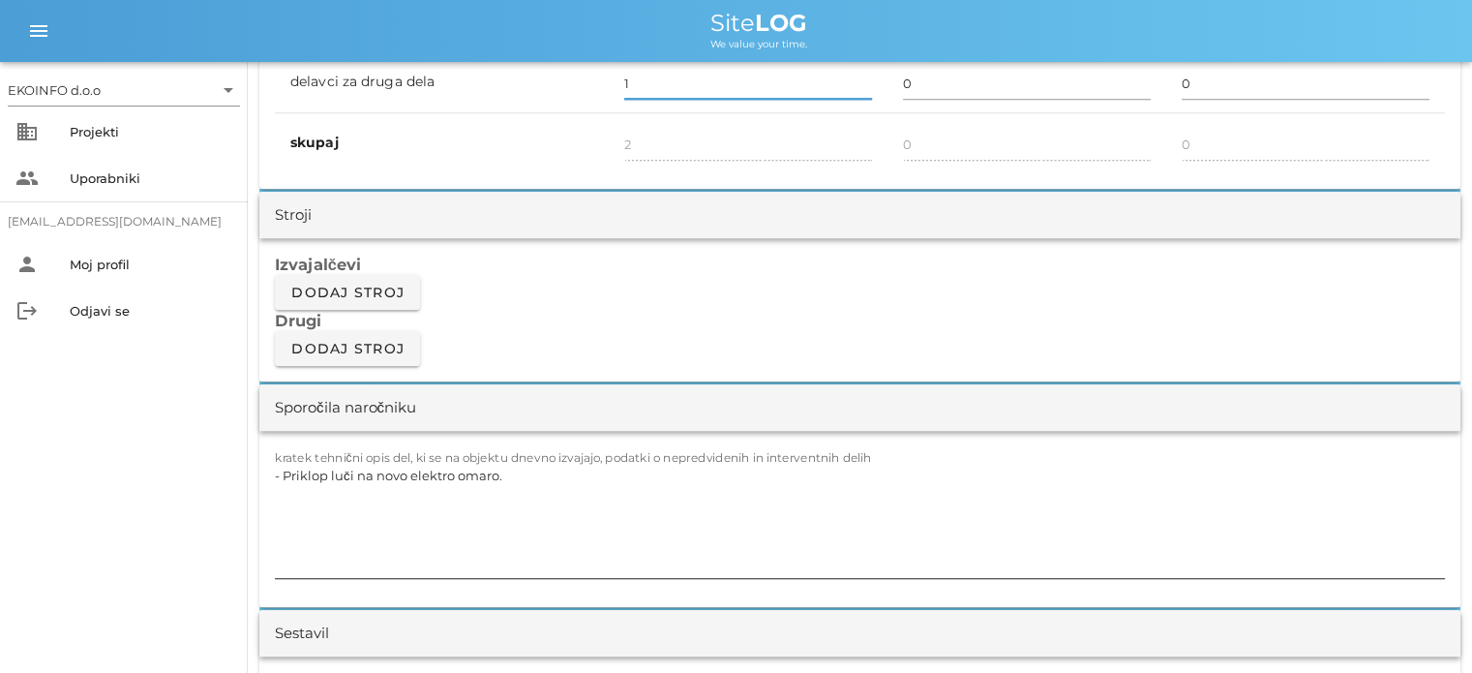
scroll to position [1549, 0]
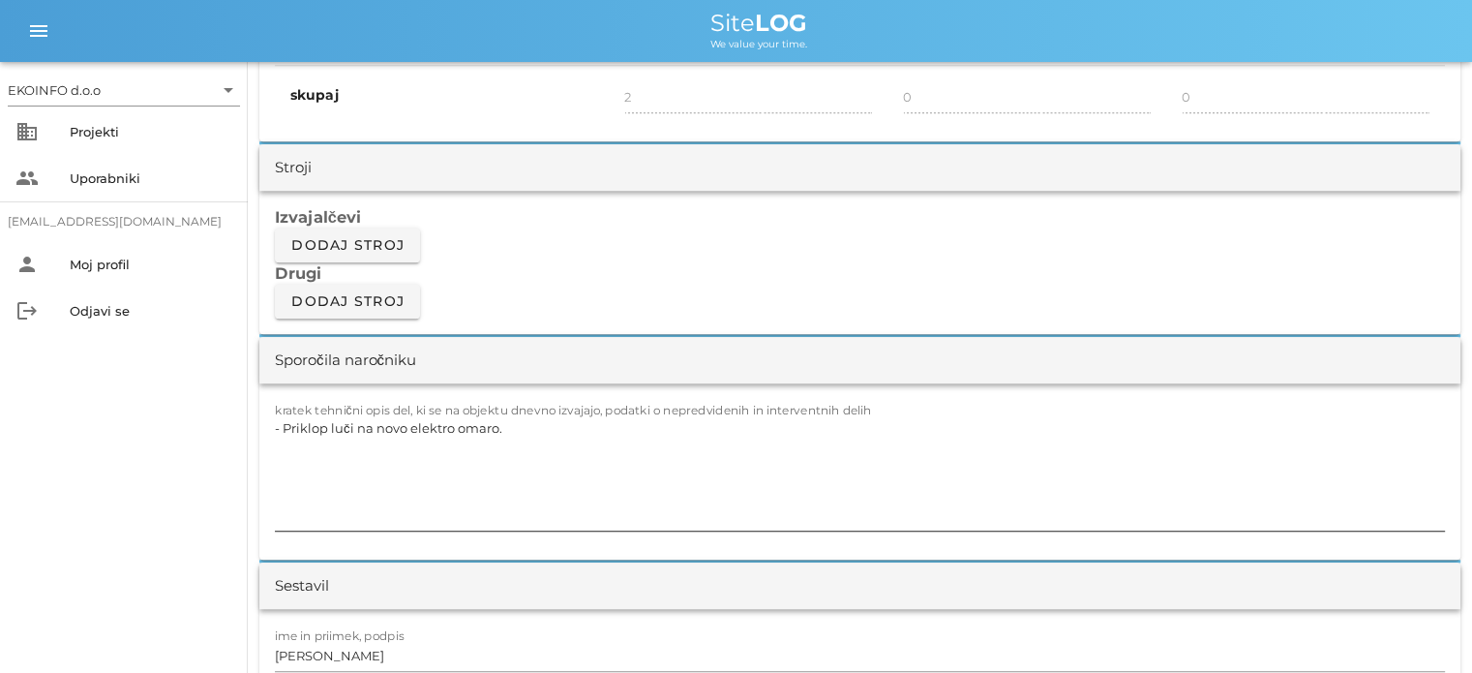
type input "1"
type input "3"
click at [513, 425] on textarea "- Priklop luči na novo elektro omaro." at bounding box center [860, 472] width 1170 height 116
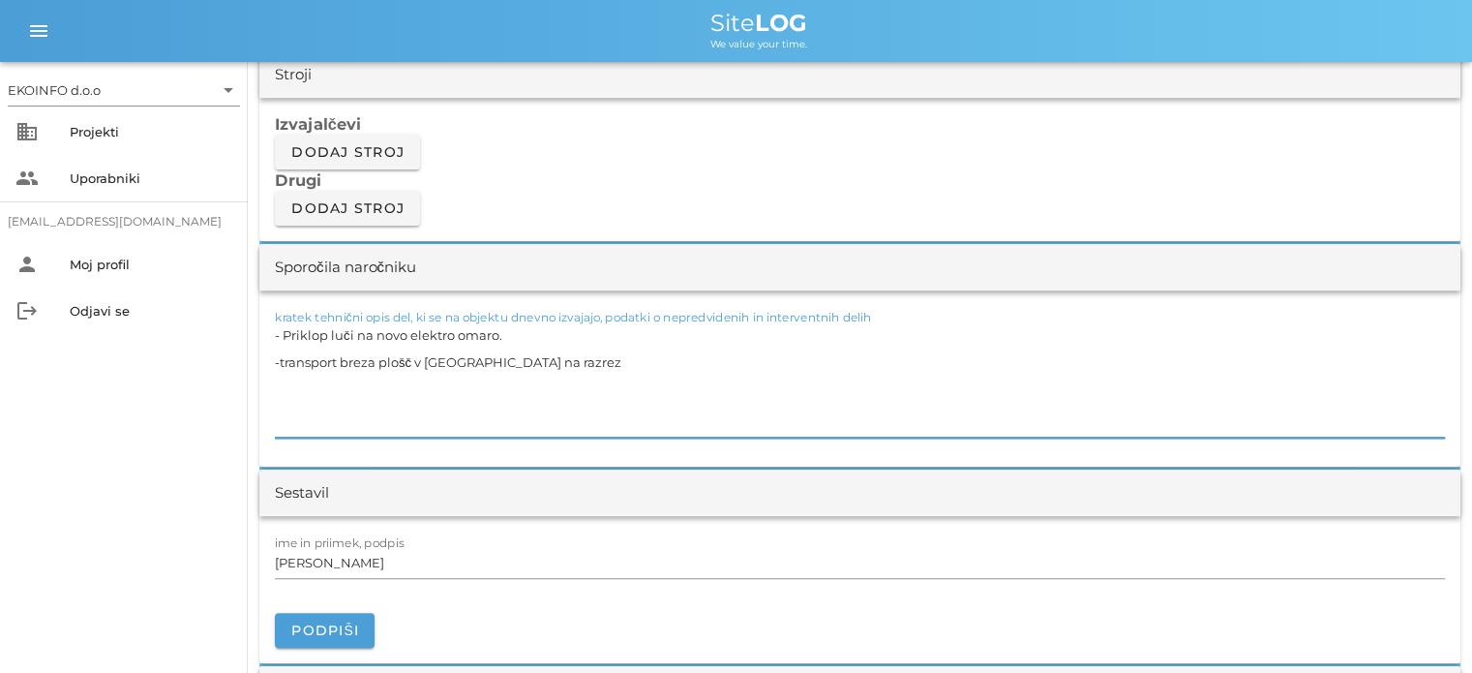
scroll to position [1645, 0]
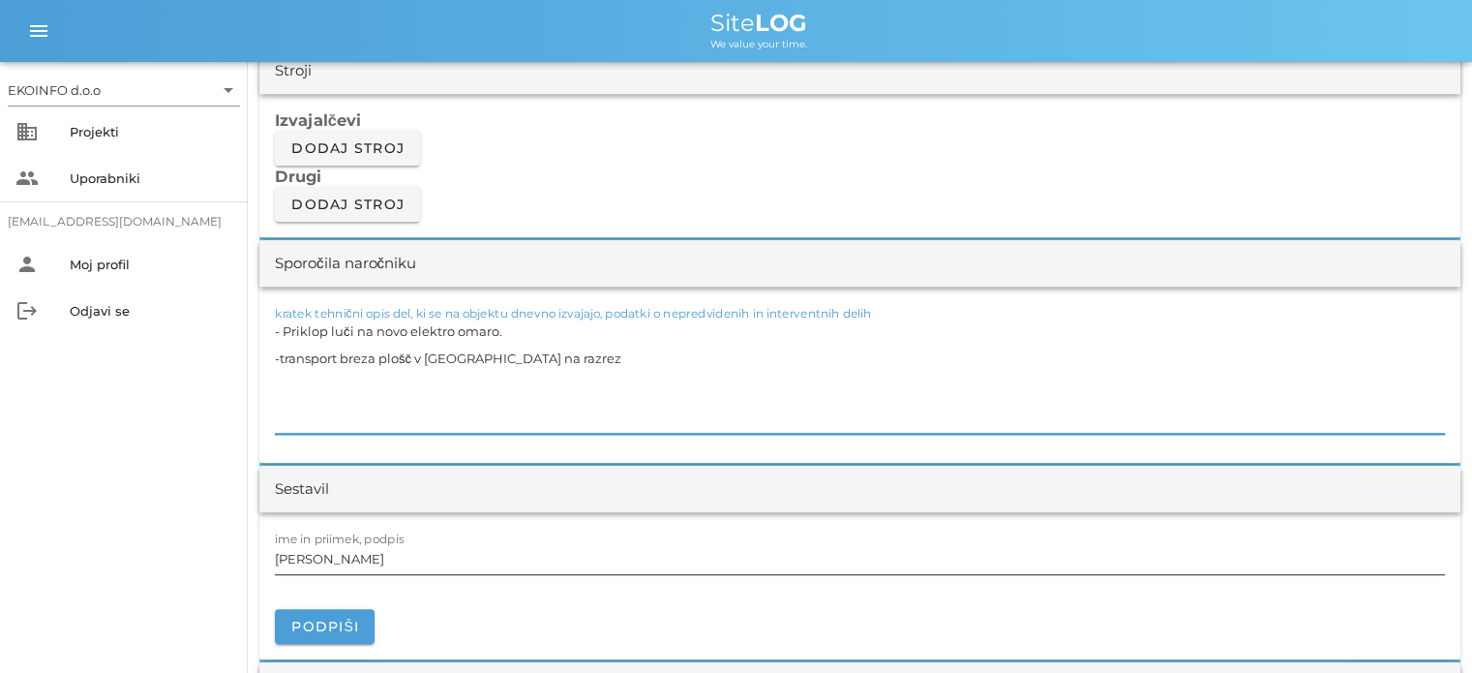
type textarea "- Priklop luči na novo elektro omaro. -transport breza plošč v [GEOGRAPHIC_DATA…"
click at [358, 558] on input "[PERSON_NAME]" at bounding box center [860, 558] width 1170 height 31
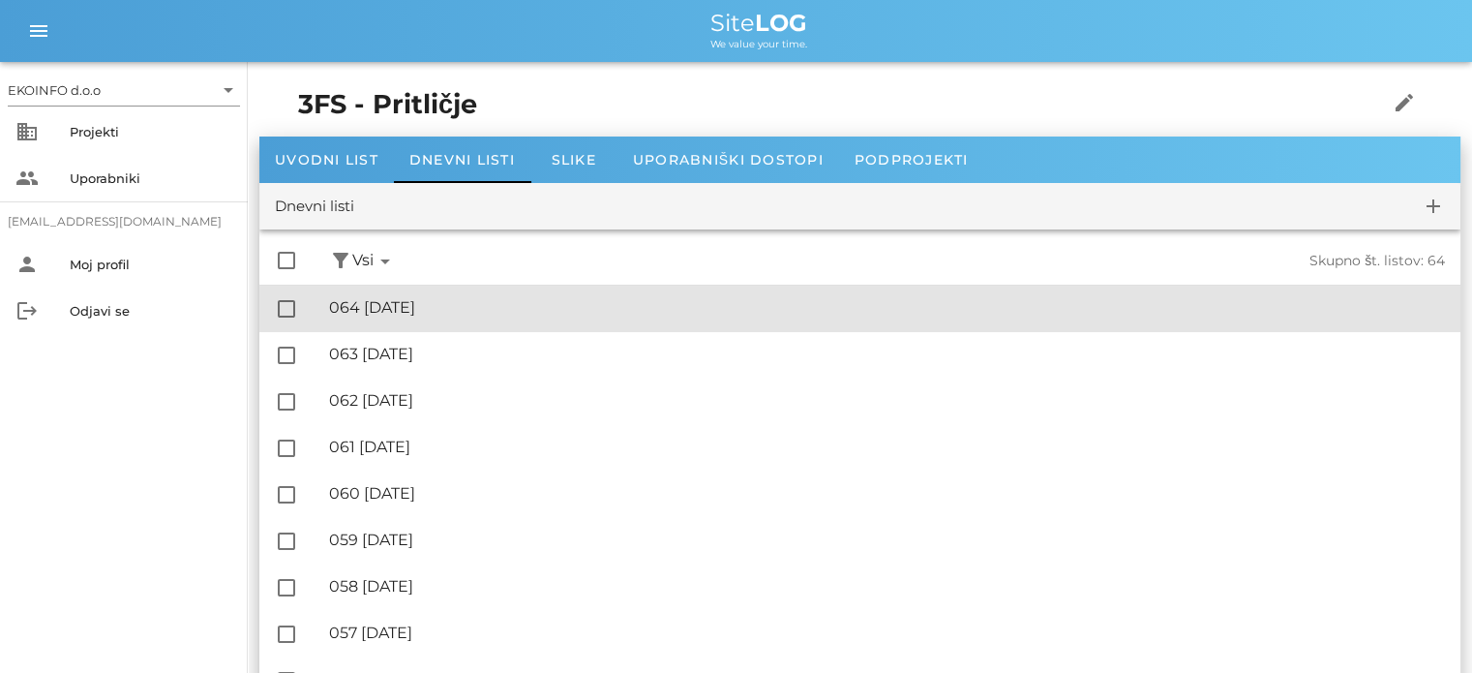
click at [442, 306] on div "🔏 064 [DATE]" at bounding box center [887, 307] width 1116 height 18
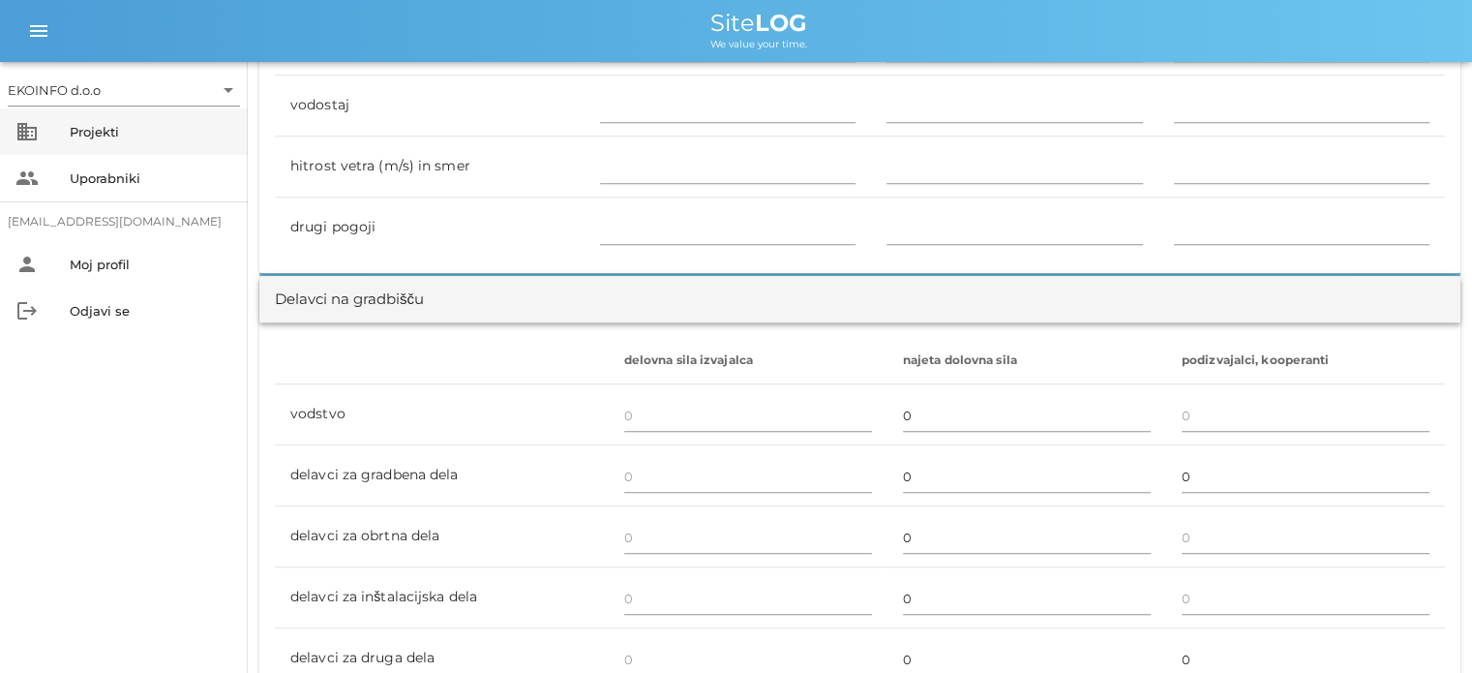
scroll to position [581, 0]
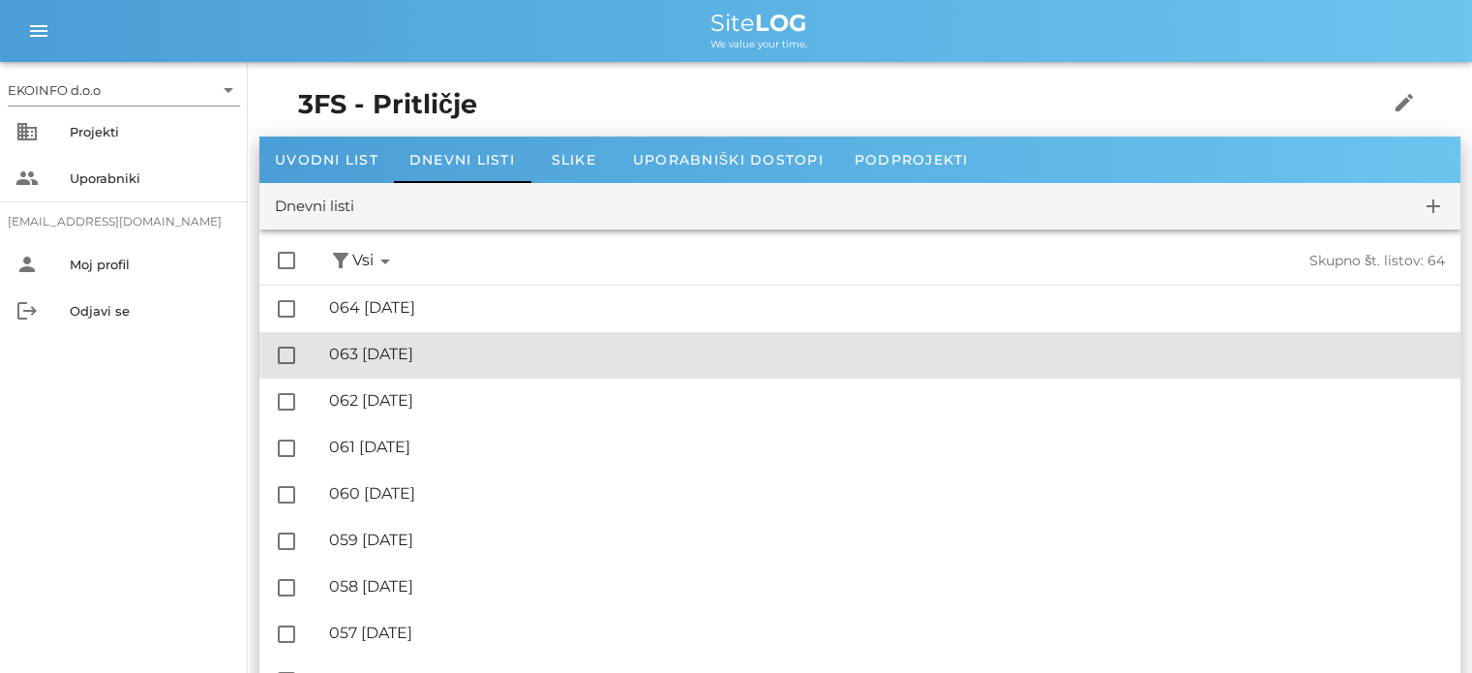
click at [446, 353] on div "🔏 063 [DATE]" at bounding box center [887, 354] width 1116 height 18
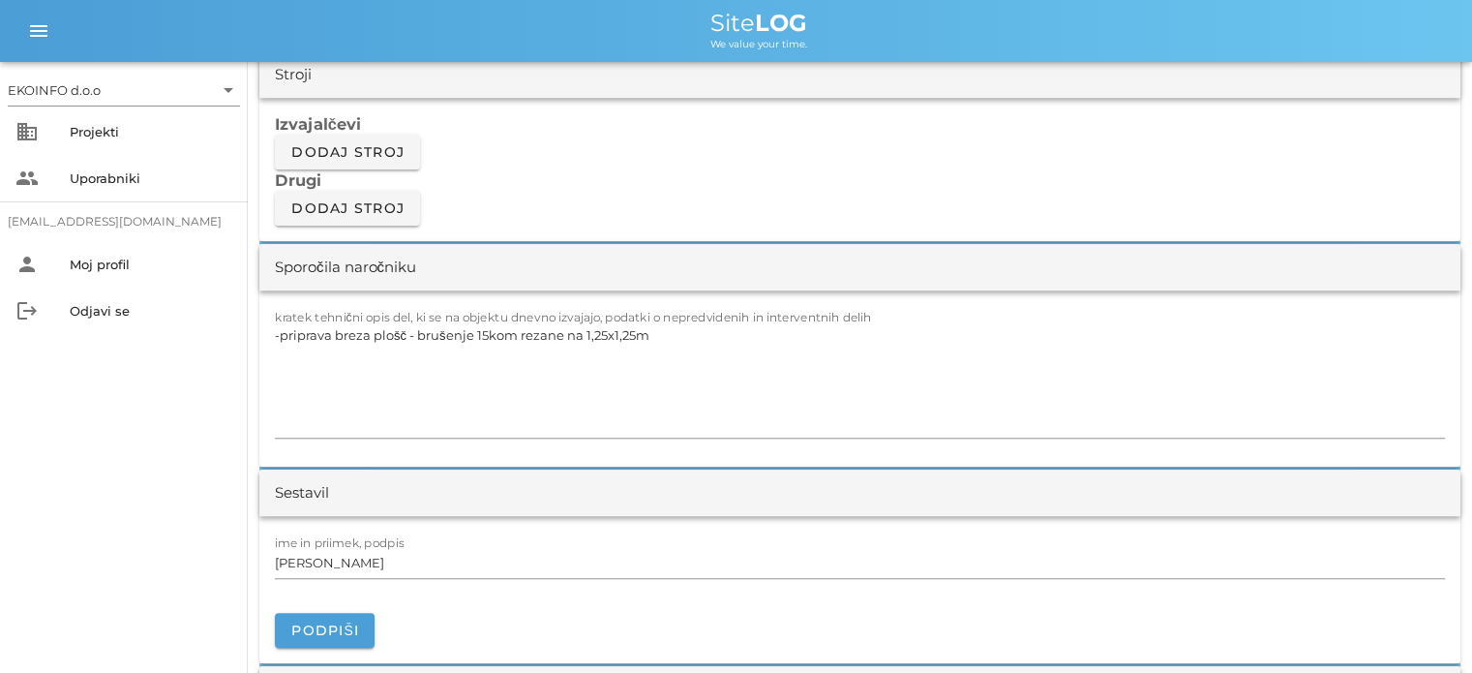
scroll to position [1645, 0]
click at [651, 331] on textarea "-priprava breza plošč - brušenje 15kom rezane na 1,25x1,25m" at bounding box center [860, 375] width 1170 height 116
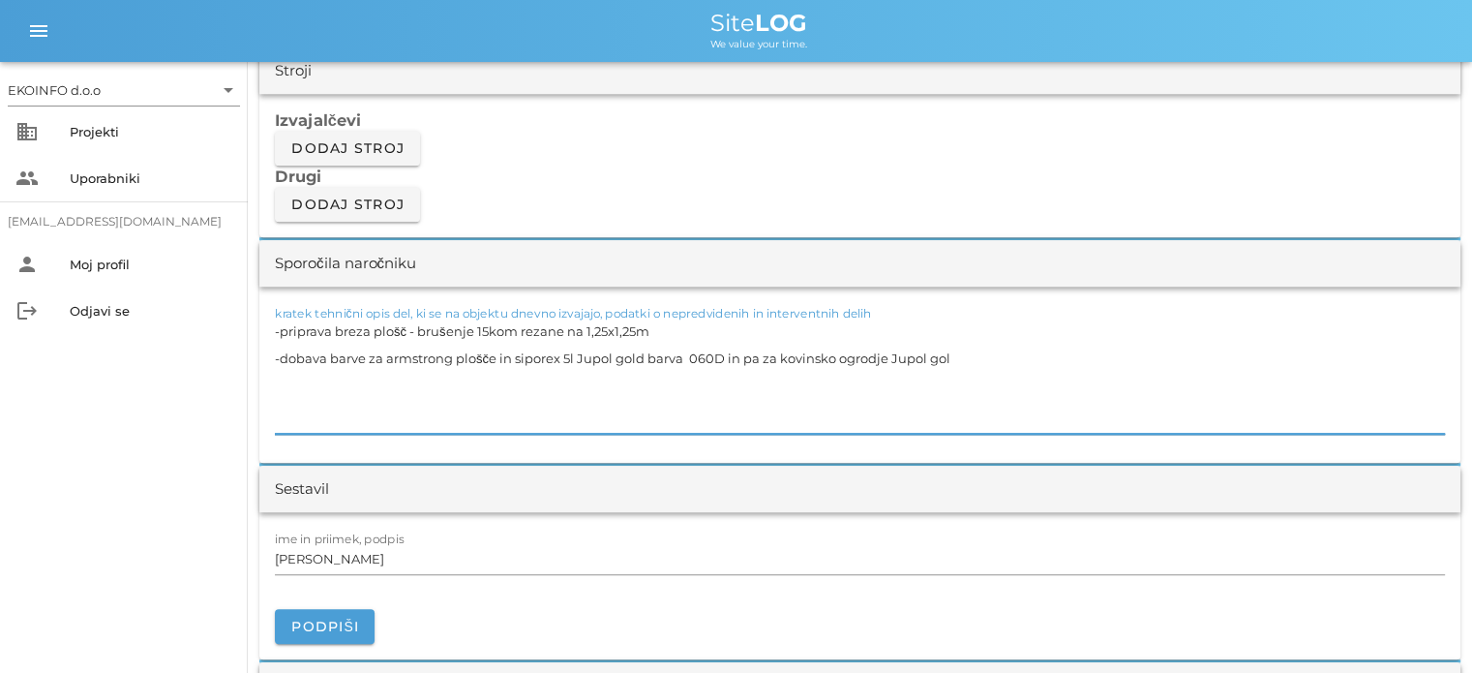
click at [889, 356] on textarea "-priprava breza plošč - brušenje 15kom rezane na 1,25x1,25m -dobava barve za ar…" at bounding box center [860, 375] width 1170 height 116
click at [959, 355] on textarea "-priprava breza plošč - brušenje 15kom rezane na 1,25x1,25m -dobava barve za ar…" at bounding box center [860, 375] width 1170 height 116
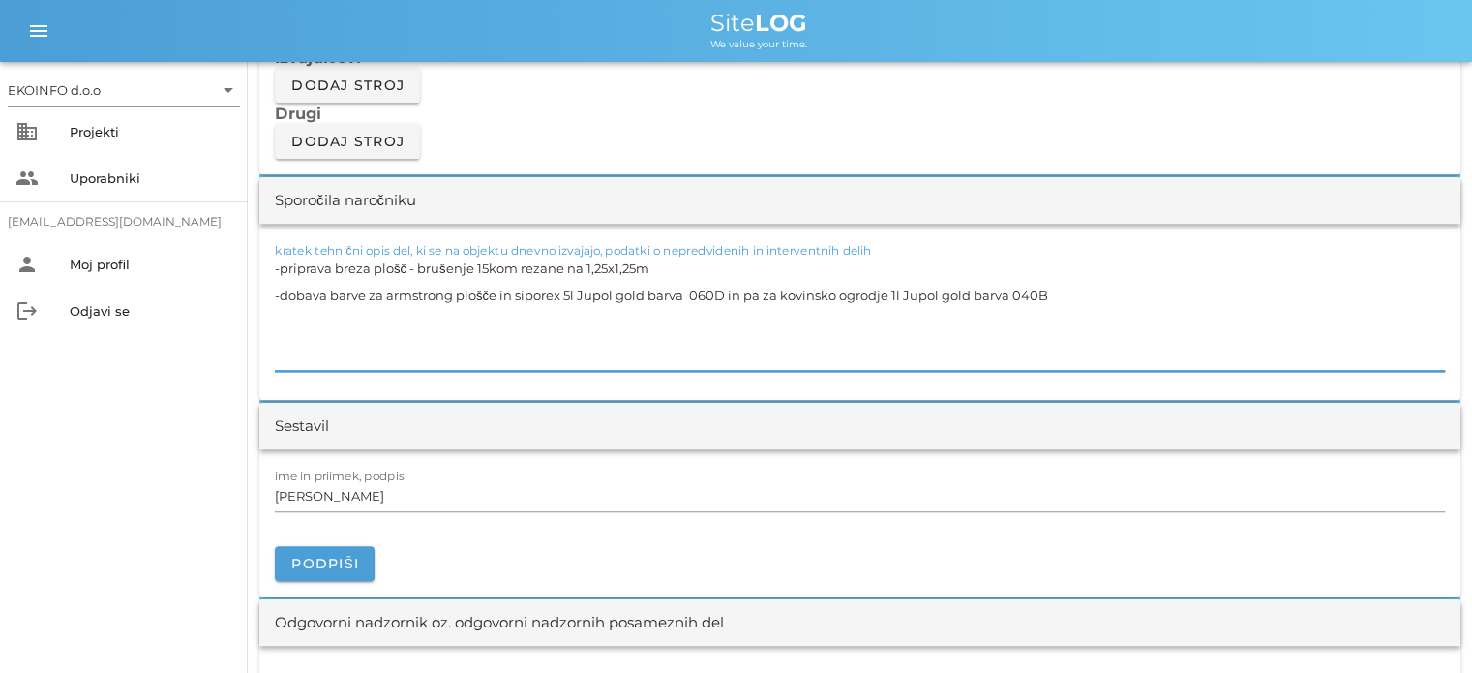
scroll to position [1742, 0]
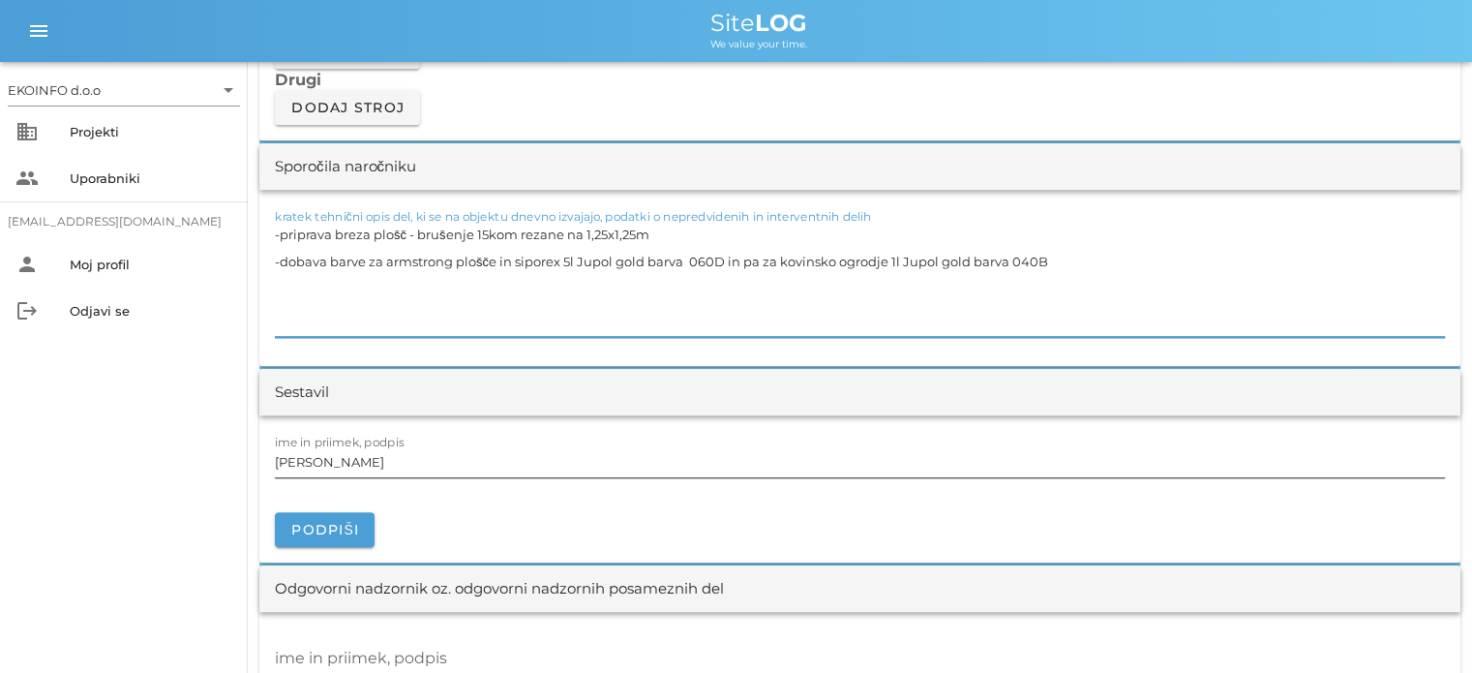
type textarea "-priprava breza plošč - brušenje 15kom rezane na 1,25x1,25m -dobava barve za ar…"
click at [359, 457] on input "[PERSON_NAME]" at bounding box center [860, 461] width 1170 height 31
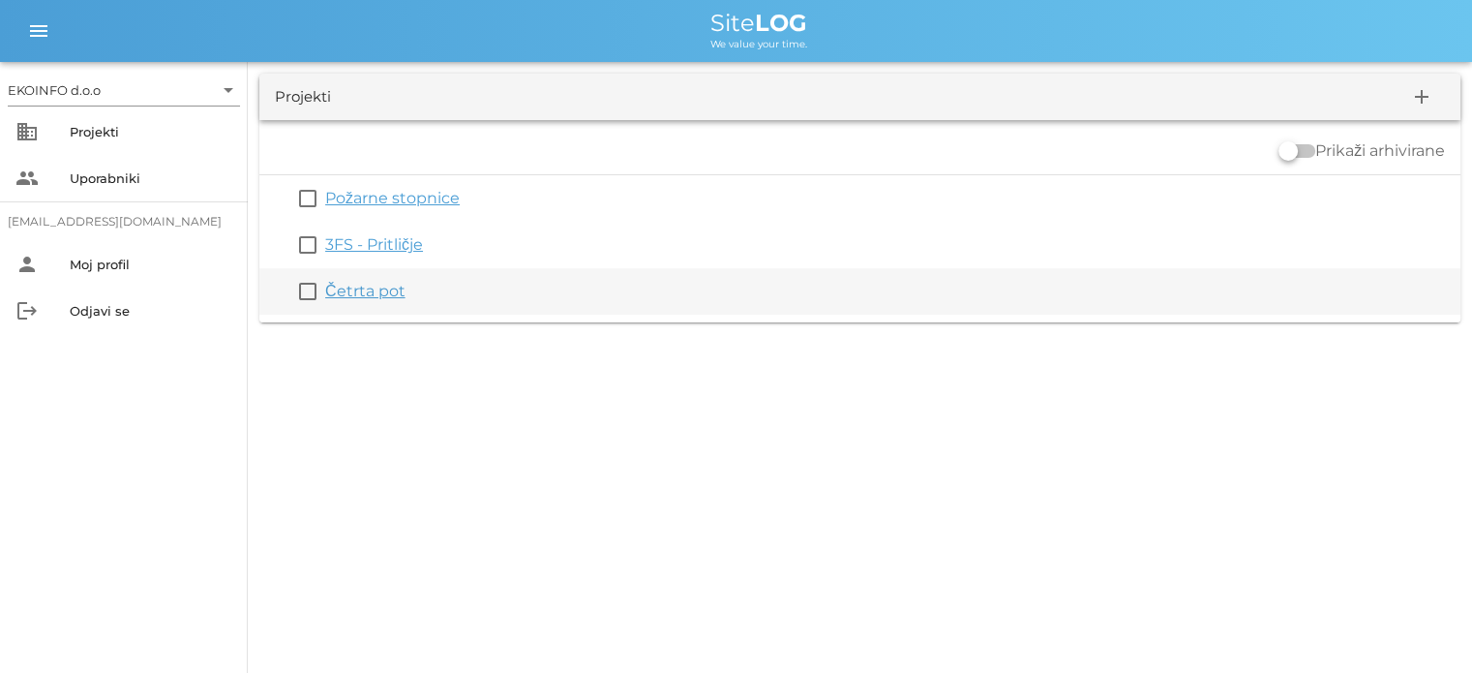
click at [365, 287] on link "Četrta pot" at bounding box center [365, 291] width 80 height 18
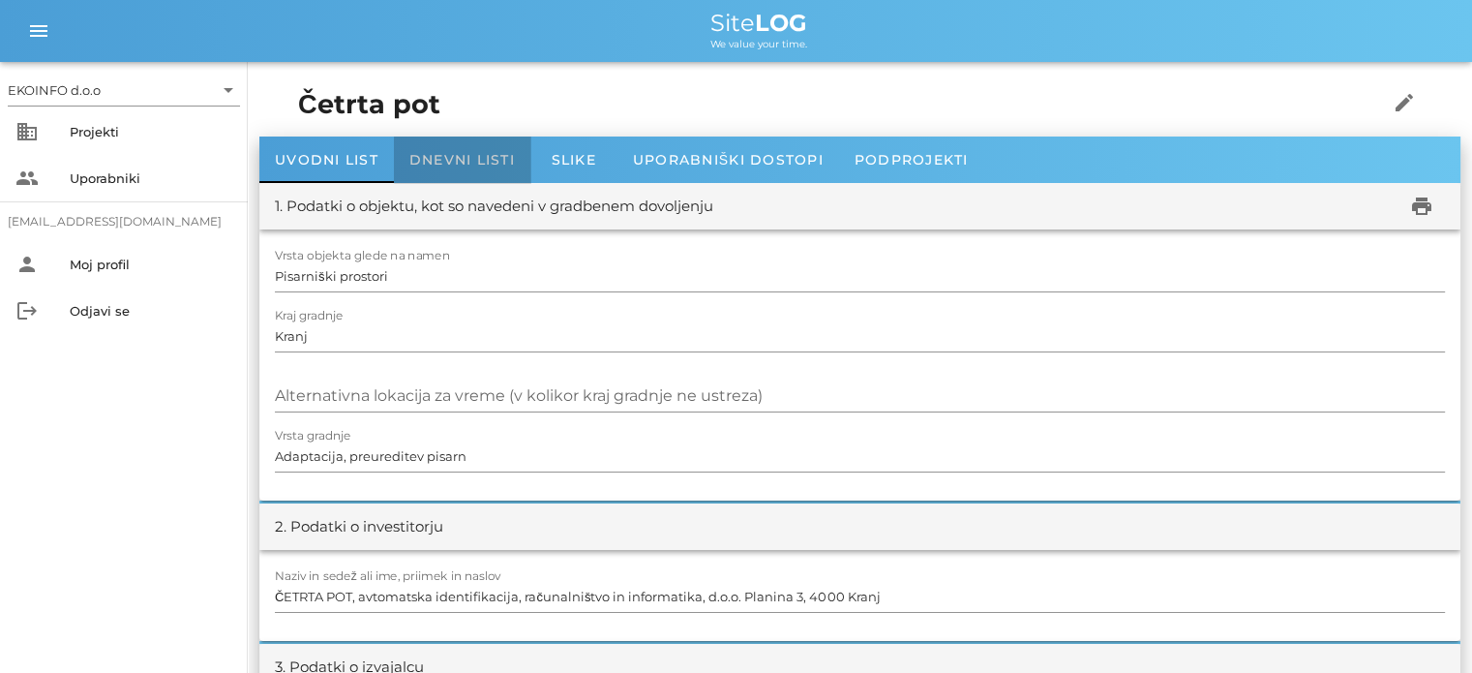
click at [453, 154] on span "Dnevni listi" at bounding box center [462, 159] width 106 height 17
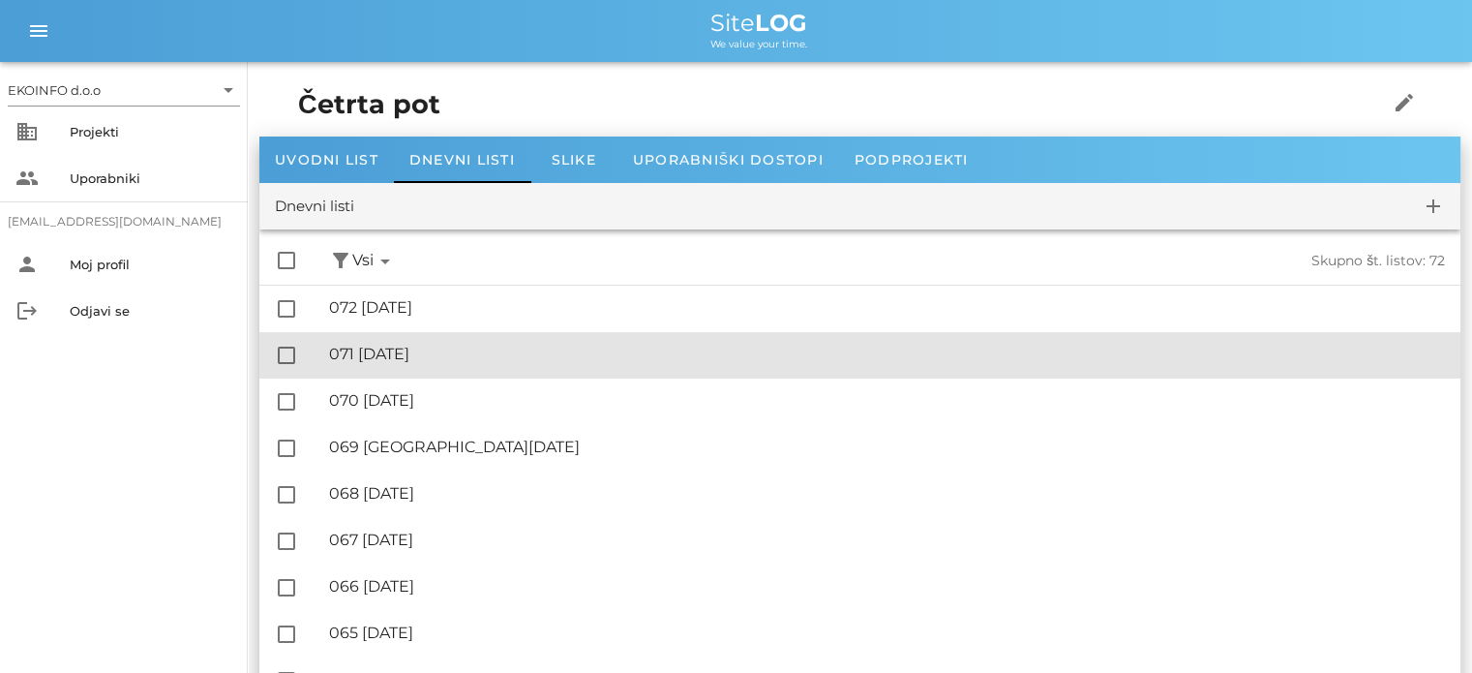
click at [426, 352] on div "🔏 071 [DATE]" at bounding box center [887, 354] width 1116 height 18
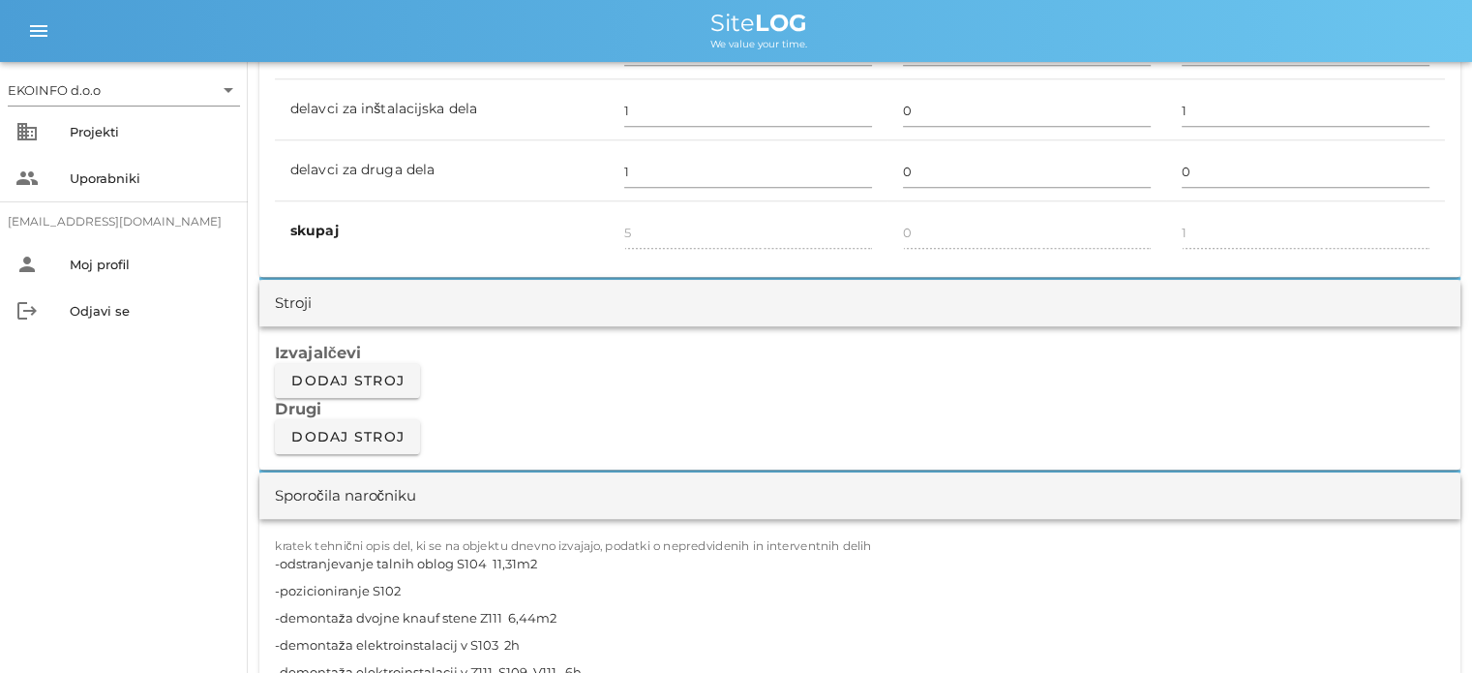
scroll to position [1549, 0]
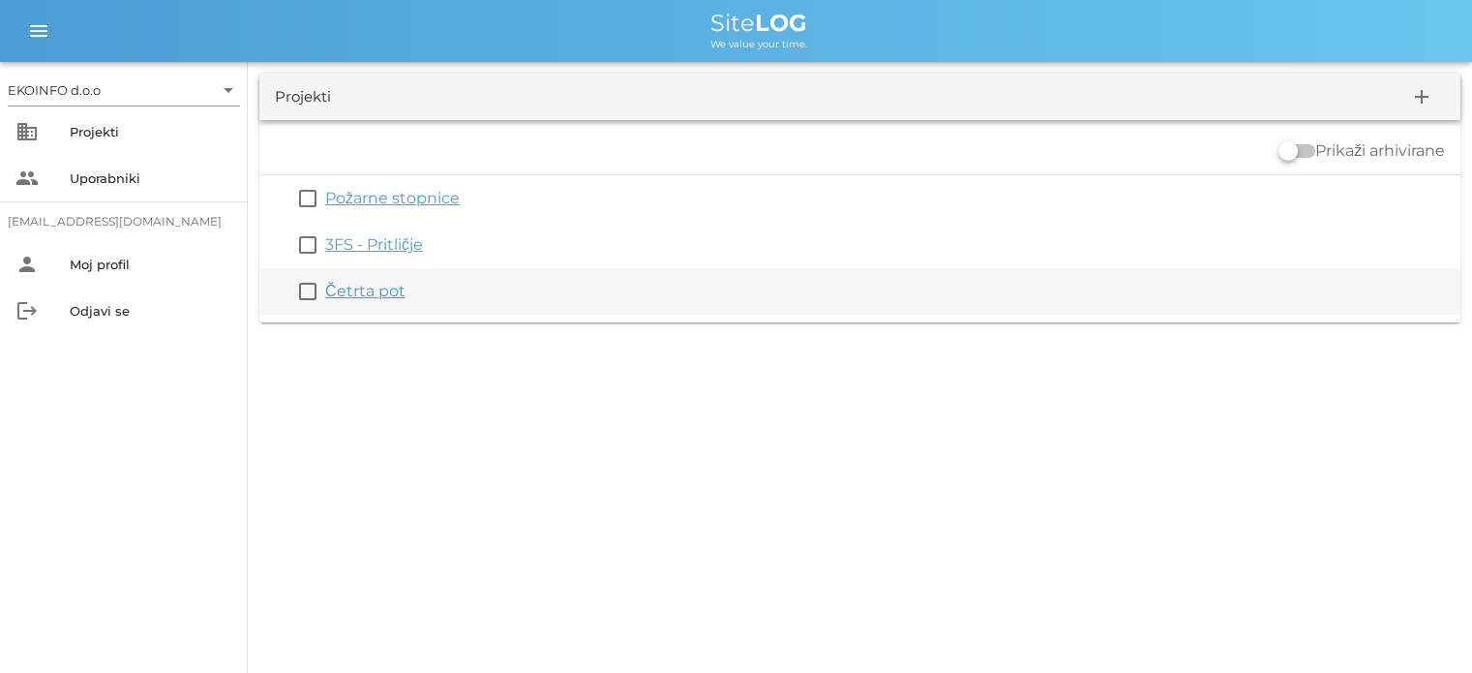
click at [361, 293] on link "Četrta pot" at bounding box center [365, 291] width 80 height 18
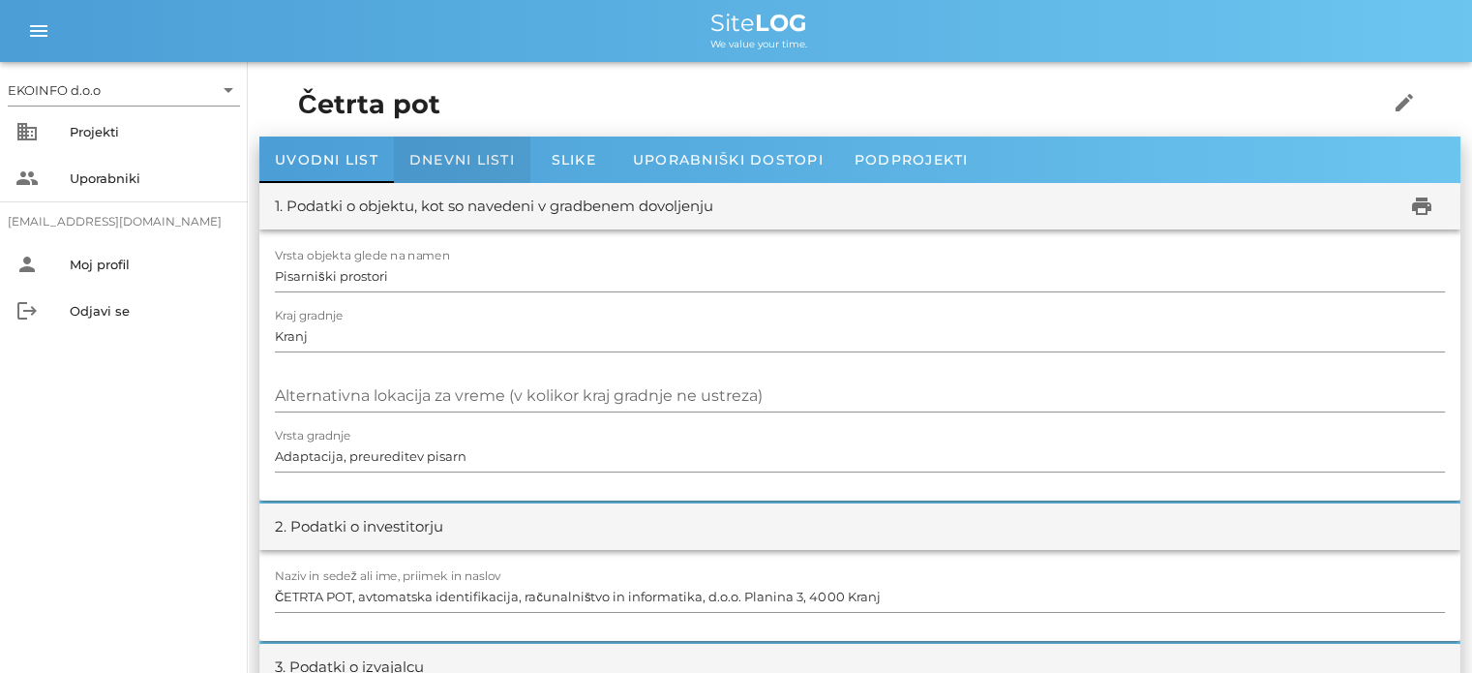
drag, startPoint x: 453, startPoint y: 157, endPoint x: 444, endPoint y: 173, distance: 18.6
click at [452, 157] on span "Dnevni listi" at bounding box center [462, 159] width 106 height 17
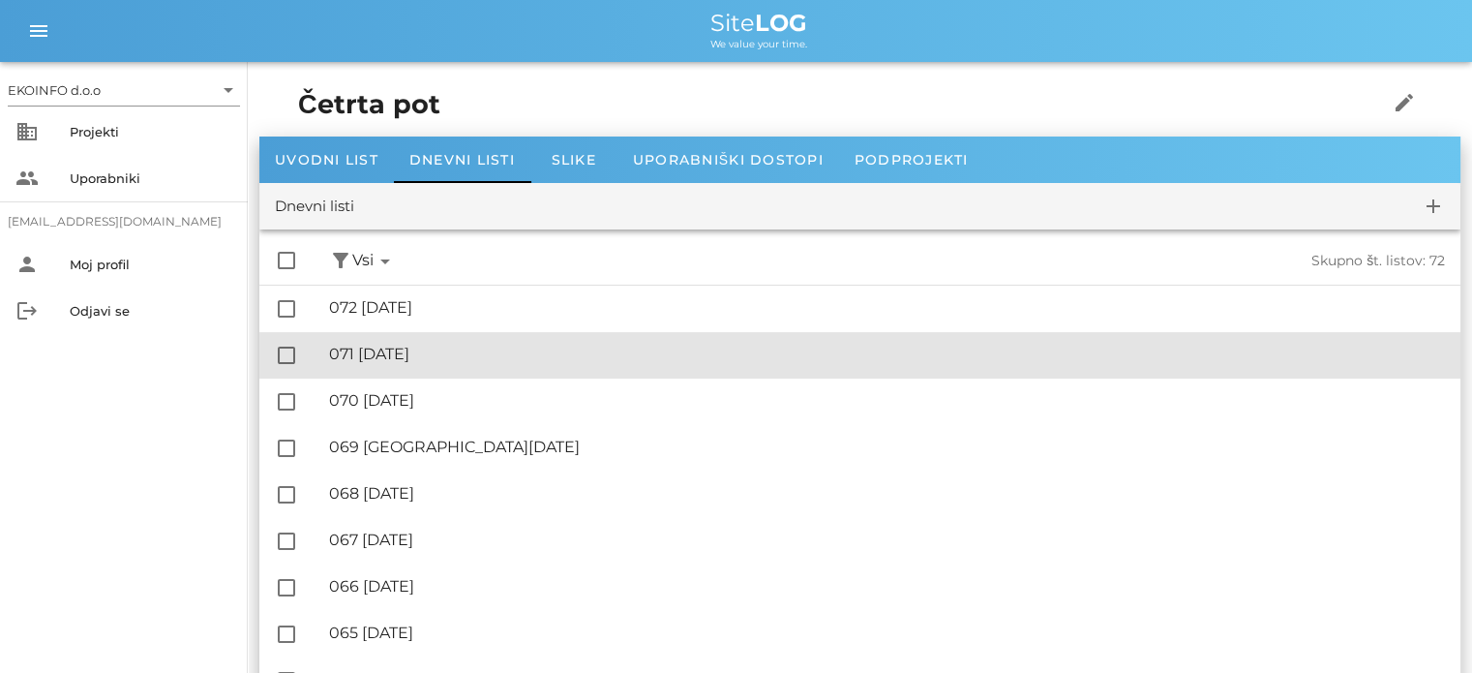
click at [432, 358] on div "🔏 071 [DATE]" at bounding box center [887, 354] width 1116 height 18
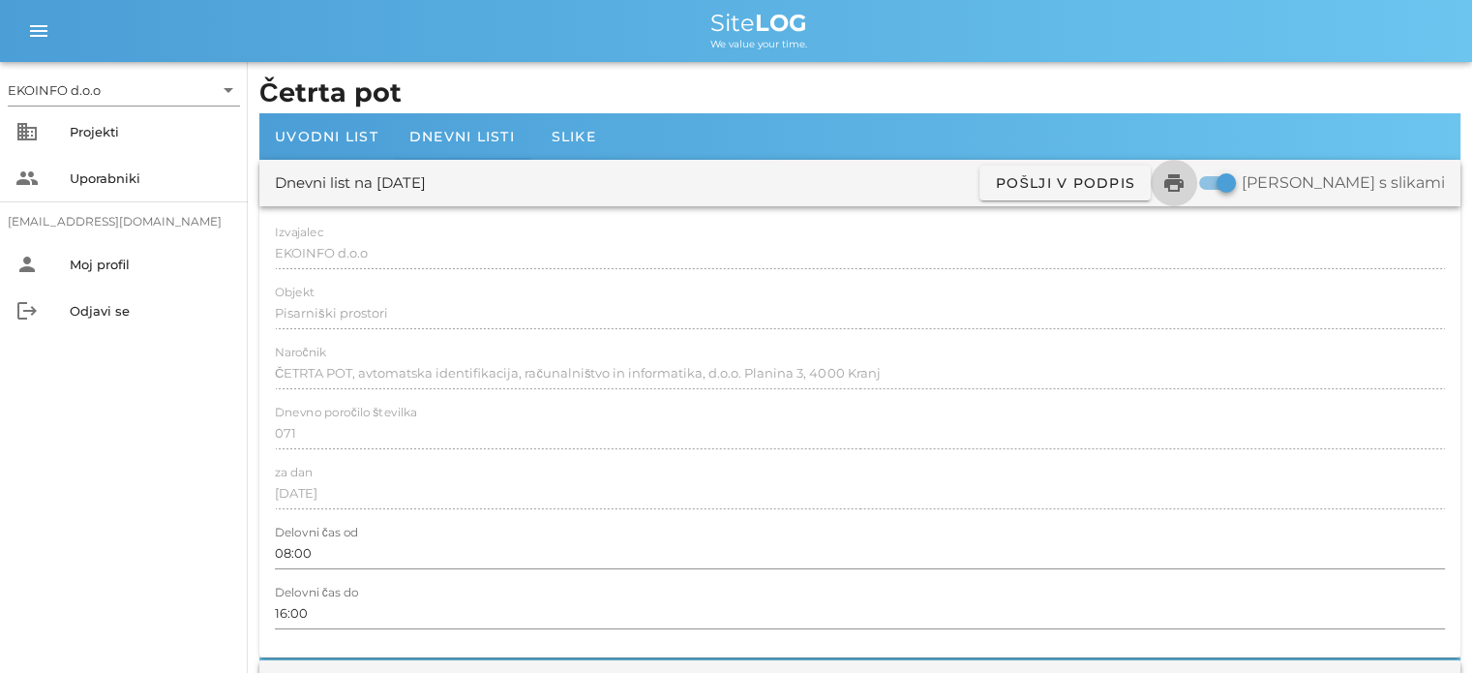
click at [1186, 185] on icon "print" at bounding box center [1173, 182] width 23 height 23
